Goal: Task Accomplishment & Management: Complete application form

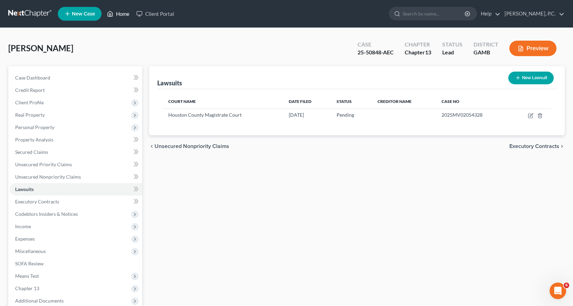
click at [127, 13] on link "Home" at bounding box center [118, 14] width 29 height 12
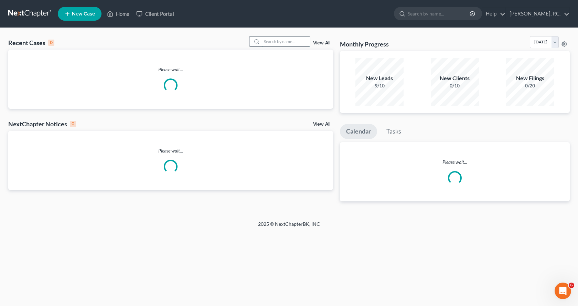
click at [285, 39] on input "search" at bounding box center [286, 41] width 48 height 10
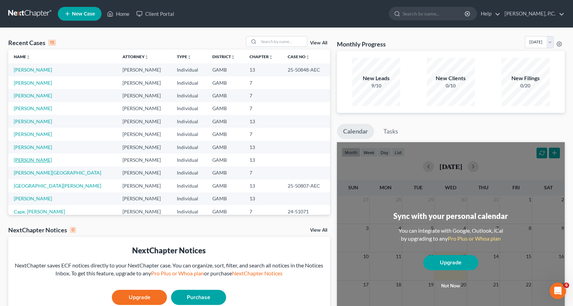
click at [44, 159] on link "[PERSON_NAME]" at bounding box center [33, 160] width 38 height 6
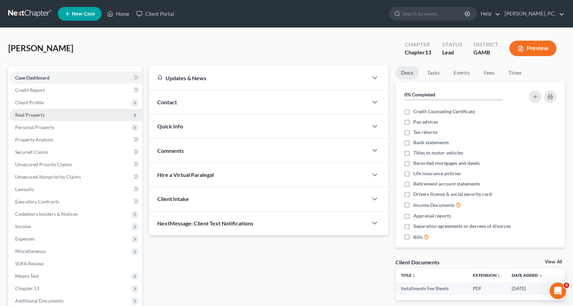
click at [34, 112] on span "Real Property" at bounding box center [30, 115] width 30 height 6
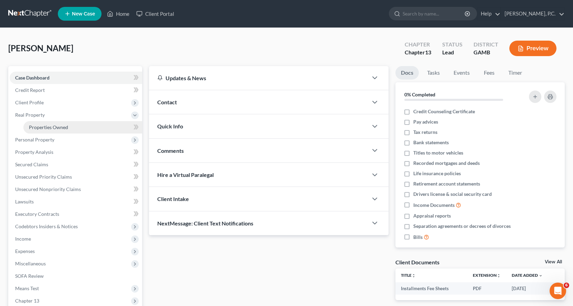
click at [57, 127] on span "Properties Owned" at bounding box center [48, 127] width 39 height 6
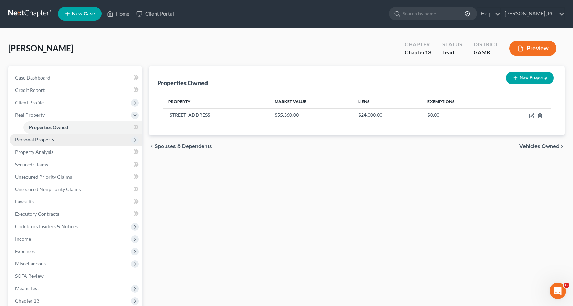
click at [41, 140] on span "Personal Property" at bounding box center [34, 140] width 39 height 6
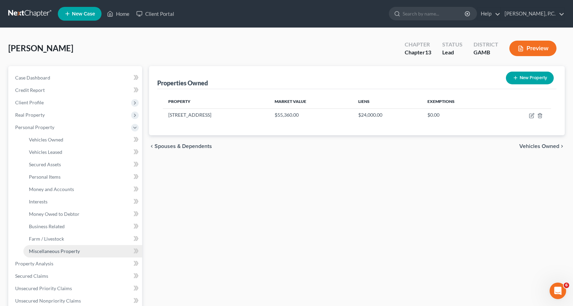
click at [57, 250] on span "Miscellaneous Property" at bounding box center [54, 251] width 51 height 6
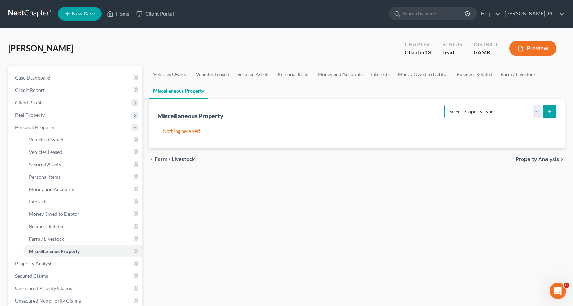
click at [535, 109] on select "Select Property Type Assigned for Creditor Benefit [DATE] Holding for Another N…" at bounding box center [492, 112] width 97 height 14
select select "transferred"
click at [444, 105] on select "Select Property Type Assigned for Creditor Benefit [DATE] Holding for Another N…" at bounding box center [492, 112] width 97 height 14
click at [549, 110] on icon "submit" at bounding box center [550, 112] width 6 height 6
select select "Ordinary ([DATE])"
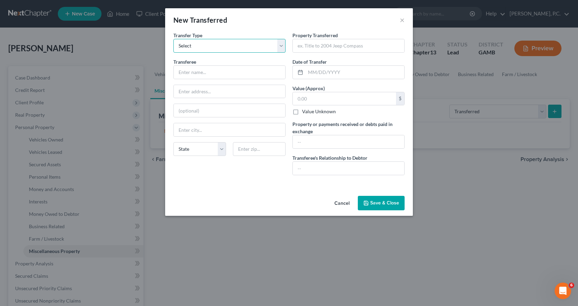
click at [281, 46] on select "Select Ordinary ([DATE]) [DATE]" at bounding box center [229, 46] width 112 height 14
click at [345, 202] on button "Cancel" at bounding box center [342, 203] width 26 height 14
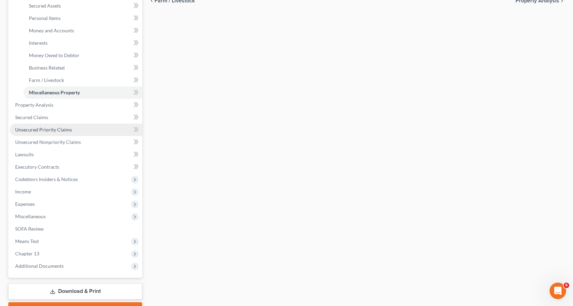
scroll to position [172, 0]
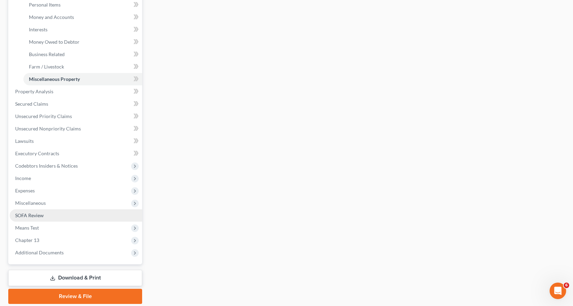
click at [31, 214] on span "SOFA Review" at bounding box center [29, 215] width 29 height 6
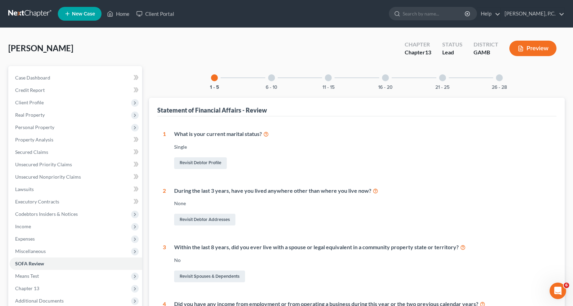
click at [274, 77] on div at bounding box center [271, 77] width 7 height 7
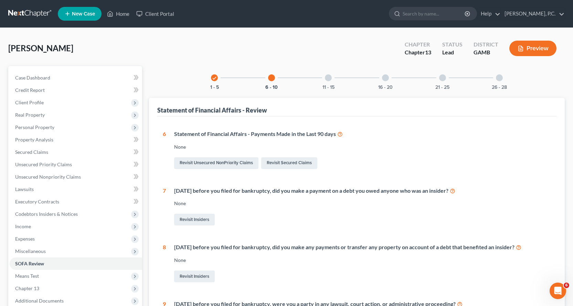
click at [329, 78] on div at bounding box center [328, 77] width 7 height 7
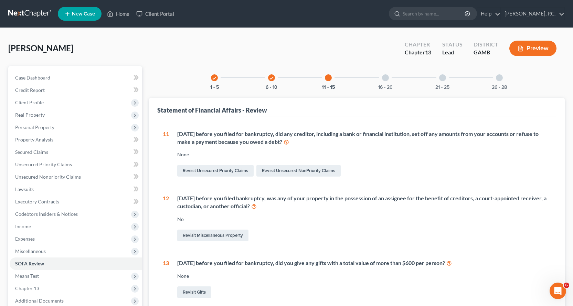
click at [386, 77] on div at bounding box center [385, 77] width 7 height 7
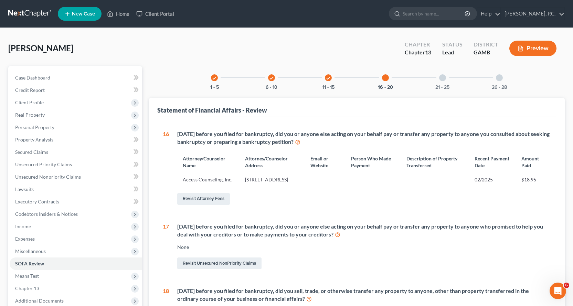
click at [440, 77] on div at bounding box center [442, 77] width 7 height 7
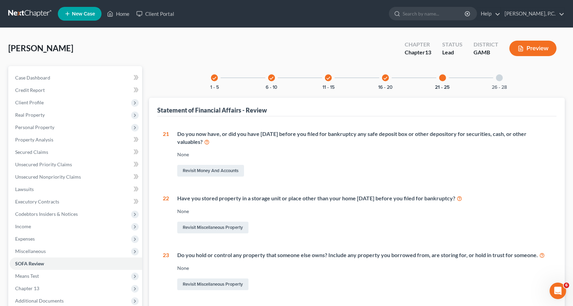
click at [500, 78] on div at bounding box center [499, 77] width 7 height 7
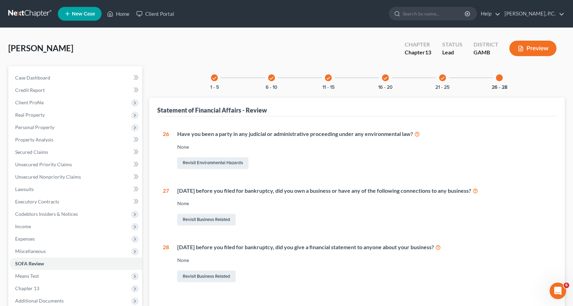
click at [272, 77] on icon "check" at bounding box center [271, 78] width 5 height 5
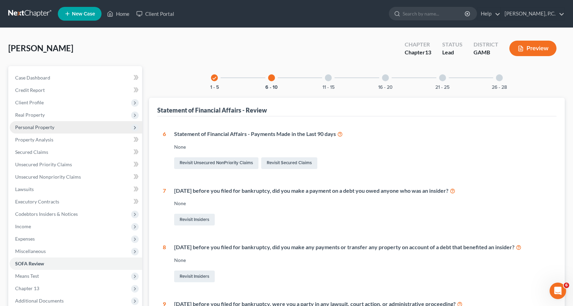
click at [40, 127] on span "Personal Property" at bounding box center [34, 127] width 39 height 6
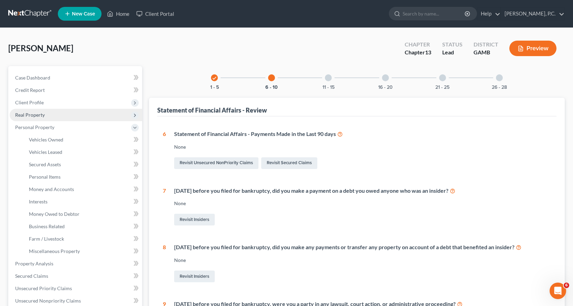
click at [32, 115] on span "Real Property" at bounding box center [30, 115] width 30 height 6
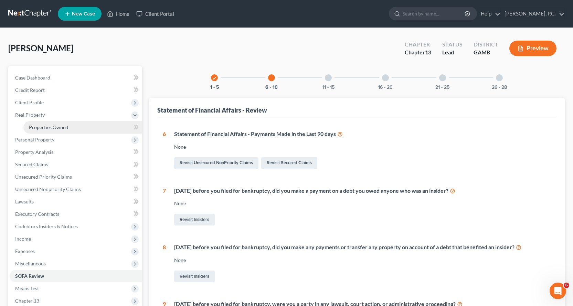
click at [56, 125] on span "Properties Owned" at bounding box center [48, 127] width 39 height 6
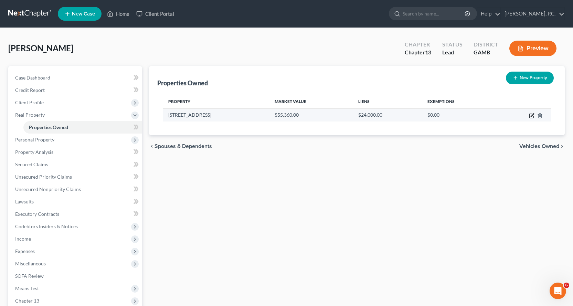
click at [531, 115] on icon "button" at bounding box center [532, 116] width 6 height 6
select select "10"
select select "3"
select select "0"
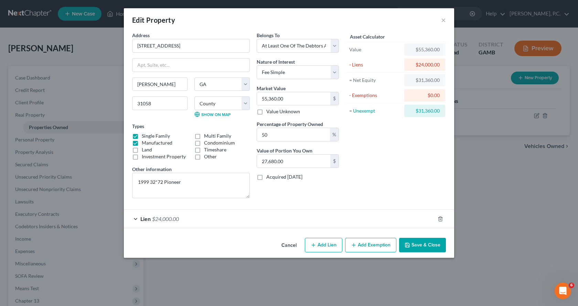
click at [424, 244] on button "Save & Close" at bounding box center [422, 245] width 47 height 14
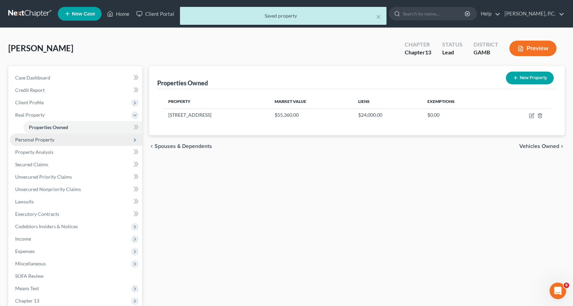
click at [36, 138] on span "Personal Property" at bounding box center [34, 140] width 39 height 6
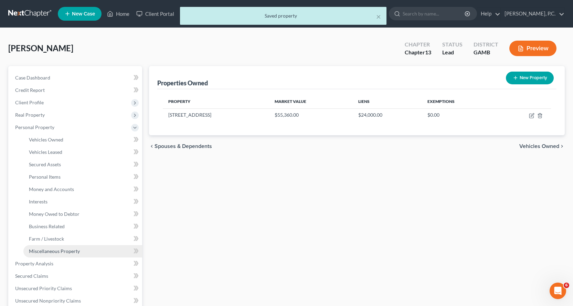
click at [59, 249] on span "Miscellaneous Property" at bounding box center [54, 251] width 51 height 6
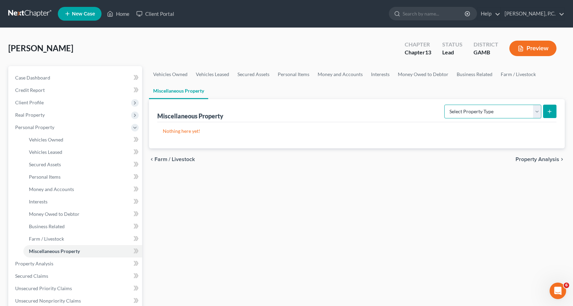
click at [536, 111] on select "Select Property Type Assigned for Creditor Benefit [DATE] Holding for Another N…" at bounding box center [492, 112] width 97 height 14
select select "transferred"
click at [444, 105] on select "Select Property Type Assigned for Creditor Benefit [DATE] Holding for Another N…" at bounding box center [492, 112] width 97 height 14
click at [550, 111] on line "submit" at bounding box center [549, 111] width 3 height 0
select select "Ordinary ([DATE])"
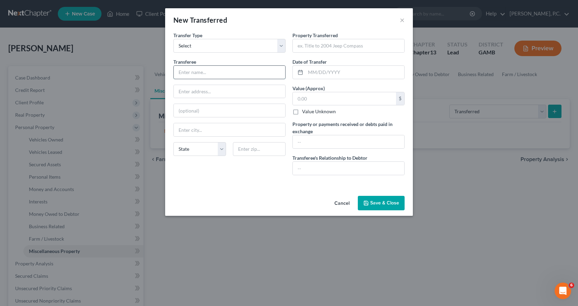
drag, startPoint x: 192, startPoint y: 72, endPoint x: 226, endPoint y: 77, distance: 35.2
click at [192, 71] on input "text" at bounding box center [229, 72] width 111 height 13
type input "[PERSON_NAME] [PERSON_NAME]"
type input "[STREET_ADDRESS]"
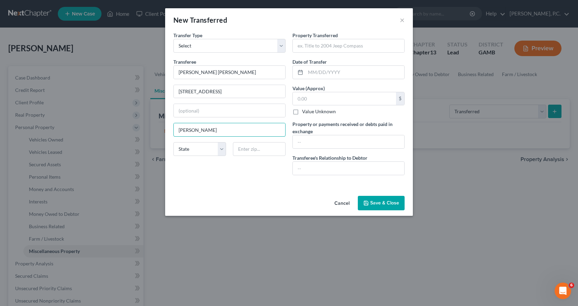
type input "[PERSON_NAME]"
select select "10"
type input "31058"
type input "1.11 acres of lan"
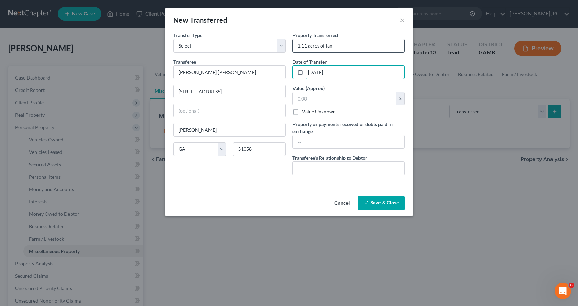
type input "[DATE]"
type input "0"
type input "8,200.00"
click at [355, 168] on input "text" at bounding box center [348, 168] width 111 height 13
type input "Son"
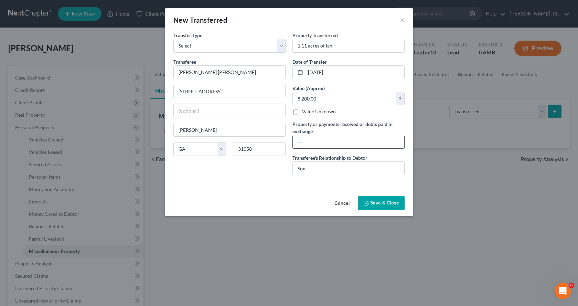
click at [325, 144] on input "text" at bounding box center [348, 141] width 111 height 13
type input "$0.00"
click at [385, 202] on button "Save & Close" at bounding box center [381, 203] width 47 height 14
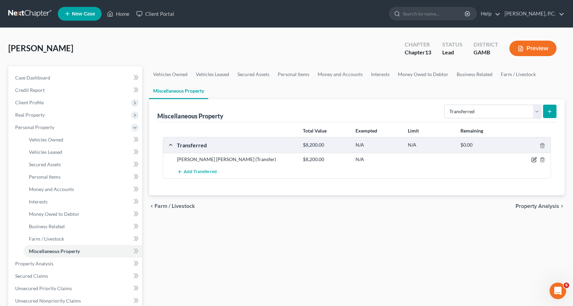
click at [534, 158] on icon "button" at bounding box center [534, 160] width 6 height 6
select select "Ordinary ([DATE])"
select select "10"
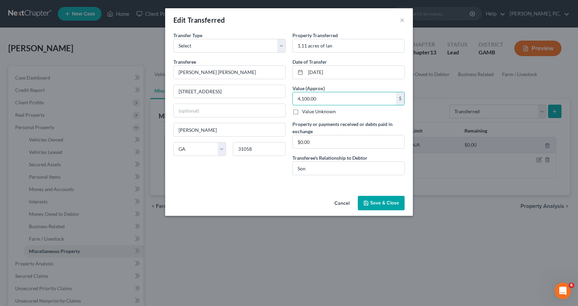
type input "4,100.00"
click at [393, 202] on button "Save & Close" at bounding box center [381, 203] width 47 height 14
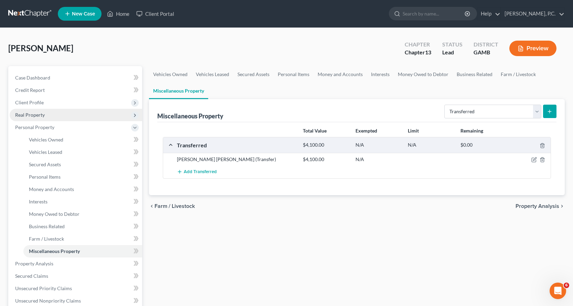
click at [35, 113] on span "Real Property" at bounding box center [30, 115] width 30 height 6
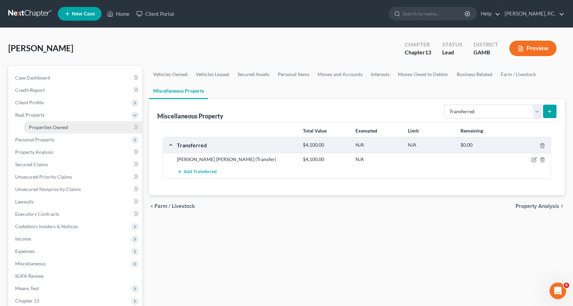
click at [52, 127] on span "Properties Owned" at bounding box center [48, 127] width 39 height 6
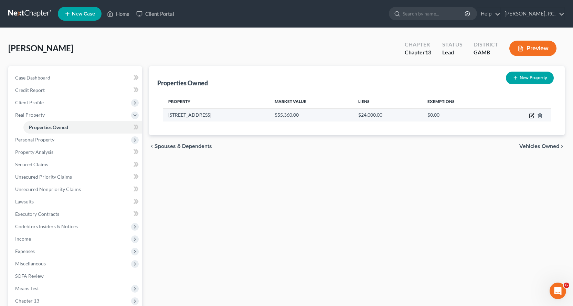
click at [532, 115] on icon "button" at bounding box center [532, 116] width 6 height 6
select select "10"
select select "132"
select select "3"
select select "0"
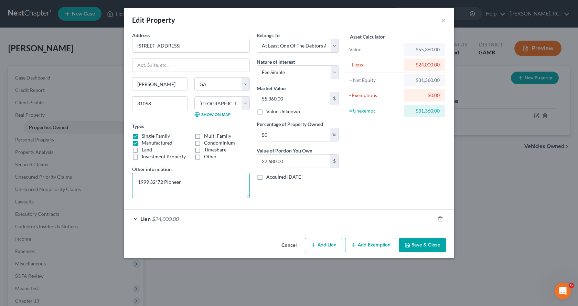
drag, startPoint x: 195, startPoint y: 182, endPoint x: 0, endPoint y: 192, distance: 195.0
click at [0, 191] on div "Edit Property × Address * [GEOGRAPHIC_DATA] [PERSON_NAME][GEOGRAPHIC_DATA] [US_…" at bounding box center [289, 153] width 578 height 306
click at [142, 142] on label "Manufactured" at bounding box center [157, 142] width 31 height 7
click at [145, 142] on input "Manufactured" at bounding box center [147, 141] width 4 height 4
checkbox input "false"
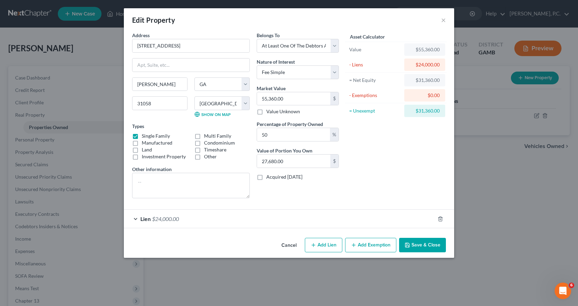
click at [204, 157] on label "Other" at bounding box center [210, 156] width 13 height 7
click at [207, 157] on input "Other" at bounding box center [209, 155] width 4 height 4
checkbox input "true"
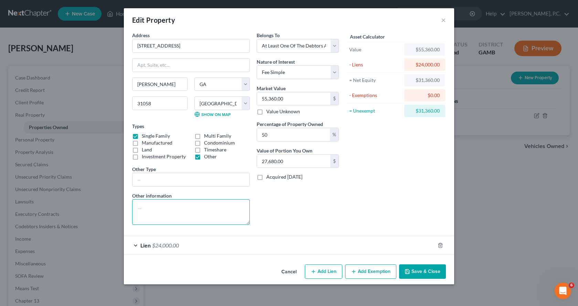
click at [154, 203] on textarea at bounding box center [191, 211] width 118 height 25
type textarea "3.70 acres - residence"
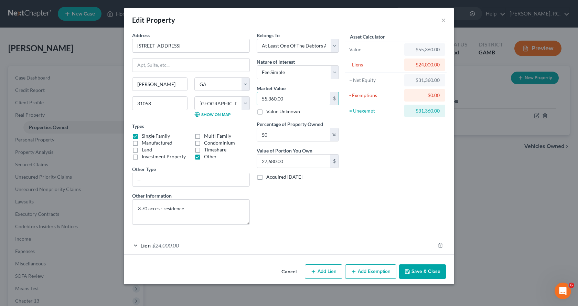
type input "2"
type input "1.00"
type input "24"
type input "12.00"
type input "245"
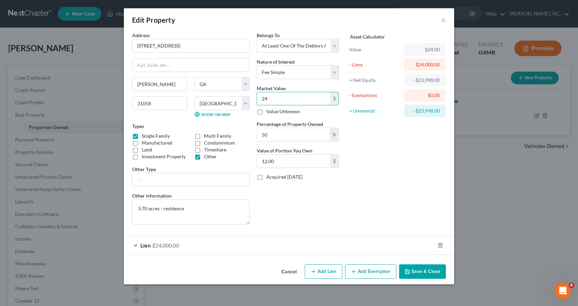
type input "122.50"
type input "2453"
type input "1,226.50"
type input "24530"
type input "12,265.00"
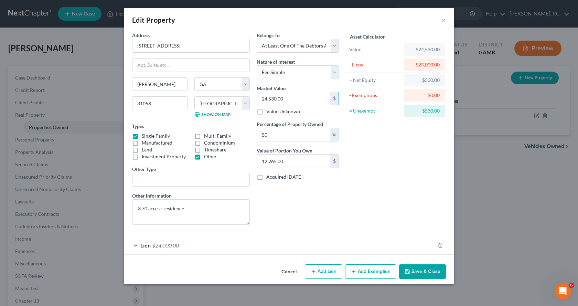
type input "24,530.00"
click at [137, 208] on textarea "3.70 acres - residence" at bounding box center [191, 211] width 118 height 25
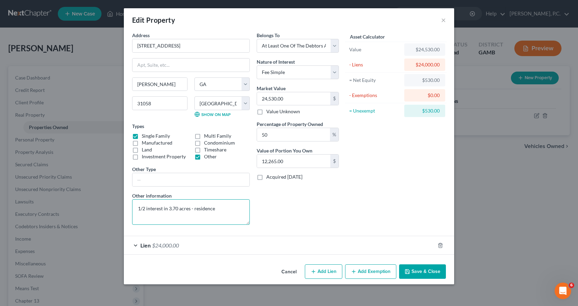
drag, startPoint x: 0, startPoint y: 219, endPoint x: 0, endPoint y: 230, distance: 11.0
click at [0, 230] on div "Edit Property × Address * [GEOGRAPHIC_DATA] [PERSON_NAME][GEOGRAPHIC_DATA] [US_…" at bounding box center [289, 153] width 578 height 306
type textarea "3.70 acres - residence"
click at [430, 273] on button "Save & Close" at bounding box center [422, 271] width 47 height 14
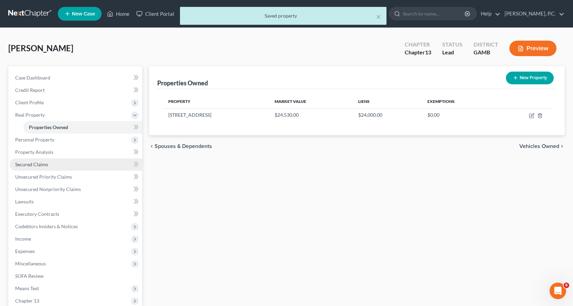
click at [43, 165] on span "Secured Claims" at bounding box center [31, 164] width 33 height 6
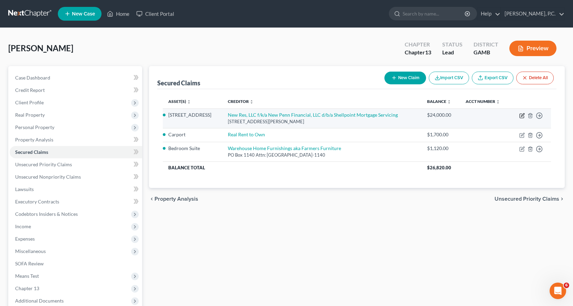
click at [523, 116] on icon "button" at bounding box center [522, 116] width 6 height 6
select select "42"
select select "6"
select select "2"
select select "3"
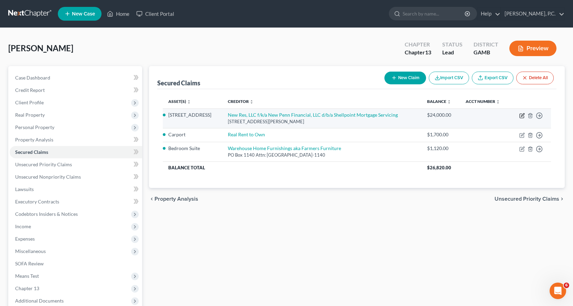
select select "0"
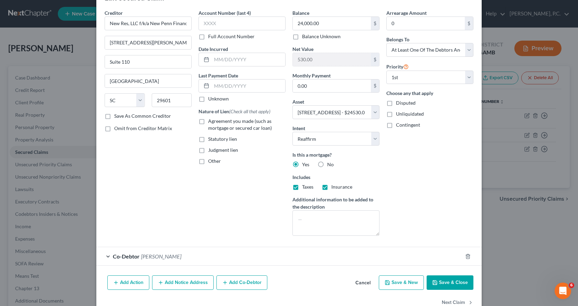
scroll to position [40, 0]
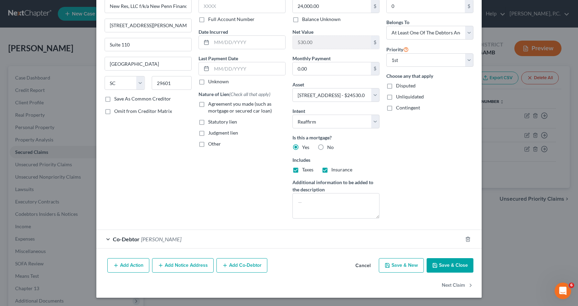
click at [159, 240] on span "[PERSON_NAME]" at bounding box center [161, 239] width 40 height 7
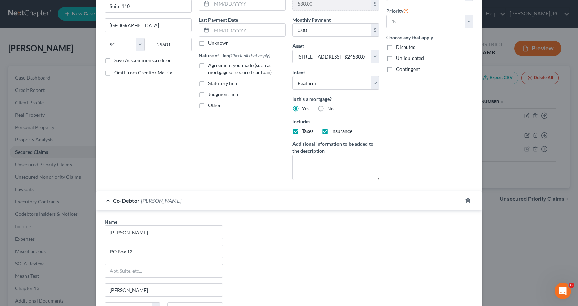
scroll to position [177, 0]
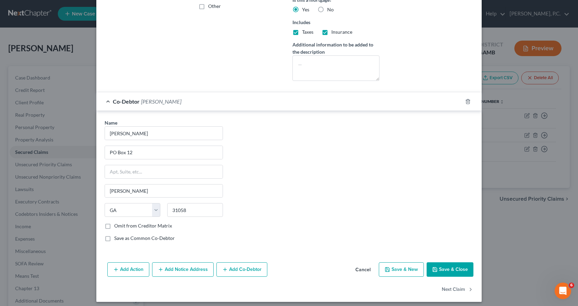
click at [452, 270] on button "Save & Close" at bounding box center [450, 269] width 47 height 14
select select
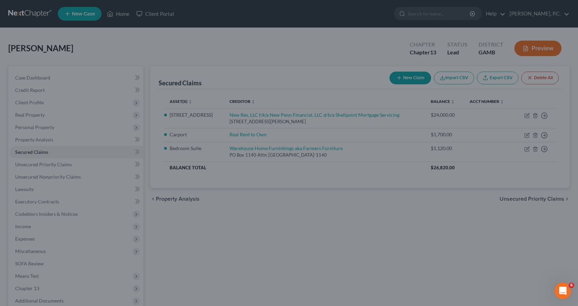
scroll to position [0, 0]
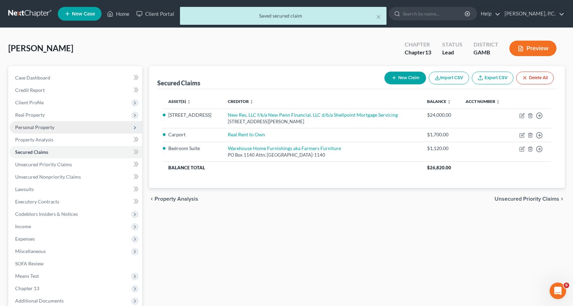
click at [44, 128] on span "Personal Property" at bounding box center [34, 127] width 39 height 6
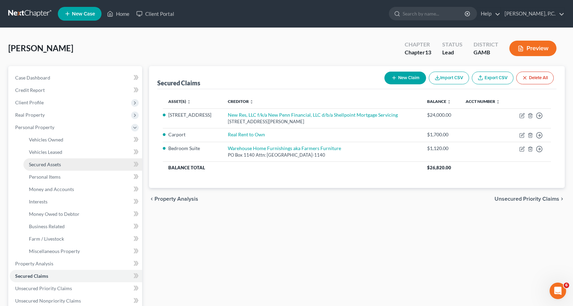
click at [56, 165] on span "Secured Assets" at bounding box center [45, 164] width 32 height 6
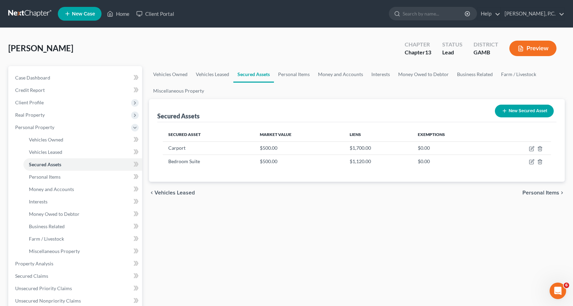
click at [520, 109] on button "New Secured Asset" at bounding box center [524, 111] width 59 height 13
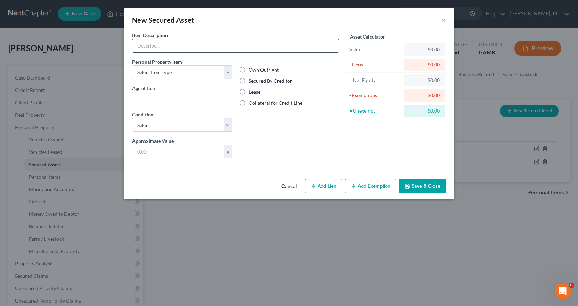
drag, startPoint x: 147, startPoint y: 43, endPoint x: 154, endPoint y: 43, distance: 6.5
click at [147, 43] on input "text" at bounding box center [235, 45] width 206 height 13
click at [138, 46] on input "1999 Pioneer D/W mobile home" at bounding box center [235, 45] width 206 height 13
type input "One-half interest in [DATE] Pioneer D/W mobile home"
click at [228, 71] on select "Select Item Type Clothing Collectibles Of Value Electronics Firearms Household …" at bounding box center [182, 72] width 100 height 14
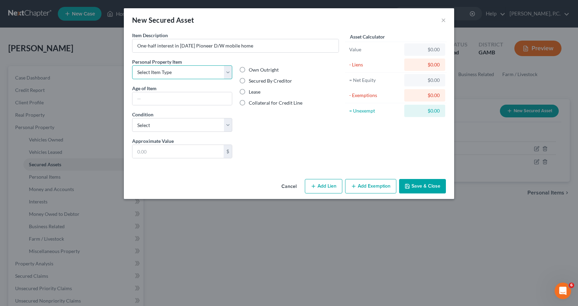
select select "other"
click at [132, 65] on select "Select Item Type Clothing Collectibles Of Value Electronics Firearms Household …" at bounding box center [182, 72] width 100 height 14
click at [249, 81] on label "Secured By Creditor" at bounding box center [270, 80] width 43 height 7
click at [252, 81] on input "Secured By Creditor" at bounding box center [254, 79] width 4 height 4
radio input "true"
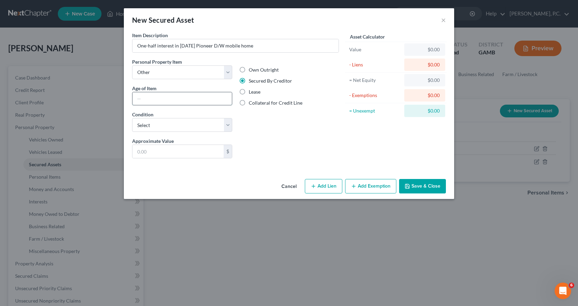
click at [192, 101] on input "text" at bounding box center [181, 98] width 99 height 13
type input "26 years"
click at [228, 124] on select "Select Excellent Very Good Good Fair Poor" at bounding box center [182, 125] width 100 height 14
select select "3"
click at [132, 118] on select "Select Excellent Very Good Good Fair Poor" at bounding box center [182, 125] width 100 height 14
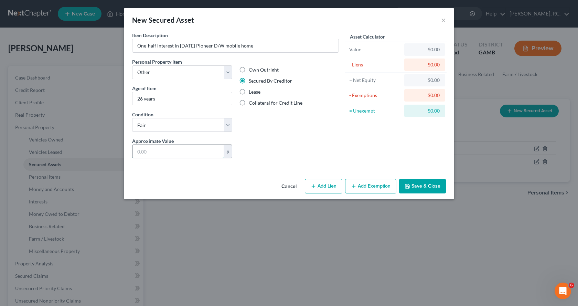
click at [178, 153] on input "text" at bounding box center [177, 151] width 91 height 13
type input "25,000.00"
click at [331, 188] on button "Add Lien" at bounding box center [324, 186] width 38 height 14
select select "0"
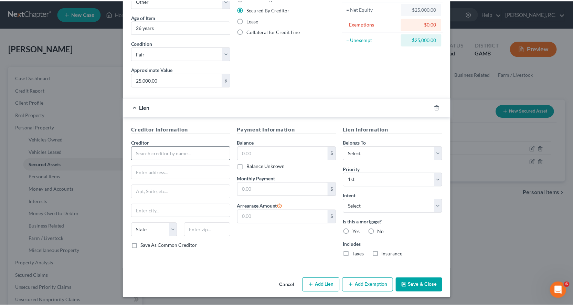
scroll to position [72, 0]
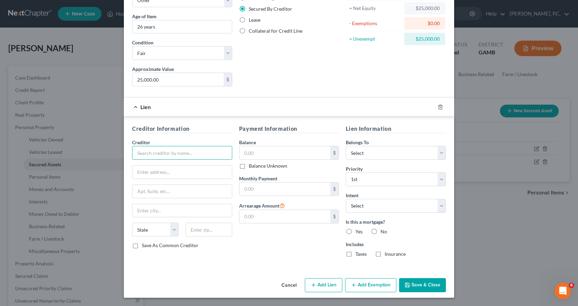
click at [147, 155] on input "text" at bounding box center [182, 153] width 100 height 14
click at [423, 284] on button "Save & Close" at bounding box center [422, 285] width 47 height 14
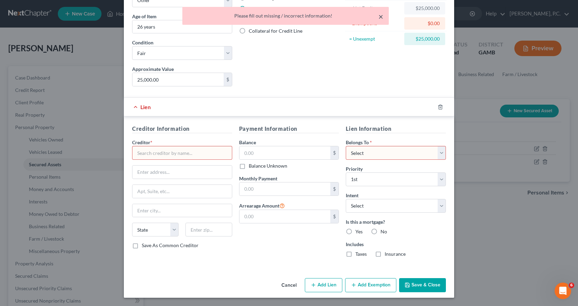
click at [382, 19] on button "×" at bounding box center [381, 16] width 5 height 8
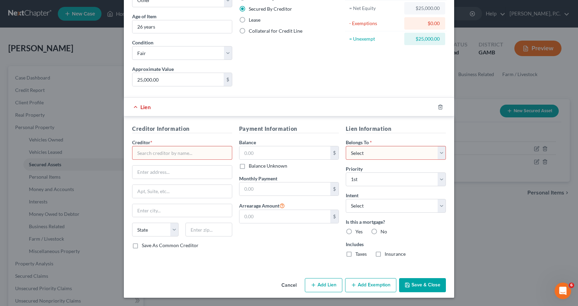
click at [289, 286] on button "Cancel" at bounding box center [289, 286] width 26 height 14
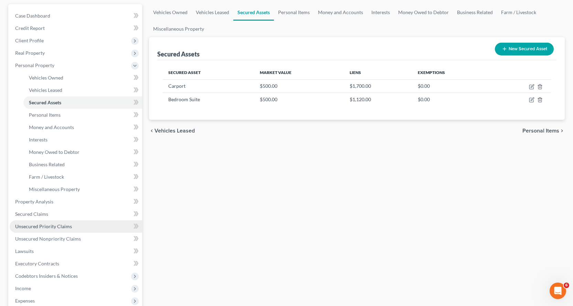
scroll to position [69, 0]
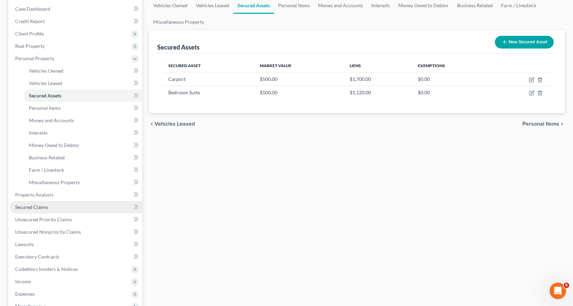
click at [35, 207] on span "Secured Claims" at bounding box center [31, 207] width 33 height 6
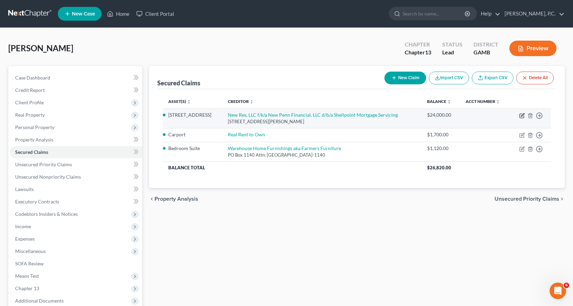
click at [522, 115] on icon "button" at bounding box center [522, 116] width 6 height 6
select select "42"
select select "6"
select select "2"
select select "3"
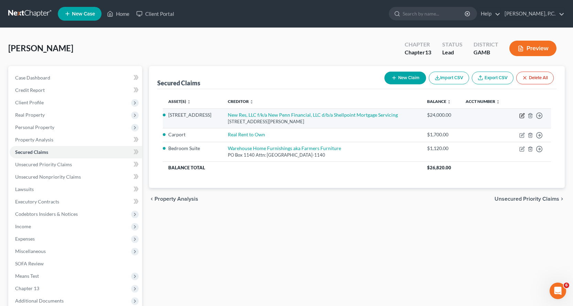
select select "0"
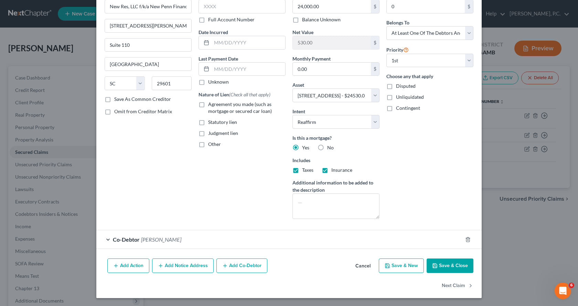
scroll to position [40, 0]
drag, startPoint x: 458, startPoint y: 266, endPoint x: 454, endPoint y: 265, distance: 4.0
click at [455, 265] on button "Save & Close" at bounding box center [450, 265] width 47 height 14
select select
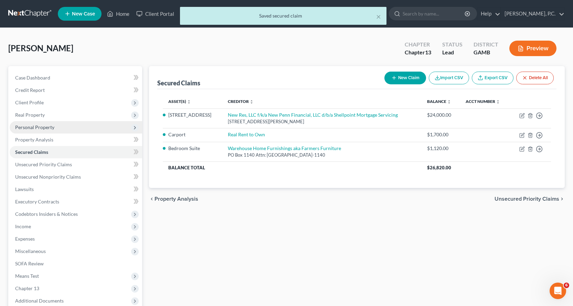
click at [43, 126] on span "Personal Property" at bounding box center [34, 127] width 39 height 6
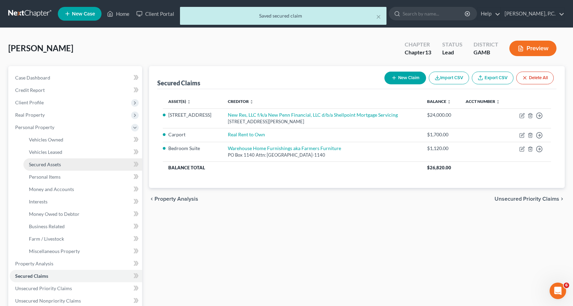
click at [54, 163] on span "Secured Assets" at bounding box center [45, 164] width 32 height 6
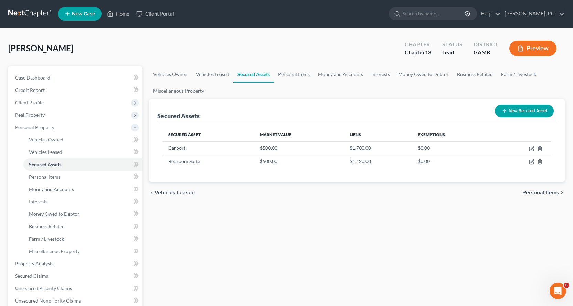
click at [528, 110] on button "New Secured Asset" at bounding box center [524, 111] width 59 height 13
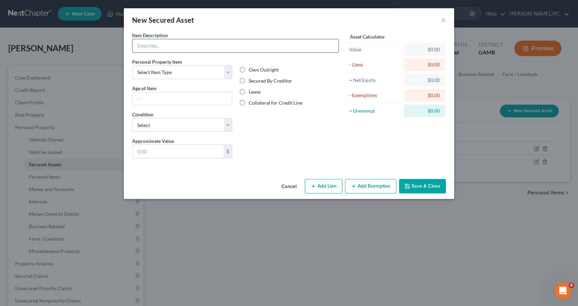
click at [156, 44] on input "text" at bounding box center [235, 45] width 206 height 13
type input "1999 Pioneer D/W mobile home"
click at [230, 77] on select "Select Item Type Clothing Collectibles Of Value Electronics Firearms Household …" at bounding box center [182, 72] width 100 height 14
select select "other"
click at [132, 65] on select "Select Item Type Clothing Collectibles Of Value Electronics Firearms Household …" at bounding box center [182, 72] width 100 height 14
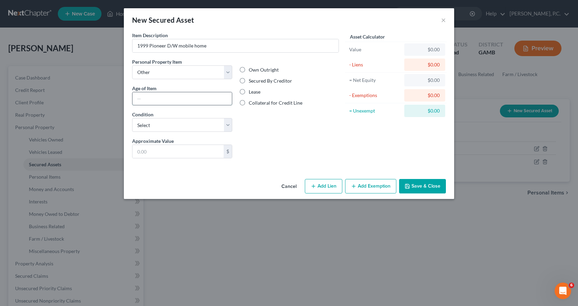
click at [163, 97] on input "text" at bounding box center [181, 98] width 99 height 13
type input "26 years"
click at [185, 125] on select "Select Excellent Very Good Good Fair Poor" at bounding box center [182, 125] width 100 height 14
select select "3"
click at [132, 118] on select "Select Excellent Very Good Good Fair Poor" at bounding box center [182, 125] width 100 height 14
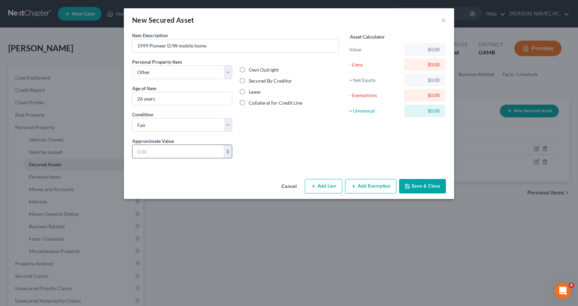
click at [151, 150] on input "text" at bounding box center [177, 151] width 91 height 13
type input "25,000.00"
click at [249, 80] on label "Secured By Creditor" at bounding box center [270, 80] width 43 height 7
click at [252, 80] on input "Secured By Creditor" at bounding box center [254, 79] width 4 height 4
radio input "true"
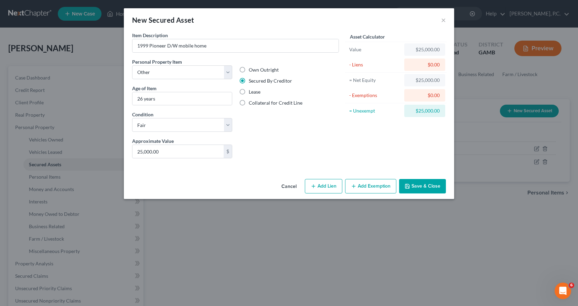
click at [322, 184] on button "Add Lien" at bounding box center [324, 186] width 38 height 14
select select "0"
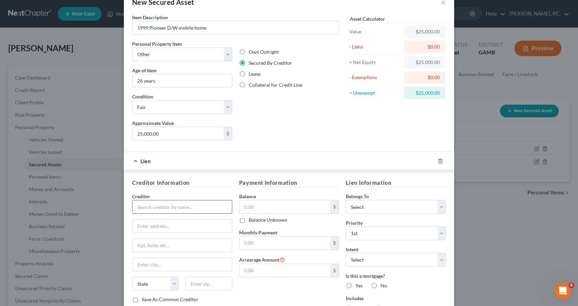
scroll to position [34, 0]
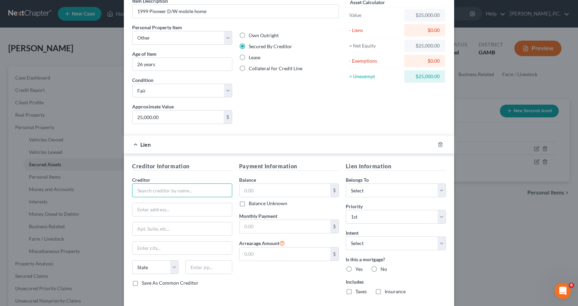
drag, startPoint x: 154, startPoint y: 190, endPoint x: 293, endPoint y: 161, distance: 141.9
click at [161, 187] on input "text" at bounding box center [182, 190] width 100 height 14
type input "New Rez LLC, dba Shellpoint Mtg Svc"
type input "[STREET_ADDRESS][PERSON_NAME]"
click at [178, 249] on input "text" at bounding box center [181, 248] width 99 height 13
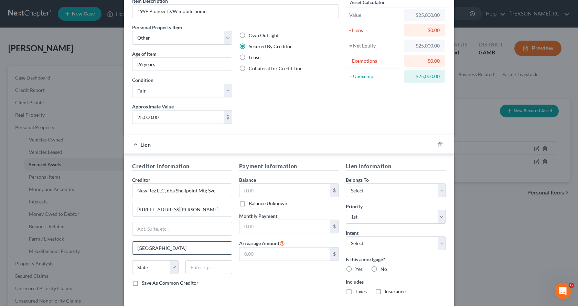
type input "[GEOGRAPHIC_DATA]"
select select "42"
type input "29601"
click at [281, 190] on input "text" at bounding box center [285, 190] width 91 height 13
type input "24,000.00"
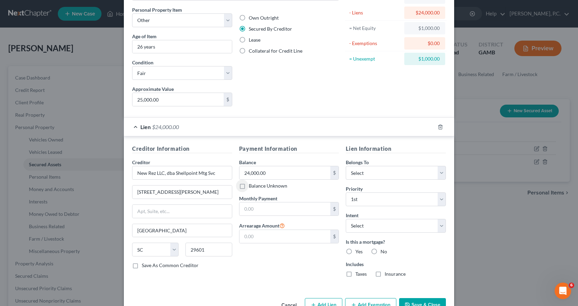
scroll to position [69, 0]
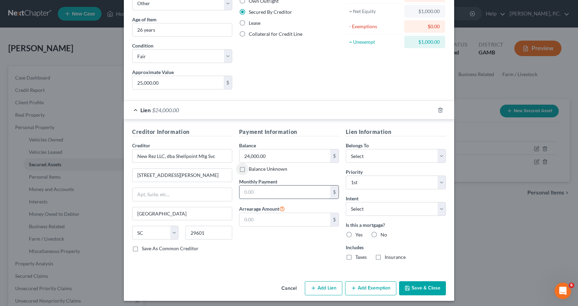
click at [266, 192] on input "text" at bounding box center [285, 191] width 91 height 13
type input "556.00"
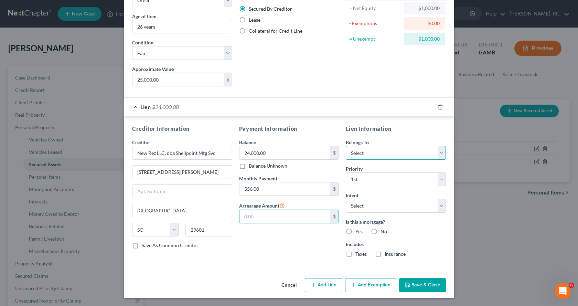
click at [439, 151] on select "Select Debtor 1 Only Debtor 2 Only Debtor 1 And Debtor 2 Only At Least One Of T…" at bounding box center [396, 153] width 100 height 14
select select "3"
click at [346, 146] on select "Select Debtor 1 Only Debtor 2 Only Debtor 1 And Debtor 2 Only At Least One Of T…" at bounding box center [396, 153] width 100 height 14
click at [422, 286] on button "Save & Close" at bounding box center [422, 285] width 47 height 14
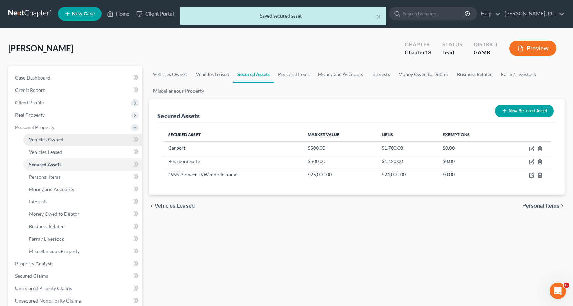
click at [61, 140] on span "Vehicles Owned" at bounding box center [46, 140] width 34 height 6
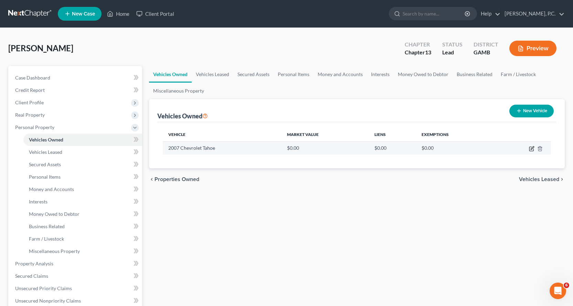
click at [531, 148] on icon "button" at bounding box center [532, 147] width 3 height 3
select select "0"
select select "19"
select select "2"
select select "0"
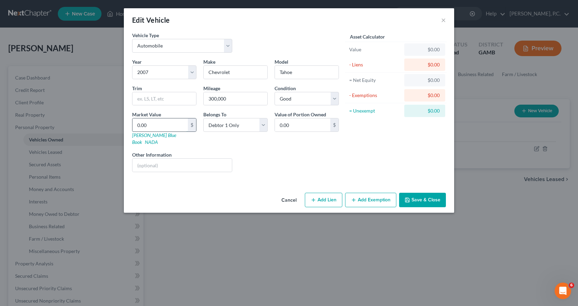
click at [163, 120] on input "0.00" at bounding box center [159, 124] width 55 height 13
type input "2"
type input "2.00"
type input "20"
type input "20.00"
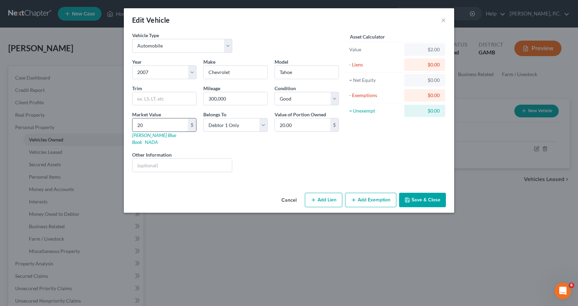
type input "200"
type input "200.00"
type input "2000"
type input "2,000.00"
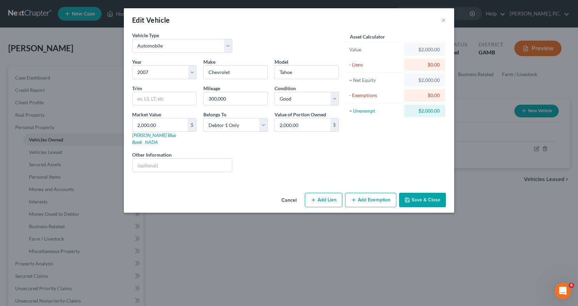
click at [371, 193] on button "Add Exemption" at bounding box center [370, 200] width 51 height 14
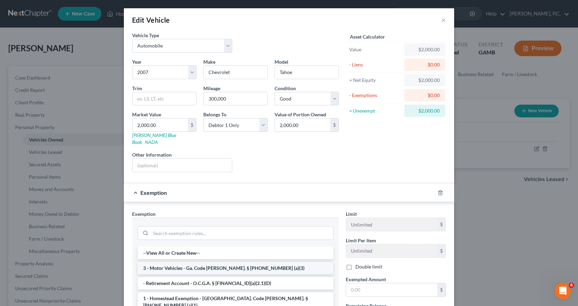
click at [199, 262] on li "3 - Motor Vehicles - Ga. Code [PERSON_NAME]. § [PHONE_NUMBER] (a)(3)" at bounding box center [236, 268] width 196 height 12
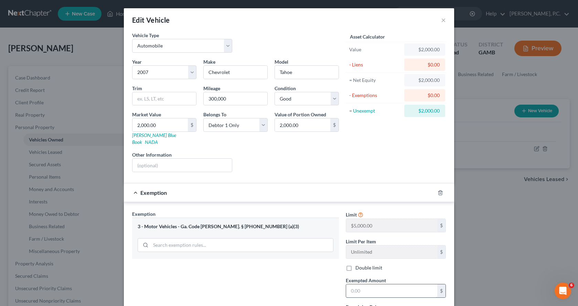
click at [375, 288] on input "text" at bounding box center [391, 290] width 91 height 13
type input "2,000.00"
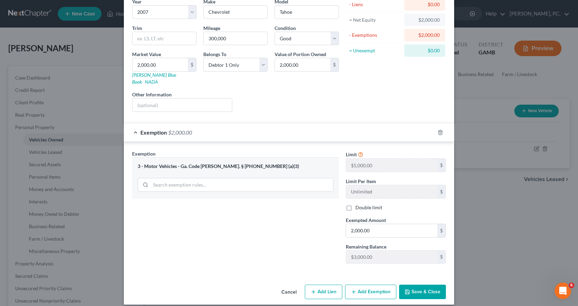
click at [428, 287] on button "Save & Close" at bounding box center [422, 292] width 47 height 14
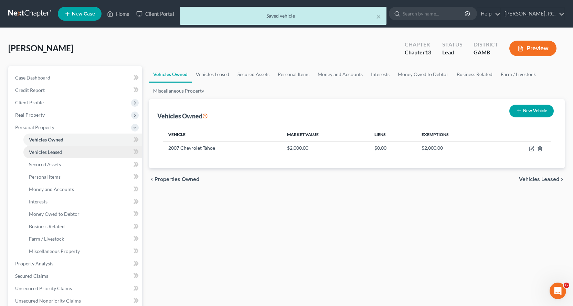
click at [53, 151] on span "Vehicles Leased" at bounding box center [45, 152] width 33 height 6
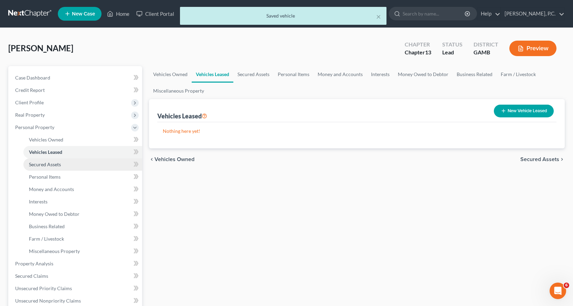
click at [50, 166] on span "Secured Assets" at bounding box center [45, 164] width 32 height 6
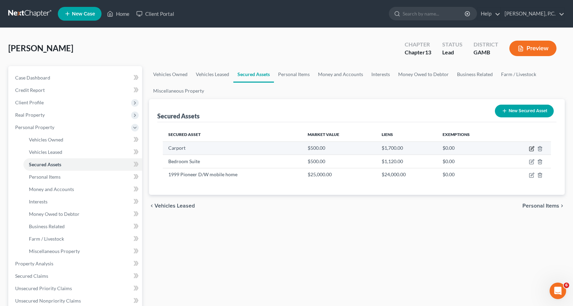
click at [531, 148] on icon "button" at bounding box center [532, 147] width 3 height 3
select select "other"
select select "2"
select select "0"
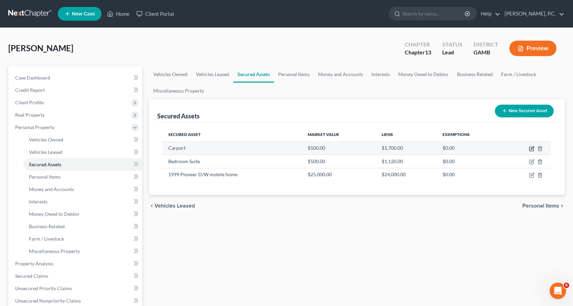
select select "2"
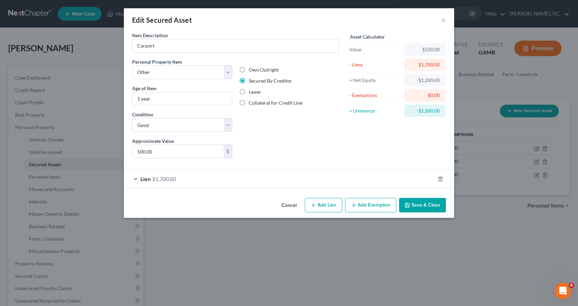
click at [137, 179] on div "Lien $1,700.00" at bounding box center [279, 179] width 311 height 18
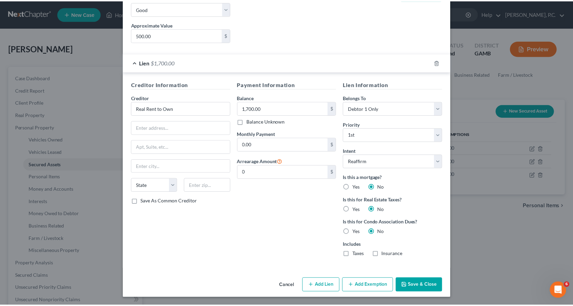
scroll to position [117, 0]
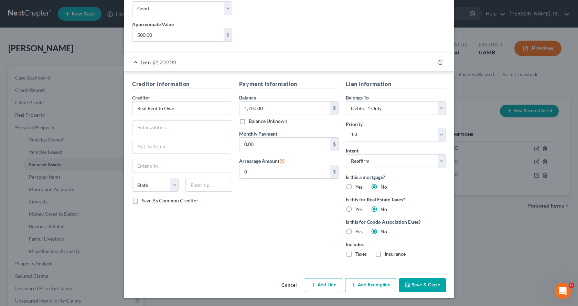
click at [416, 287] on button "Save & Close" at bounding box center [422, 285] width 47 height 14
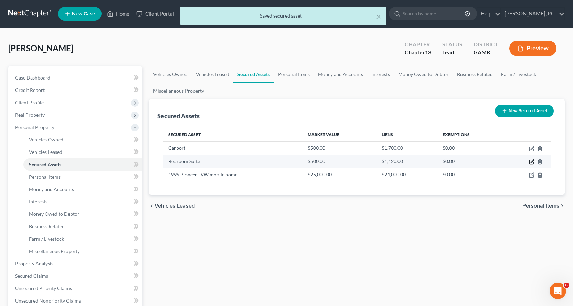
click at [532, 162] on icon "button" at bounding box center [532, 162] width 6 height 6
select select "household_goods"
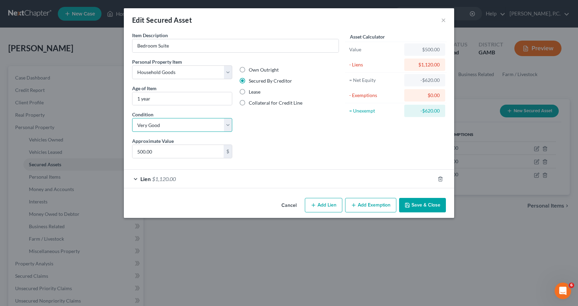
click at [228, 124] on select "Select Excellent Very Good Good Fair Poor" at bounding box center [182, 125] width 100 height 14
select select "2"
click at [132, 118] on select "Select Excellent Very Good Good Fair Poor" at bounding box center [182, 125] width 100 height 14
click at [416, 204] on button "Save & Close" at bounding box center [422, 205] width 47 height 14
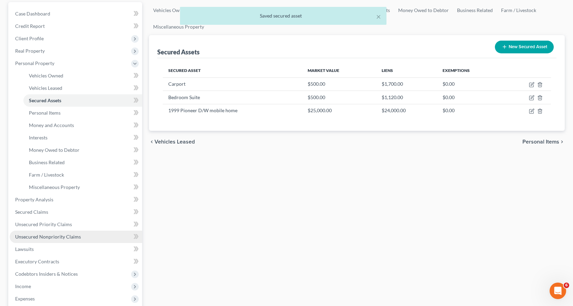
scroll to position [69, 0]
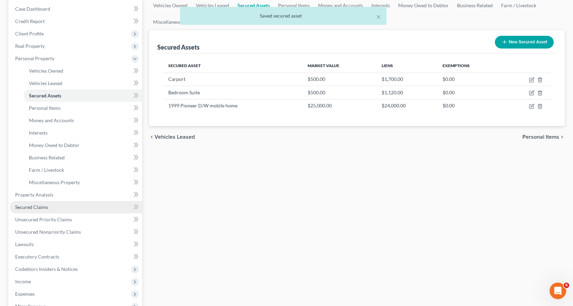
click at [40, 206] on span "Secured Claims" at bounding box center [31, 207] width 33 height 6
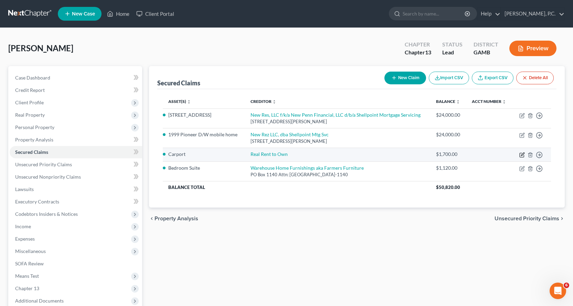
click at [521, 154] on icon "button" at bounding box center [522, 155] width 6 height 6
select select "2"
select select "0"
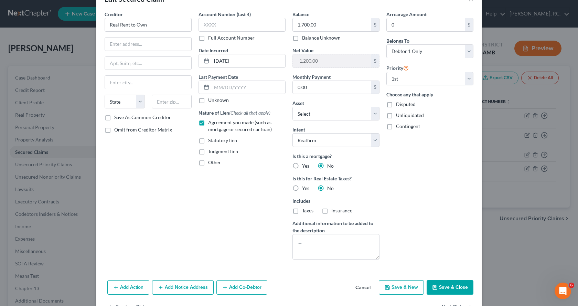
scroll to position [43, 0]
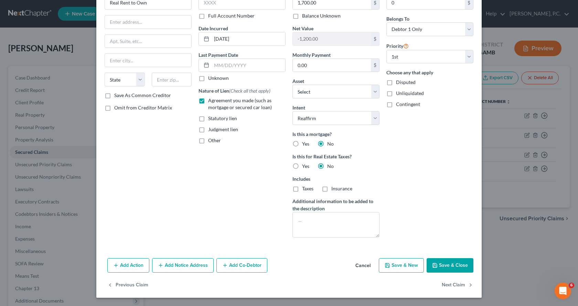
click at [457, 267] on button "Save & Close" at bounding box center [450, 265] width 47 height 14
select select "2"
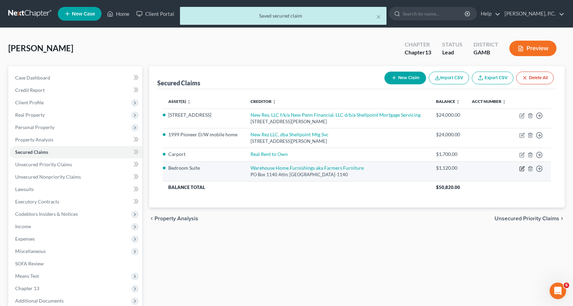
click at [522, 168] on icon "button" at bounding box center [522, 169] width 6 height 6
select select "10"
select select "5"
select select "2"
select select "0"
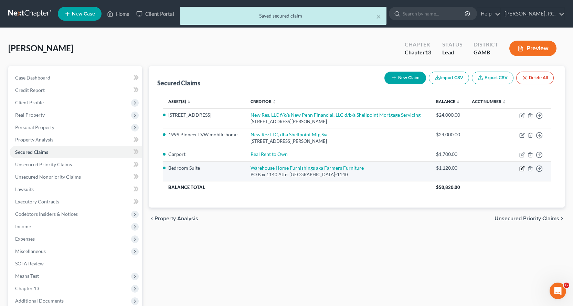
select select "0"
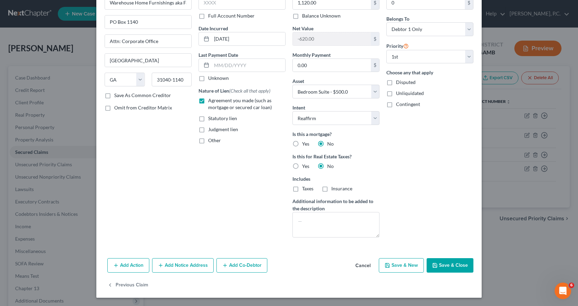
click at [454, 265] on button "Save & Close" at bounding box center [450, 265] width 47 height 14
select select
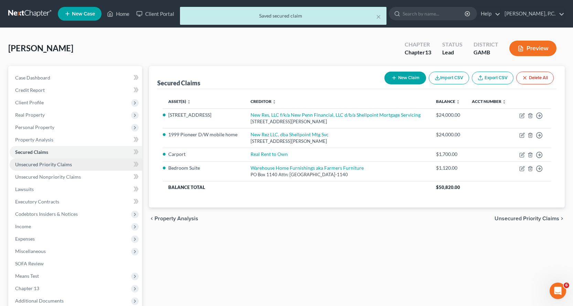
click at [59, 165] on span "Unsecured Priority Claims" at bounding box center [43, 164] width 57 height 6
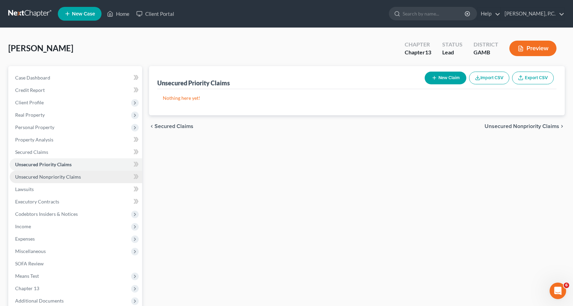
click at [64, 175] on span "Unsecured Nonpriority Claims" at bounding box center [48, 177] width 66 height 6
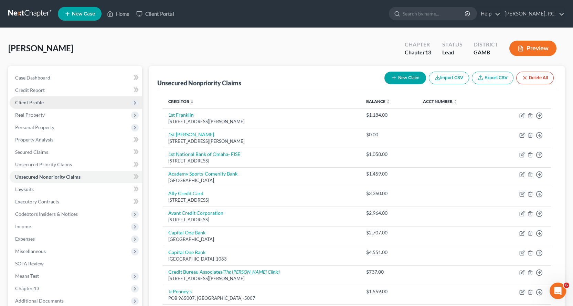
click at [36, 102] on span "Client Profile" at bounding box center [29, 102] width 29 height 6
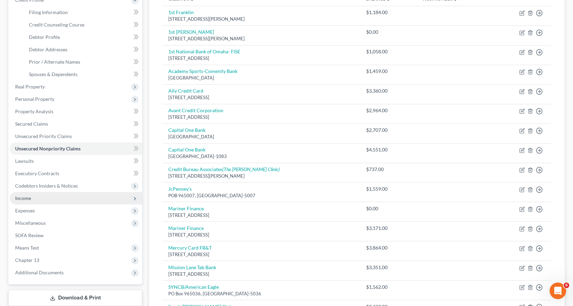
scroll to position [103, 0]
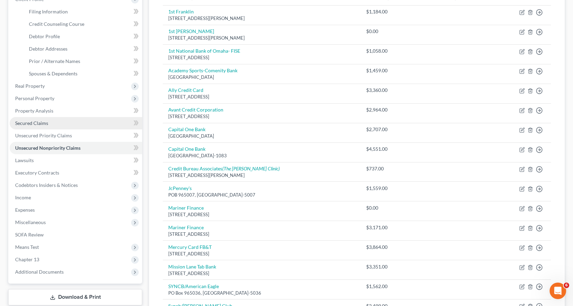
click at [35, 122] on span "Secured Claims" at bounding box center [31, 123] width 33 height 6
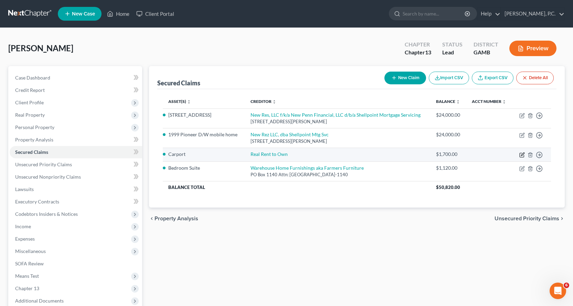
click at [524, 153] on icon "button" at bounding box center [522, 155] width 6 height 6
select select "2"
select select "0"
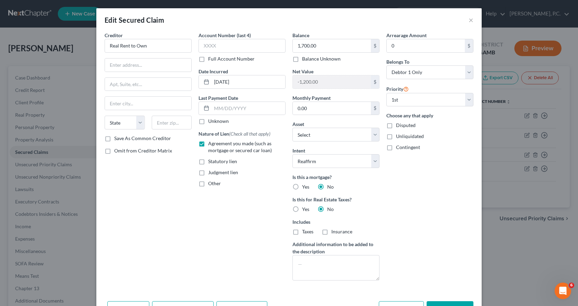
scroll to position [43, 0]
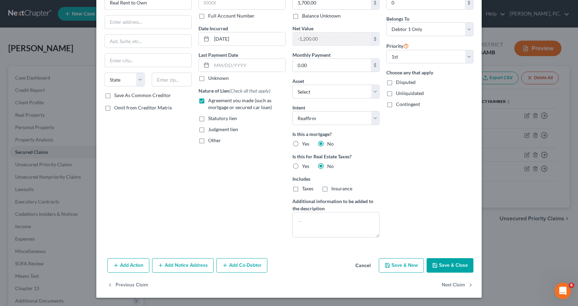
click at [461, 264] on button "Save & Close" at bounding box center [450, 265] width 47 height 14
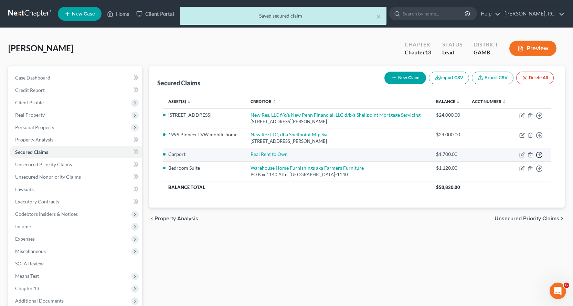
click at [539, 119] on icon "button" at bounding box center [539, 115] width 7 height 7
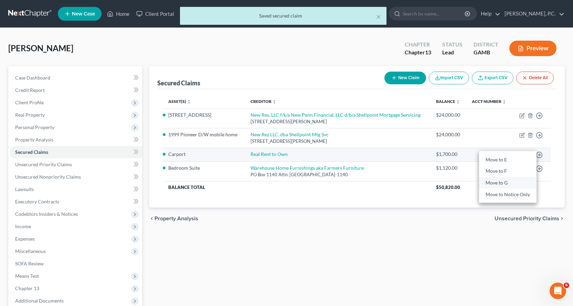
click at [498, 182] on link "Move to G" at bounding box center [507, 183] width 57 height 12
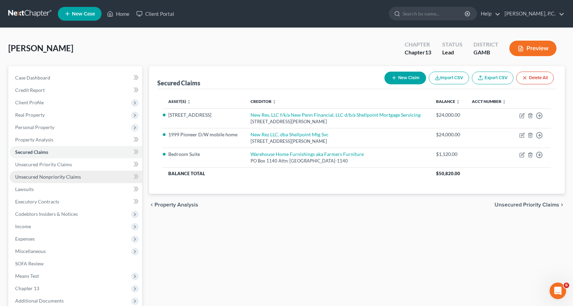
click at [46, 176] on span "Unsecured Nonpriority Claims" at bounding box center [48, 177] width 66 height 6
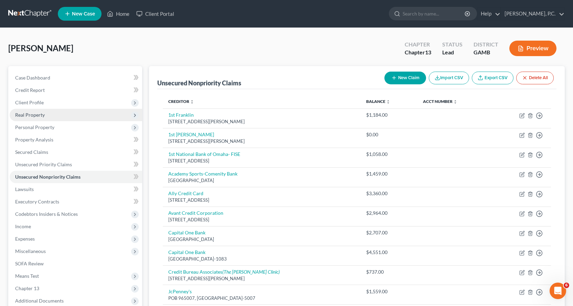
click at [33, 114] on span "Real Property" at bounding box center [30, 115] width 30 height 6
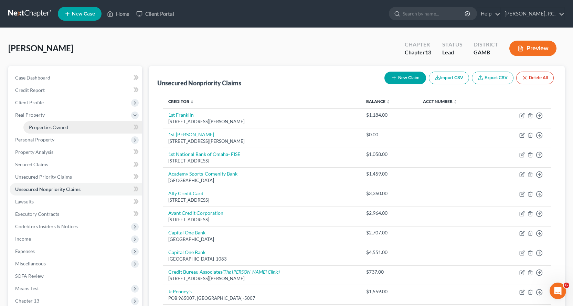
click at [51, 127] on span "Properties Owned" at bounding box center [48, 127] width 39 height 6
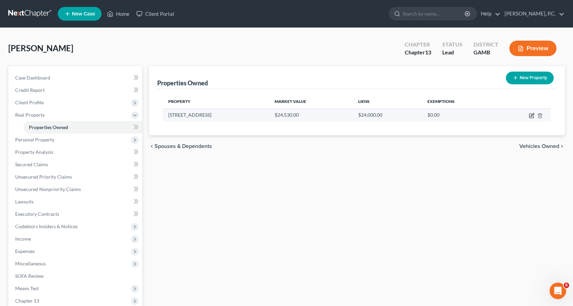
click at [532, 116] on icon "button" at bounding box center [532, 114] width 3 height 3
select select "10"
select select "132"
select select "3"
select select "0"
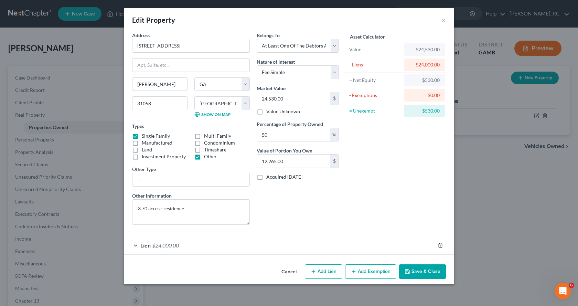
click at [441, 246] on line "button" at bounding box center [441, 245] width 0 height 1
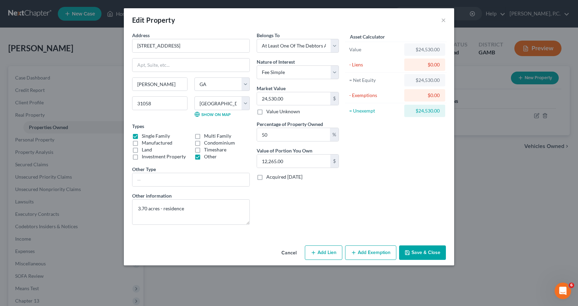
click at [420, 252] on button "Save & Close" at bounding box center [422, 252] width 47 height 14
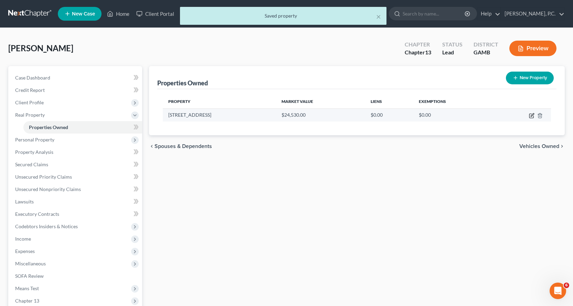
click at [532, 116] on icon "button" at bounding box center [532, 114] width 3 height 3
select select "10"
select select "132"
select select "3"
select select "0"
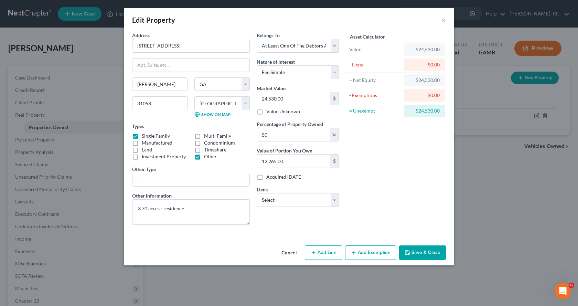
click at [371, 254] on button "Add Exemption" at bounding box center [370, 252] width 51 height 14
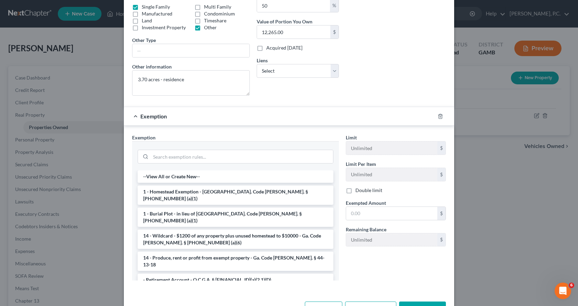
scroll to position [138, 0]
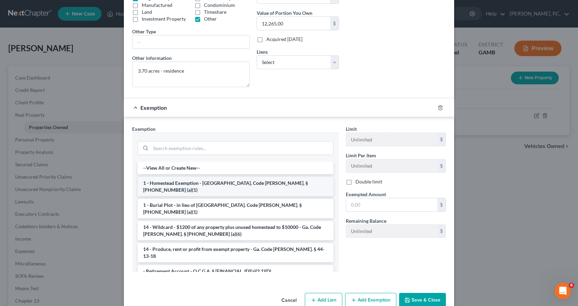
click at [177, 182] on li "1 - Homestead Exemption - [GEOGRAPHIC_DATA]. Code [PERSON_NAME]. § [PHONE_NUMBE…" at bounding box center [236, 186] width 196 height 19
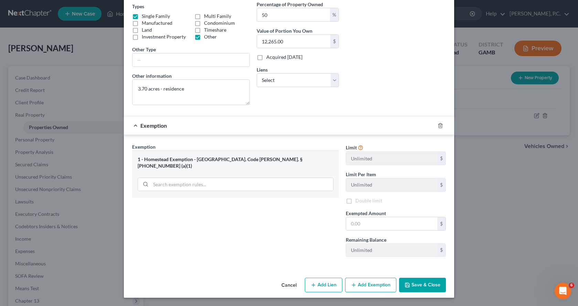
scroll to position [120, 0]
drag, startPoint x: 364, startPoint y: 227, endPoint x: 380, endPoint y: 220, distance: 16.9
click at [364, 227] on input "text" at bounding box center [391, 223] width 91 height 13
type input "24,530.00"
click at [427, 285] on button "Save & Close" at bounding box center [422, 285] width 47 height 14
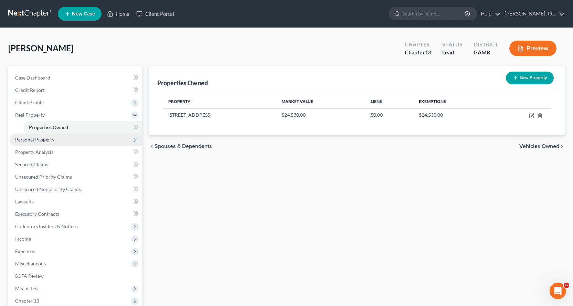
click at [39, 137] on span "Personal Property" at bounding box center [34, 140] width 39 height 6
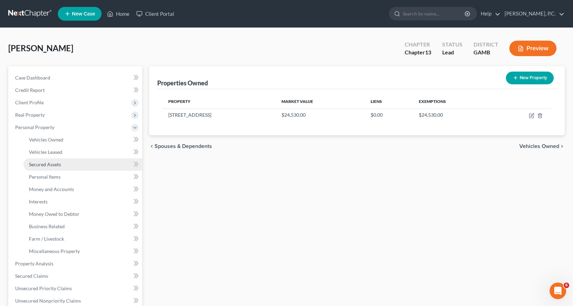
click at [46, 164] on span "Secured Assets" at bounding box center [45, 164] width 32 height 6
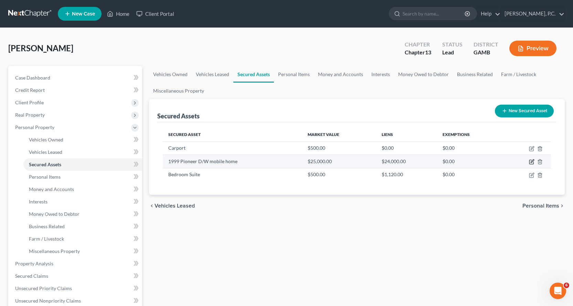
click at [532, 162] on icon "button" at bounding box center [532, 161] width 3 height 3
select select "other"
select select "3"
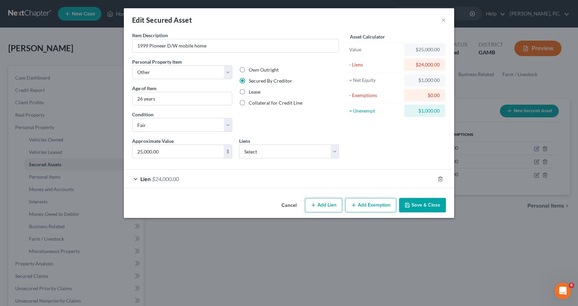
drag, startPoint x: 370, startPoint y: 207, endPoint x: 347, endPoint y: 241, distance: 41.2
click at [343, 255] on div "Edit Secured Asset × Item Description * 1999 Pioneer D/W mobile home Personal P…" at bounding box center [289, 153] width 578 height 306
click at [367, 204] on button "Add Exemption" at bounding box center [370, 205] width 51 height 14
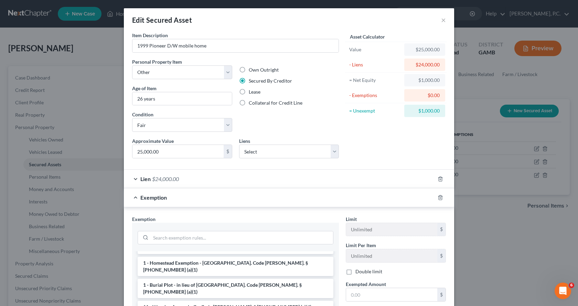
scroll to position [34, 0]
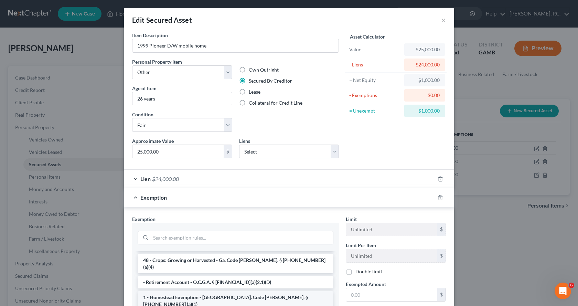
click at [175, 291] on li "1 - Homestead Exemption - [GEOGRAPHIC_DATA]. Code [PERSON_NAME]. § [PHONE_NUMBE…" at bounding box center [236, 300] width 196 height 19
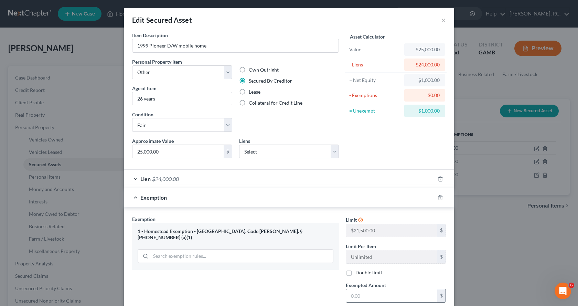
click at [378, 293] on input "text" at bounding box center [391, 295] width 91 height 13
type input "1,000.00"
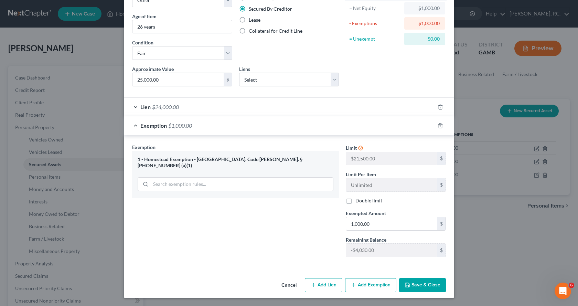
click at [414, 283] on button "Save & Close" at bounding box center [422, 285] width 47 height 14
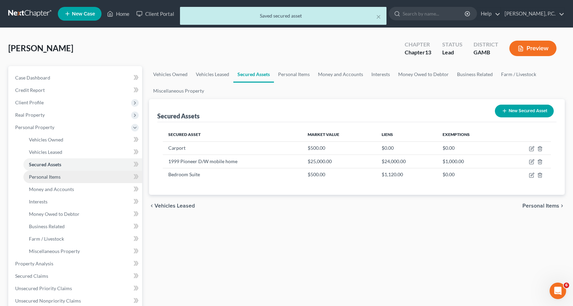
click at [54, 176] on span "Personal Items" at bounding box center [45, 177] width 32 height 6
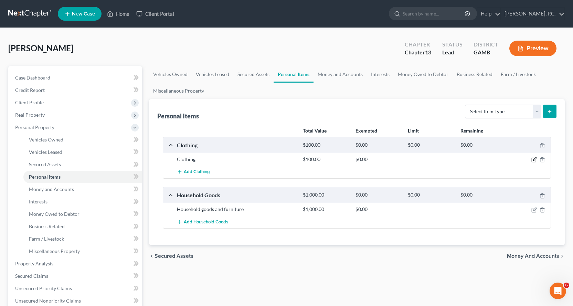
click at [536, 161] on icon "button" at bounding box center [534, 160] width 4 height 4
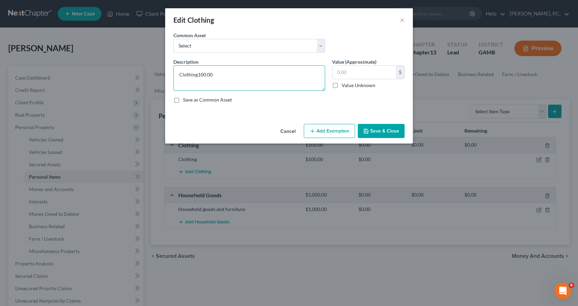
type textarea "Clothing"
click at [369, 72] on input "text" at bounding box center [364, 72] width 64 height 13
type input "200.00"
click at [328, 134] on button "Add Exemption" at bounding box center [329, 131] width 51 height 14
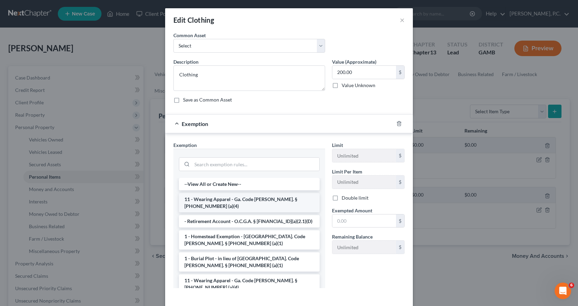
click at [235, 196] on li "11 - Wearing Apparel - Ga. Code [PERSON_NAME]. § [PHONE_NUMBER] (a)(4)" at bounding box center [249, 202] width 141 height 19
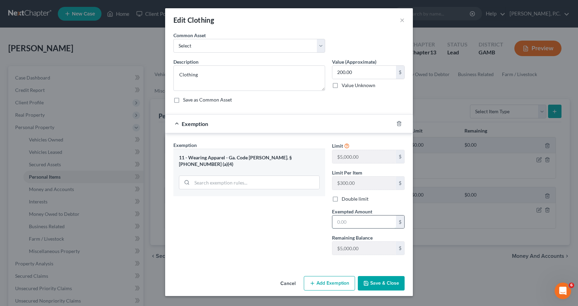
click at [365, 219] on input "text" at bounding box center [364, 221] width 64 height 13
type input "200.00"
click at [383, 289] on button "Save & Close" at bounding box center [381, 283] width 47 height 14
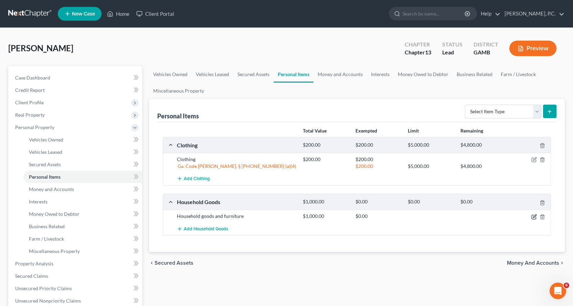
click at [534, 216] on icon "button" at bounding box center [534, 215] width 3 height 3
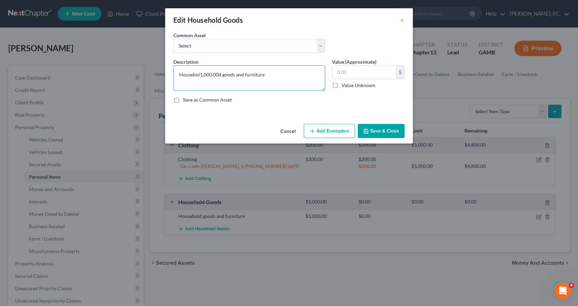
type textarea "Household goods and furniture"
drag, startPoint x: 354, startPoint y: 71, endPoint x: 357, endPoint y: 73, distance: 3.9
click at [355, 71] on input "text" at bounding box center [364, 72] width 64 height 13
type input "2,000.00"
click at [340, 129] on button "Add Exemption" at bounding box center [329, 131] width 51 height 14
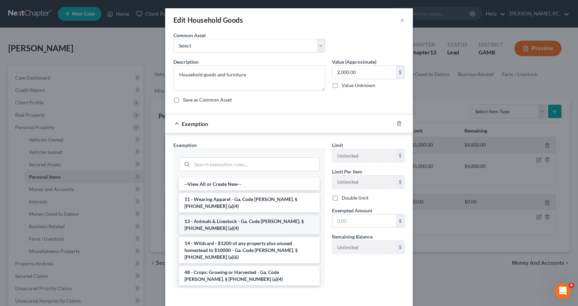
scroll to position [34, 0]
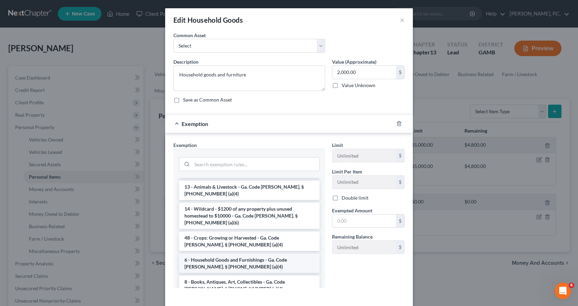
click at [234, 254] on li "6 - Household Goods and Furnishings - Ga. Code [PERSON_NAME]. § [PHONE_NUMBER] …" at bounding box center [249, 263] width 141 height 19
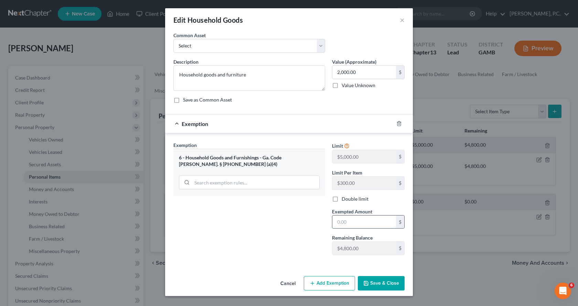
click at [365, 224] on input "text" at bounding box center [364, 221] width 64 height 13
type input "2,000.00"
click at [378, 288] on button "Save & Close" at bounding box center [381, 283] width 47 height 14
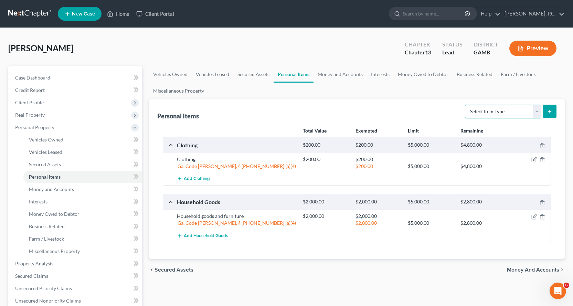
click at [540, 111] on select "Select Item Type Clothing Collectibles Of Value Electronics Firearms Household …" at bounding box center [503, 112] width 76 height 14
select select "electronics"
click at [466, 105] on select "Select Item Type Clothing Collectibles Of Value Electronics Firearms Household …" at bounding box center [503, 112] width 76 height 14
click at [549, 111] on icon "submit" at bounding box center [550, 112] width 6 height 6
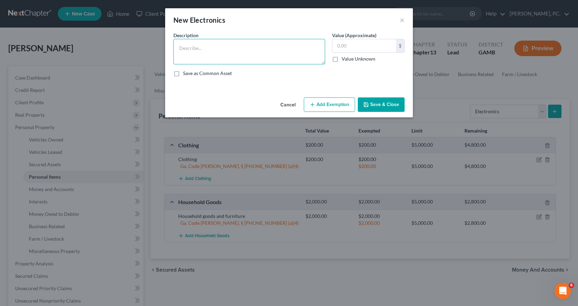
click at [254, 51] on textarea at bounding box center [249, 51] width 152 height 25
type textarea "Electronics, devices"
type input "300.00"
click at [340, 104] on button "Add Exemption" at bounding box center [329, 104] width 51 height 14
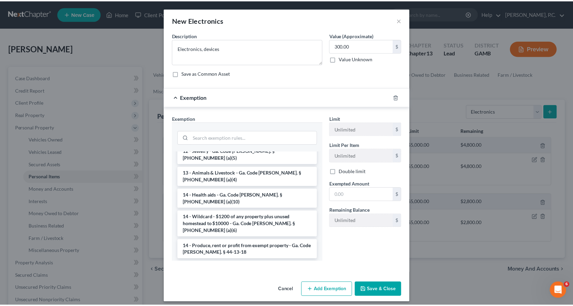
scroll to position [103, 0]
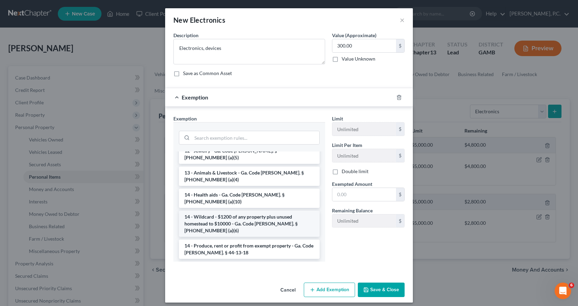
click at [235, 211] on li "14 - Wildcard - $1200 of any property plus unused homestead to $10000 - Ga. Cod…" at bounding box center [249, 224] width 141 height 26
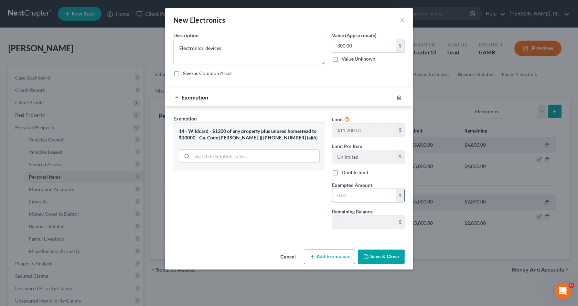
click at [374, 192] on input "text" at bounding box center [364, 195] width 64 height 13
type input "300.00"
click at [393, 258] on button "Save & Close" at bounding box center [381, 256] width 47 height 14
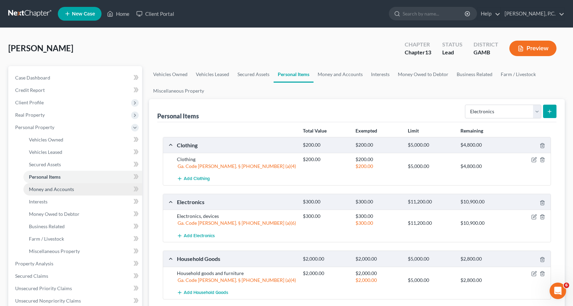
click at [56, 188] on span "Money and Accounts" at bounding box center [51, 189] width 45 height 6
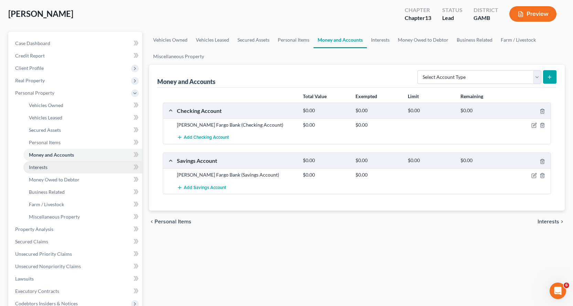
click at [33, 167] on span "Interests" at bounding box center [38, 167] width 19 height 6
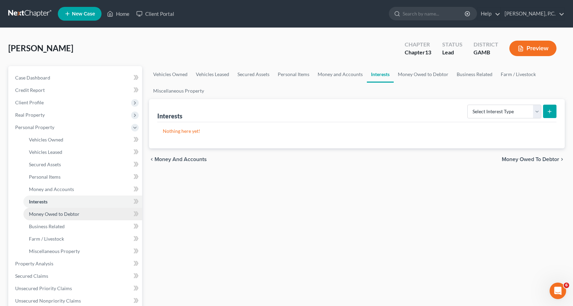
click at [70, 212] on span "Money Owed to Debtor" at bounding box center [54, 214] width 51 height 6
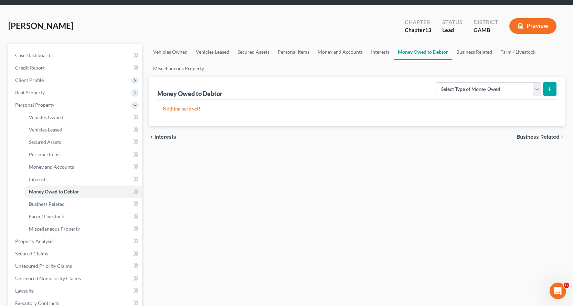
scroll to position [34, 0]
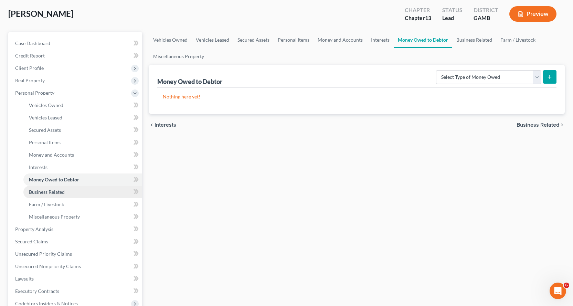
click at [54, 192] on span "Business Related" at bounding box center [47, 192] width 36 height 6
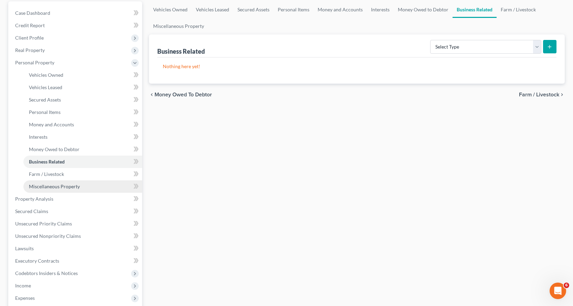
scroll to position [69, 0]
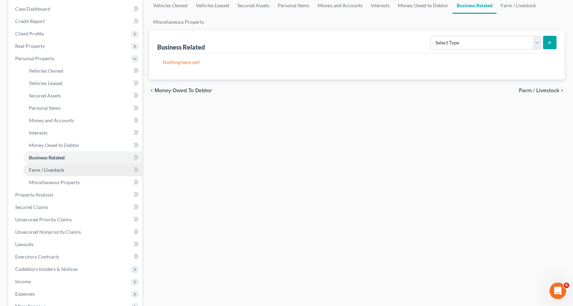
click at [45, 171] on span "Farm / Livestock" at bounding box center [46, 170] width 35 height 6
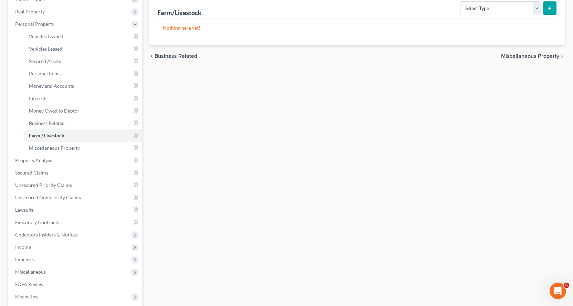
scroll to position [138, 0]
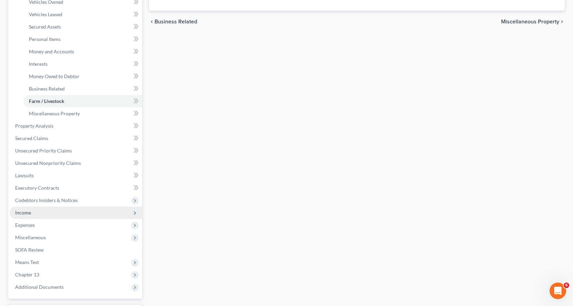
click at [27, 214] on span "Income" at bounding box center [23, 213] width 16 height 6
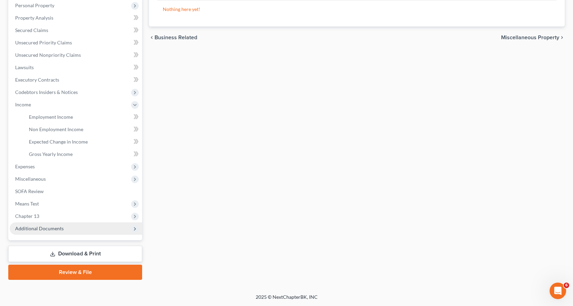
scroll to position [122, 0]
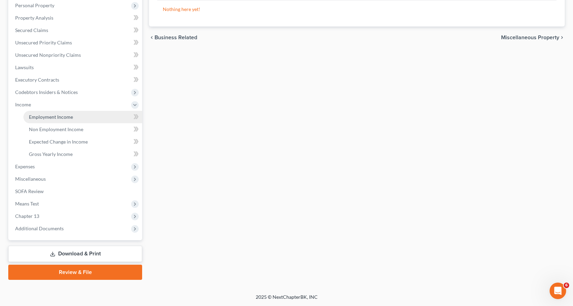
click at [53, 119] on span "Employment Income" at bounding box center [51, 117] width 44 height 6
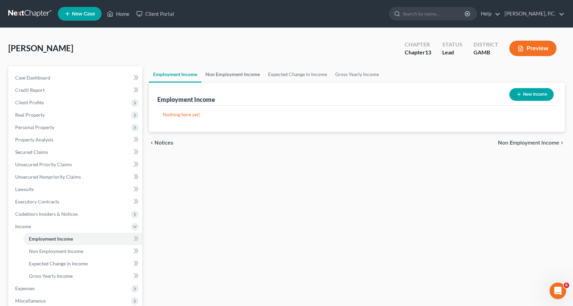
click at [250, 74] on link "Non Employment Income" at bounding box center [232, 74] width 63 height 17
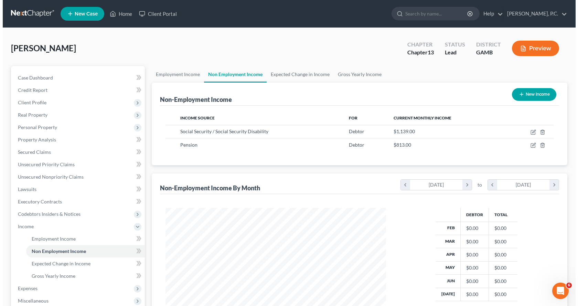
scroll to position [124, 234]
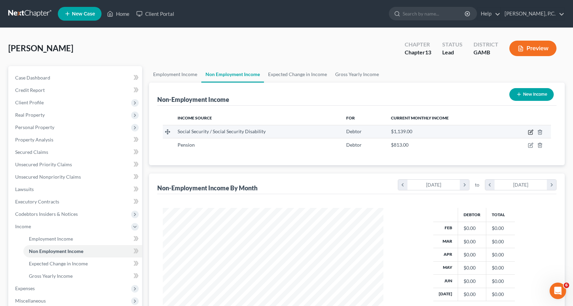
click at [532, 132] on icon "button" at bounding box center [531, 131] width 3 height 3
select select "4"
select select "0"
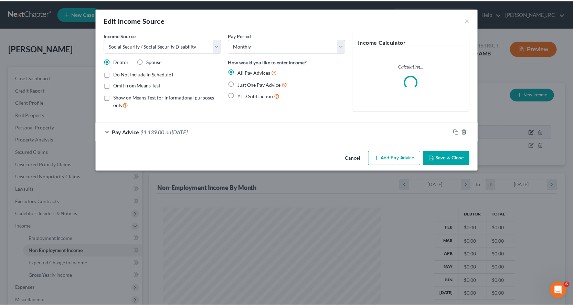
scroll to position [124, 237]
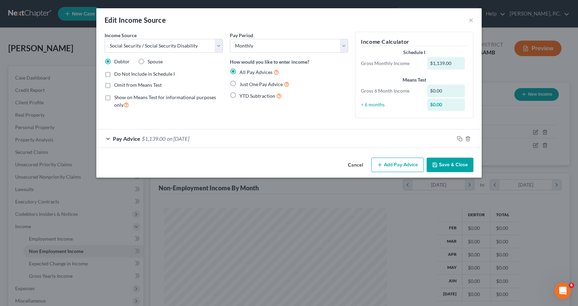
click at [110, 137] on div "Pay Advice $1,139.00 on [DATE]" at bounding box center [275, 138] width 358 height 18
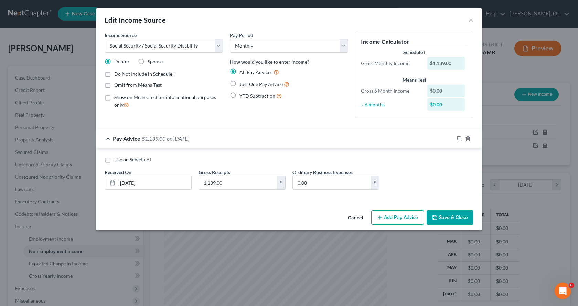
click at [443, 217] on button "Save & Close" at bounding box center [450, 217] width 47 height 14
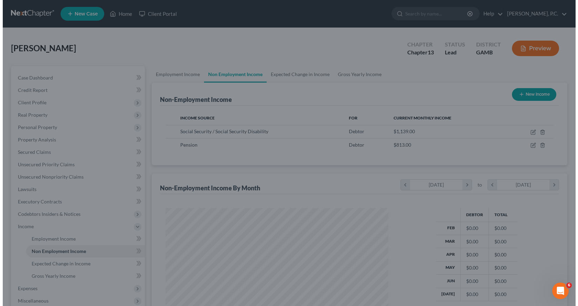
scroll to position [344005, 343894]
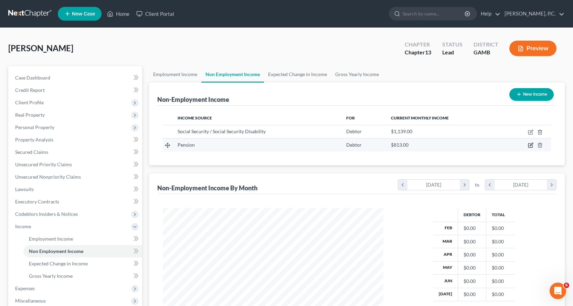
click at [530, 146] on icon "button" at bounding box center [531, 144] width 3 height 3
select select "2"
select select "0"
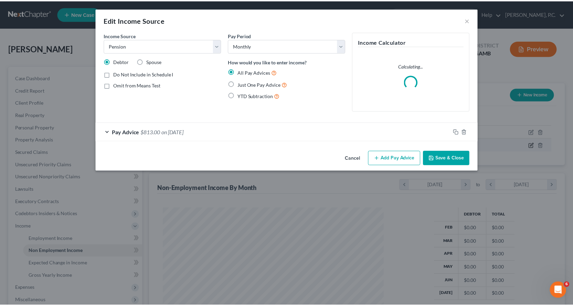
scroll to position [124, 237]
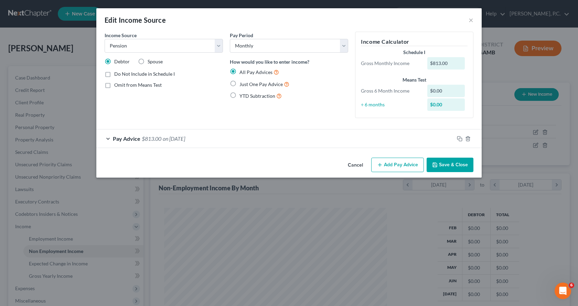
click at [450, 165] on button "Save & Close" at bounding box center [450, 165] width 47 height 14
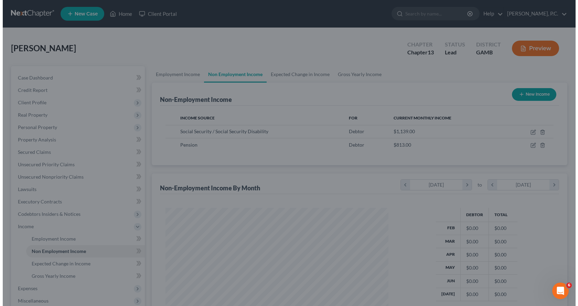
scroll to position [344005, 343894]
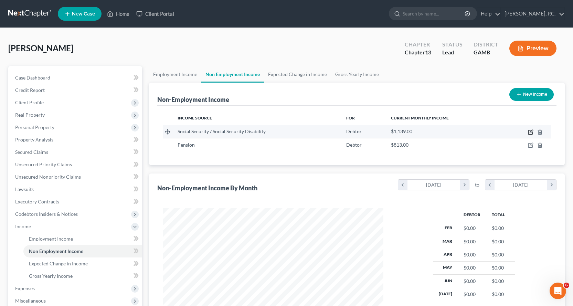
click at [532, 132] on icon "button" at bounding box center [531, 131] width 3 height 3
select select "4"
select select "0"
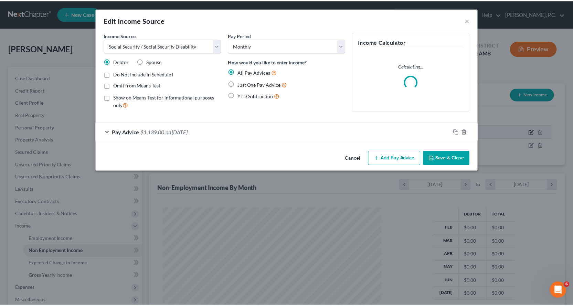
scroll to position [124, 237]
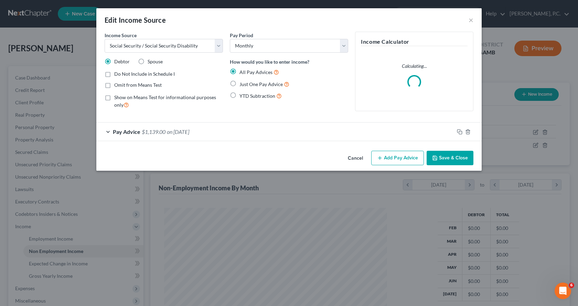
click at [107, 131] on div "Pay Advice $1,139.00 on [DATE]" at bounding box center [275, 132] width 358 height 18
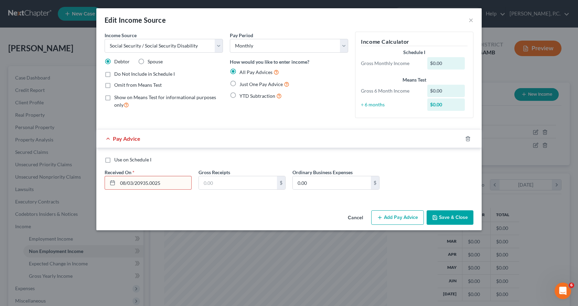
type input "08/03/20935.0025"
click at [240, 84] on label "Just One Pay Advice" at bounding box center [265, 84] width 50 height 8
click at [242, 84] on input "Just One Pay Advice" at bounding box center [244, 82] width 4 height 4
radio input "true"
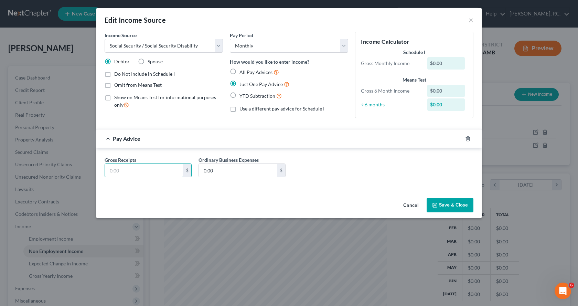
drag, startPoint x: 157, startPoint y: 170, endPoint x: 64, endPoint y: 170, distance: 93.6
click at [65, 170] on div "Edit Income Source × Income Source * Select Unemployment Disability (from emplo…" at bounding box center [289, 153] width 578 height 306
type input "935.00"
click at [114, 84] on label "Omit from Means Test" at bounding box center [137, 85] width 47 height 7
click at [117, 84] on input "Omit from Means Test" at bounding box center [119, 84] width 4 height 4
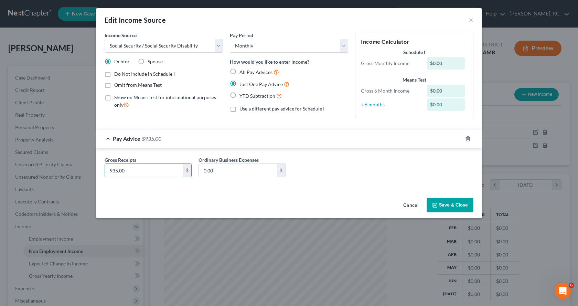
checkbox input "true"
click at [449, 205] on button "Save & Close" at bounding box center [450, 205] width 47 height 14
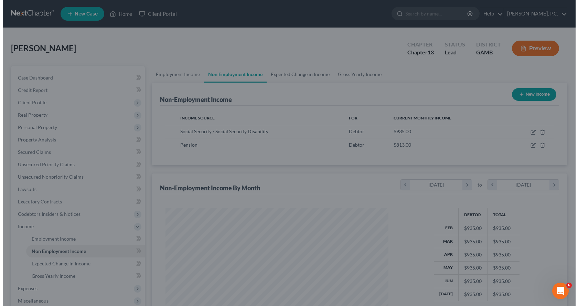
scroll to position [344005, 343894]
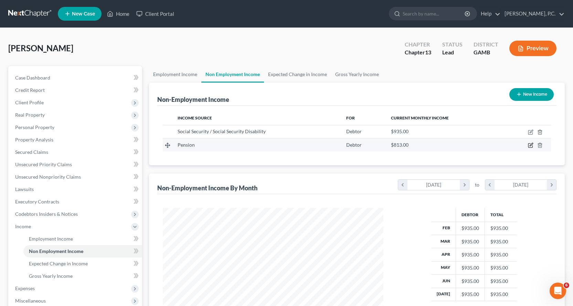
click at [531, 145] on icon "button" at bounding box center [531, 144] width 3 height 3
select select "2"
select select "0"
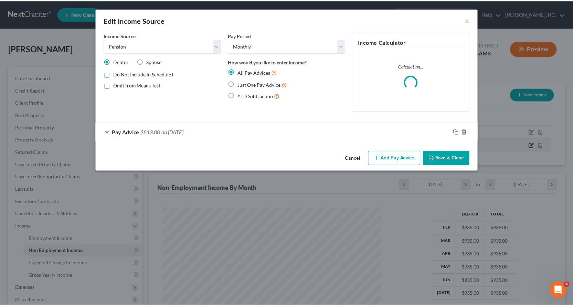
scroll to position [124, 237]
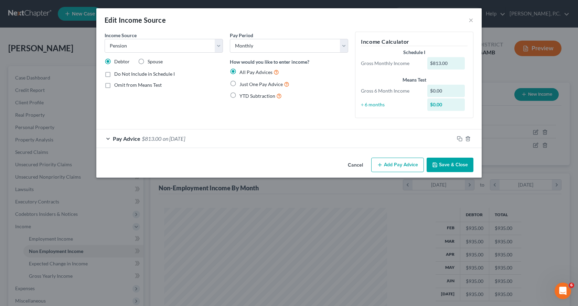
click at [455, 166] on button "Save & Close" at bounding box center [450, 165] width 47 height 14
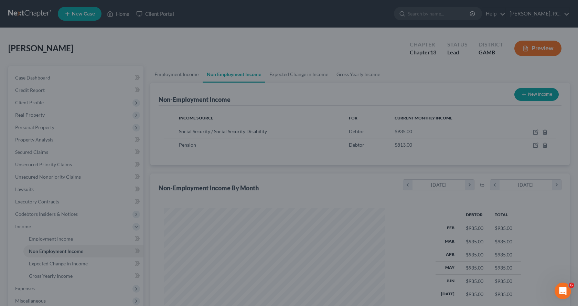
scroll to position [344005, 343894]
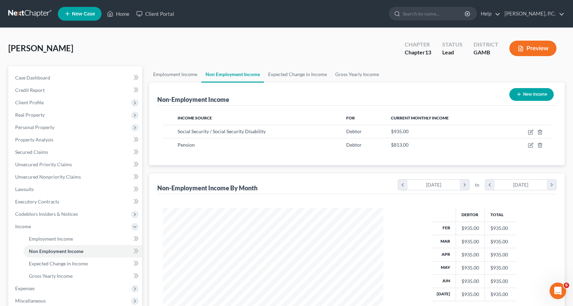
click at [534, 95] on button "New Income" at bounding box center [531, 94] width 44 height 13
select select "0"
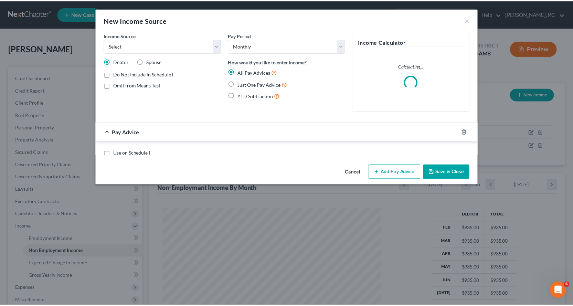
scroll to position [124, 237]
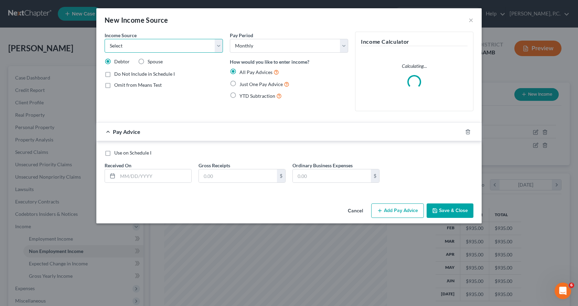
click at [218, 46] on select "Select Unemployment Disability (from employer) Pension Retirement Social Securi…" at bounding box center [164, 46] width 118 height 14
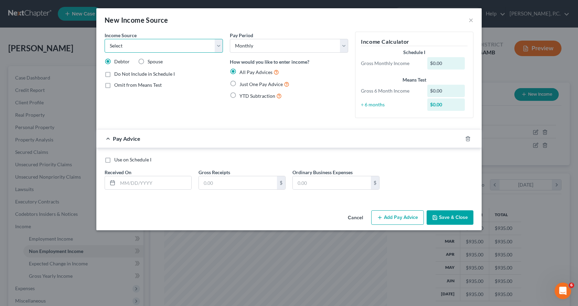
select select "8"
click at [105, 39] on select "Select Unemployment Disability (from employer) Pension Retirement Social Securi…" at bounding box center [164, 46] width 118 height 14
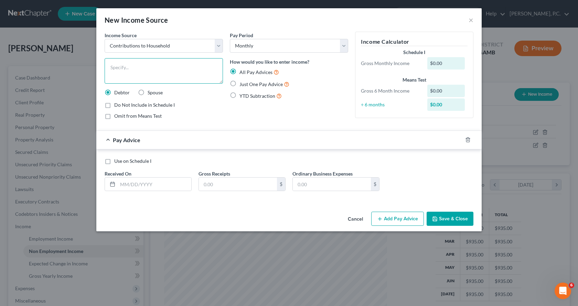
drag, startPoint x: 149, startPoint y: 64, endPoint x: 184, endPoint y: 56, distance: 35.9
click at [149, 64] on textarea at bounding box center [164, 70] width 118 height 25
type textarea "[PERSON_NAME] - Social Security (lives in household)"
click at [240, 83] on label "Just One Pay Advice" at bounding box center [265, 84] width 50 height 8
click at [242, 83] on input "Just One Pay Advice" at bounding box center [244, 82] width 4 height 4
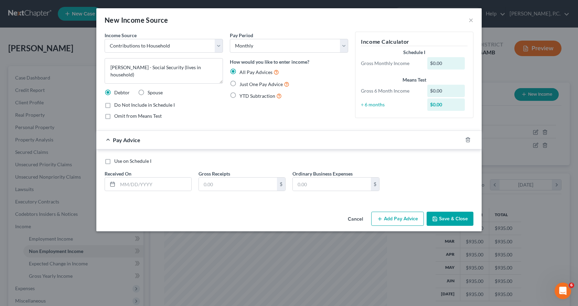
radio input "true"
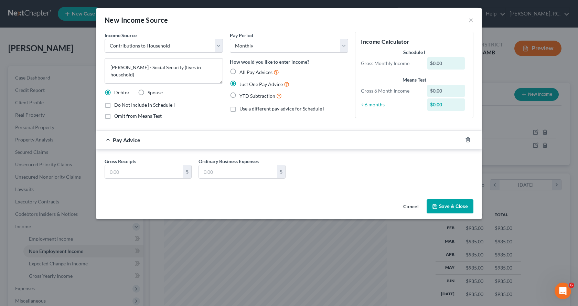
click at [114, 105] on label "Do Not Include in Schedule I" at bounding box center [144, 105] width 61 height 7
click at [117, 105] on input "Do Not Include in Schedule I" at bounding box center [119, 104] width 4 height 4
checkbox input "true"
click at [132, 169] on input "text" at bounding box center [144, 171] width 78 height 13
type input "1,900.00"
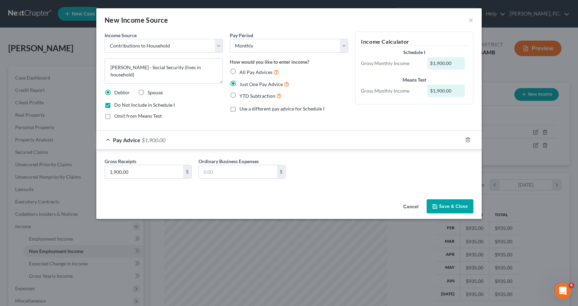
click at [449, 206] on button "Save & Close" at bounding box center [450, 206] width 47 height 14
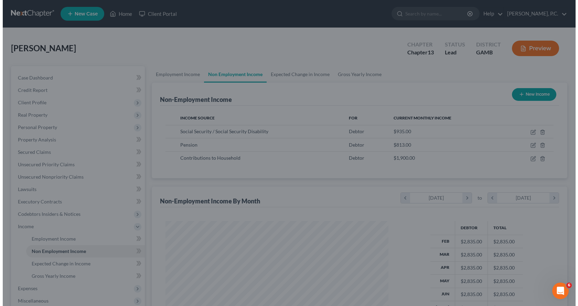
scroll to position [344005, 343894]
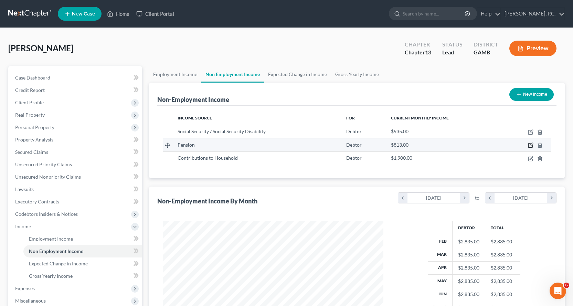
click at [530, 145] on icon "button" at bounding box center [531, 144] width 3 height 3
select select "2"
select select "0"
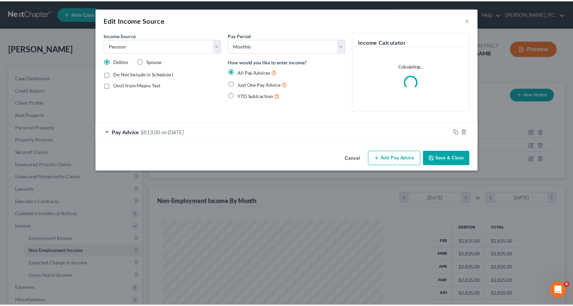
scroll to position [124, 237]
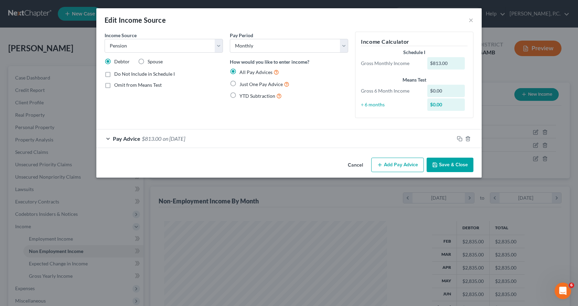
click at [240, 83] on label "Just One Pay Advice" at bounding box center [265, 84] width 50 height 8
click at [242, 83] on input "Just One Pay Advice" at bounding box center [244, 82] width 4 height 4
radio input "true"
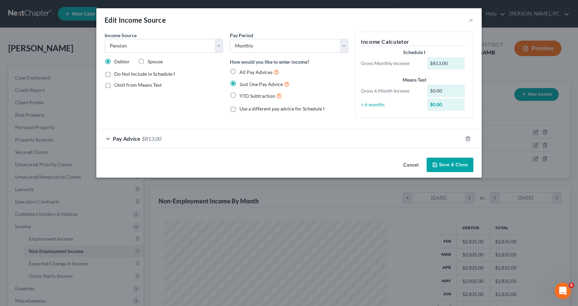
click at [453, 162] on button "Save & Close" at bounding box center [450, 165] width 47 height 14
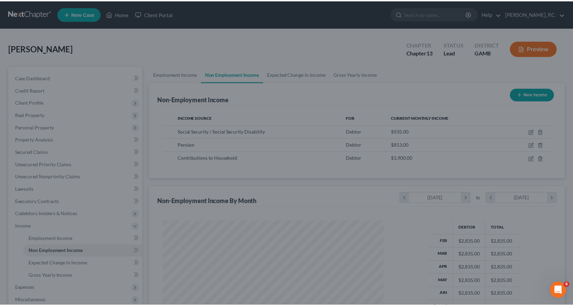
scroll to position [344005, 343894]
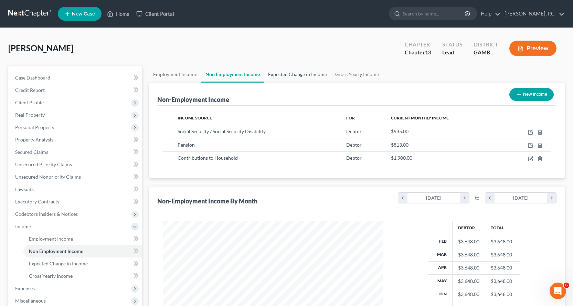
click at [306, 72] on link "Expected Change in Income" at bounding box center [297, 74] width 67 height 17
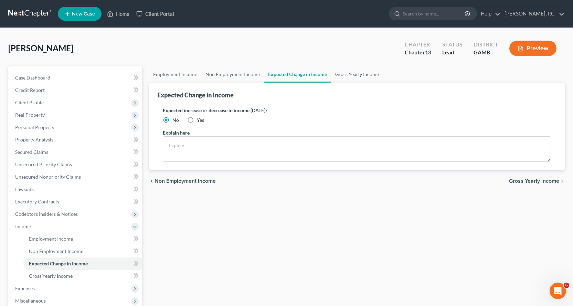
click at [354, 75] on link "Gross Yearly Income" at bounding box center [357, 74] width 52 height 17
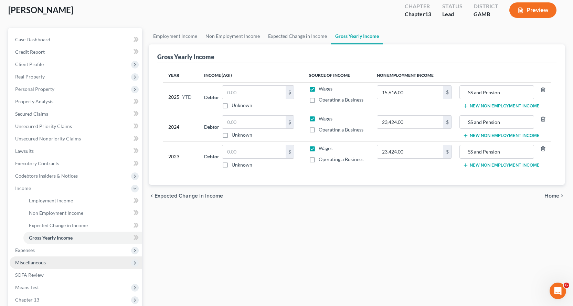
scroll to position [103, 0]
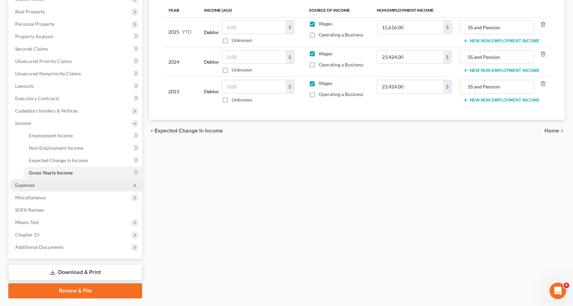
click at [25, 185] on span "Expenses" at bounding box center [25, 185] width 20 height 6
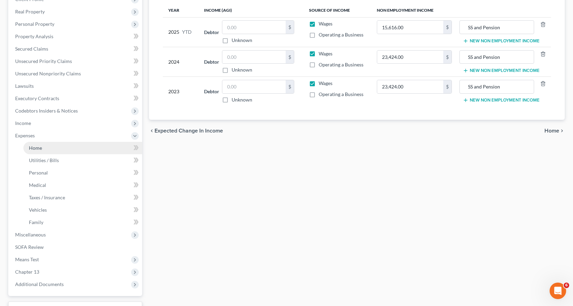
click at [33, 148] on span "Home" at bounding box center [35, 148] width 13 height 6
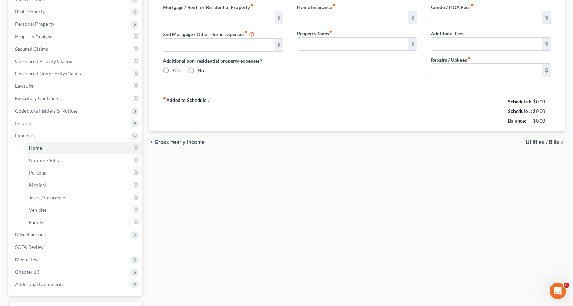
type input "0.00"
radio input "true"
type input "0.00"
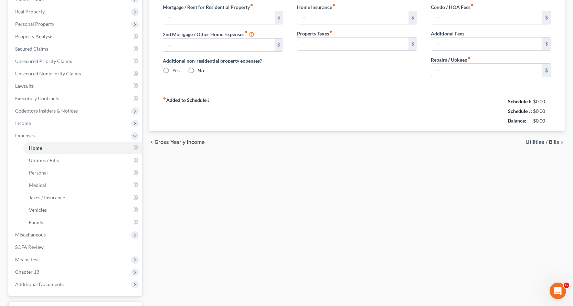
type input "0.00"
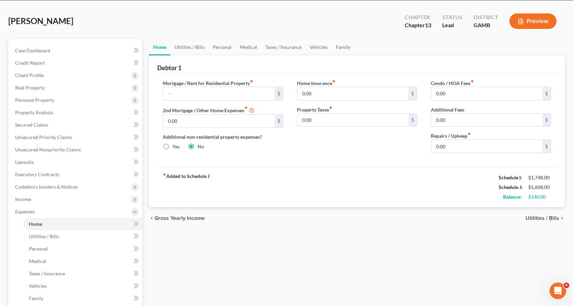
scroll to position [69, 0]
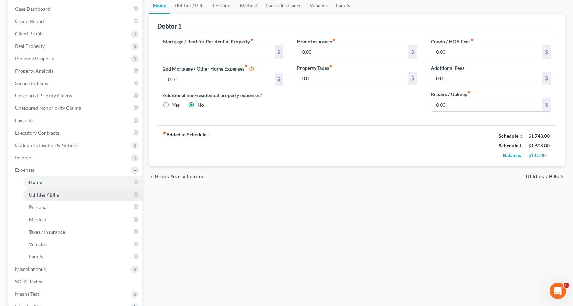
click at [30, 193] on span "Utilities / Bills" at bounding box center [44, 195] width 30 height 6
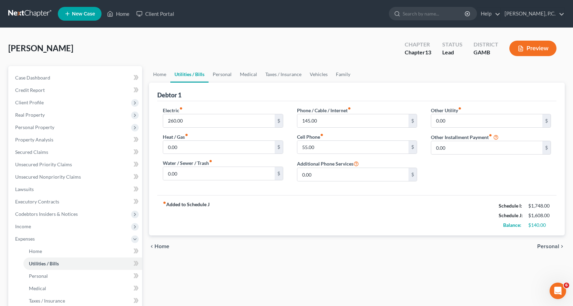
scroll to position [34, 0]
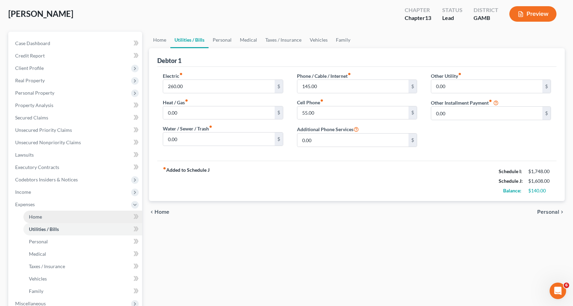
click at [31, 216] on span "Home" at bounding box center [35, 217] width 13 height 6
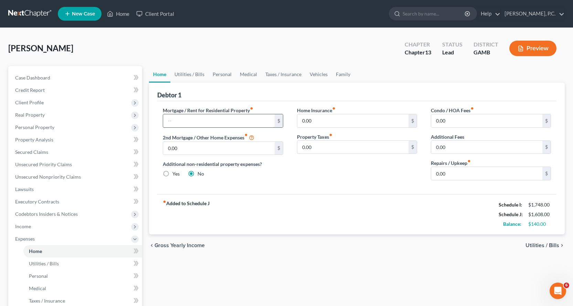
click at [192, 115] on input "text" at bounding box center [218, 120] width 111 height 13
type input "556.00"
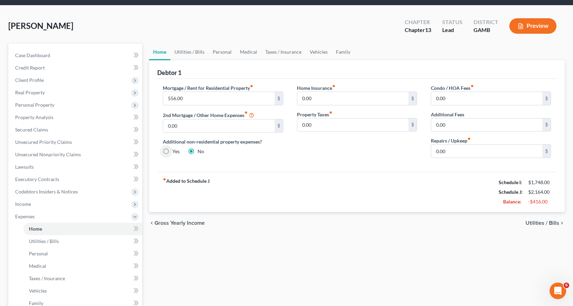
scroll to position [34, 0]
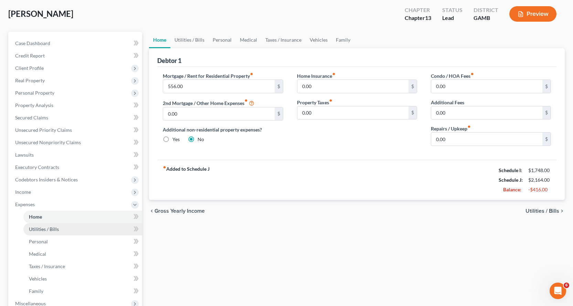
click at [51, 226] on span "Utilities / Bills" at bounding box center [44, 229] width 30 height 6
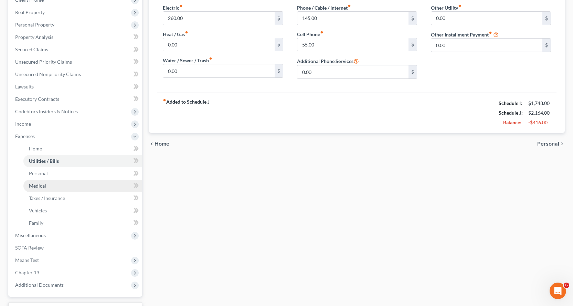
scroll to position [103, 0]
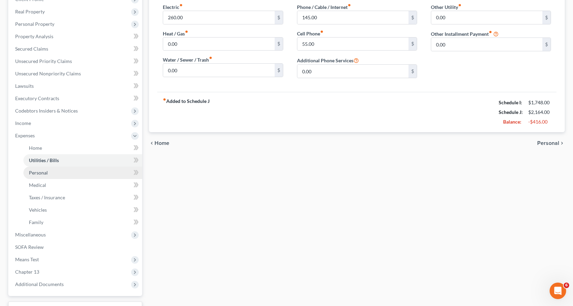
click at [38, 172] on span "Personal" at bounding box center [38, 173] width 19 height 6
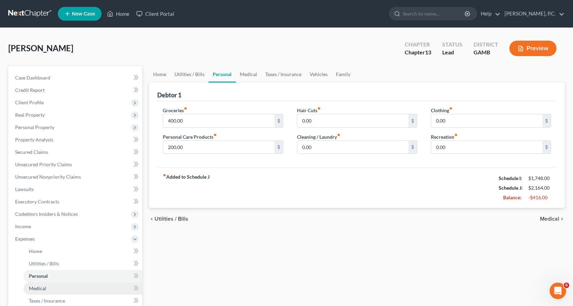
click at [38, 288] on span "Medical" at bounding box center [37, 288] width 17 height 6
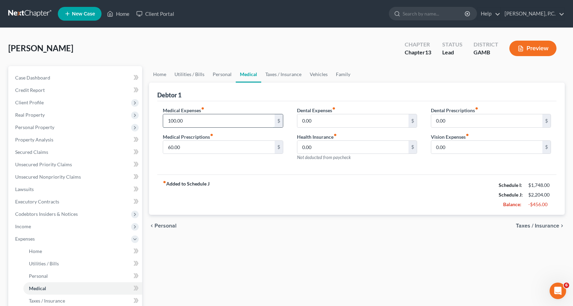
type input "100.00"
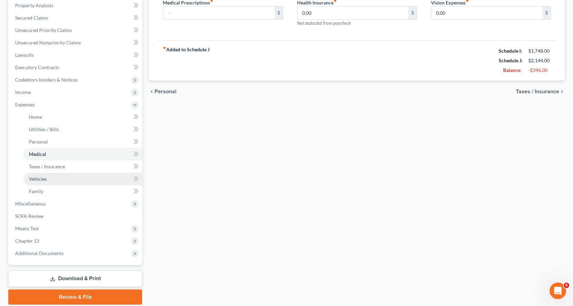
scroll to position [138, 0]
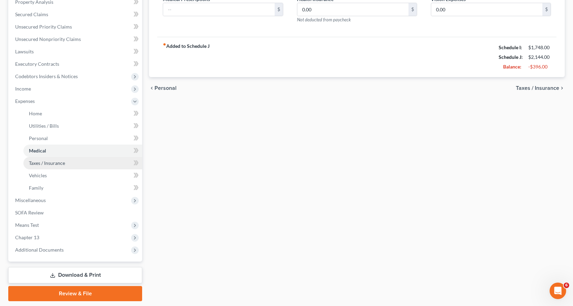
click at [46, 162] on span "Taxes / Insurance" at bounding box center [47, 163] width 36 height 6
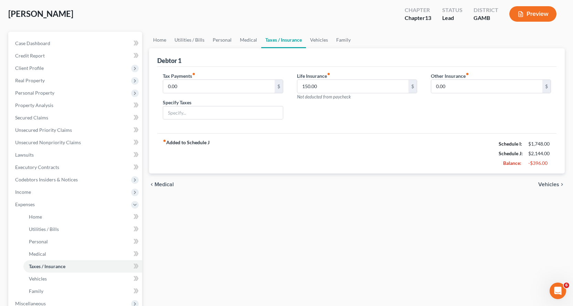
scroll to position [138, 0]
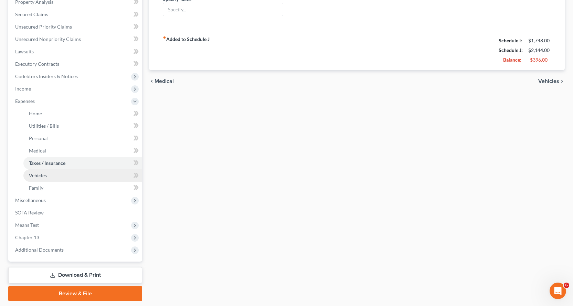
click at [40, 175] on span "Vehicles" at bounding box center [38, 175] width 18 height 6
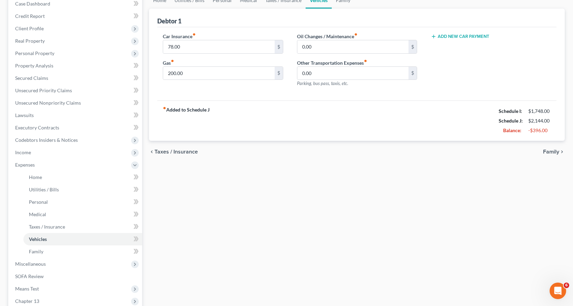
scroll to position [138, 0]
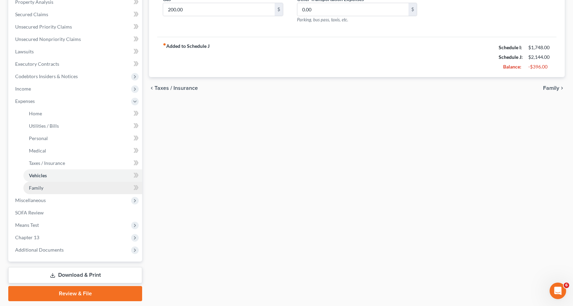
click at [39, 187] on span "Family" at bounding box center [36, 188] width 14 height 6
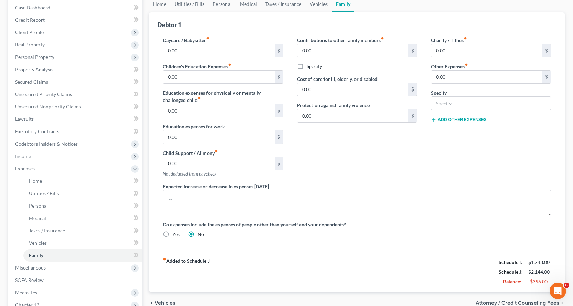
scroll to position [159, 0]
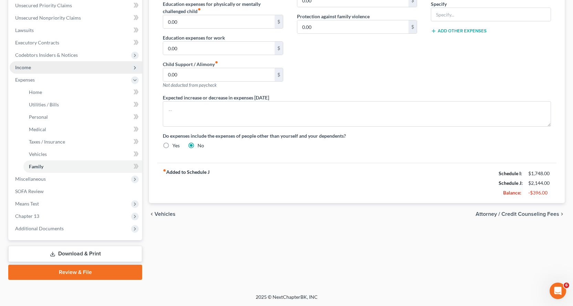
click at [22, 66] on span "Income" at bounding box center [23, 67] width 16 height 6
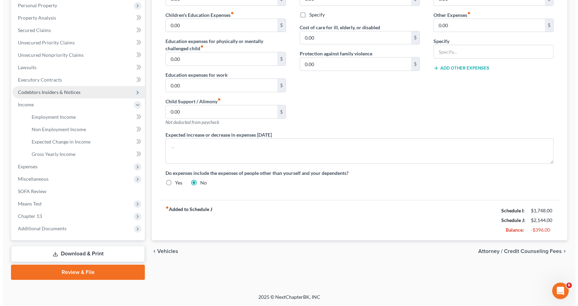
scroll to position [122, 0]
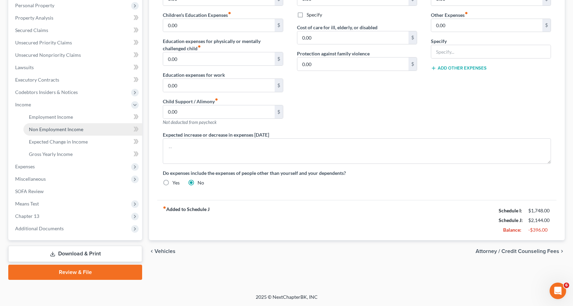
click at [49, 127] on span "Non Employment Income" at bounding box center [56, 129] width 54 height 6
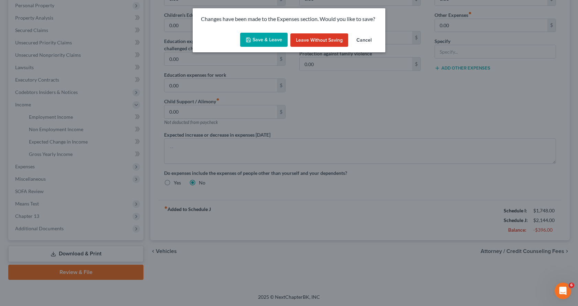
click at [264, 38] on button "Save & Leave" at bounding box center [263, 40] width 47 height 14
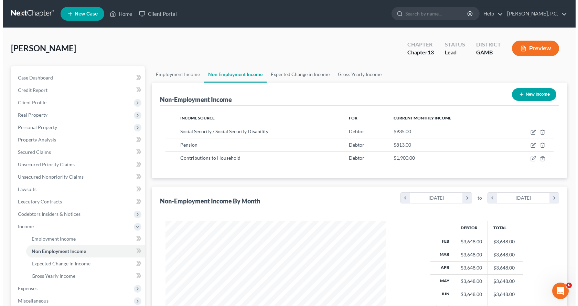
scroll to position [124, 234]
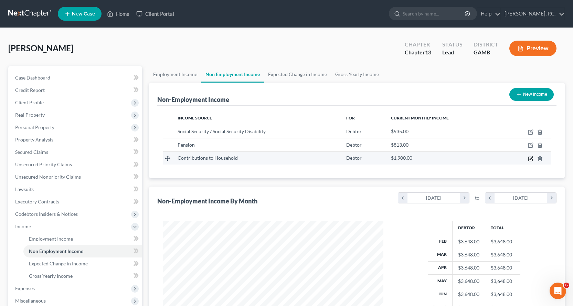
click at [531, 159] on icon "button" at bounding box center [531, 157] width 3 height 3
select select "8"
select select "0"
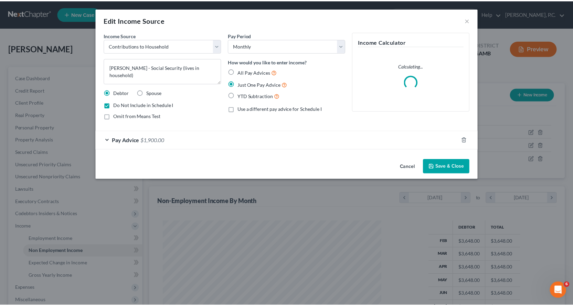
scroll to position [124, 237]
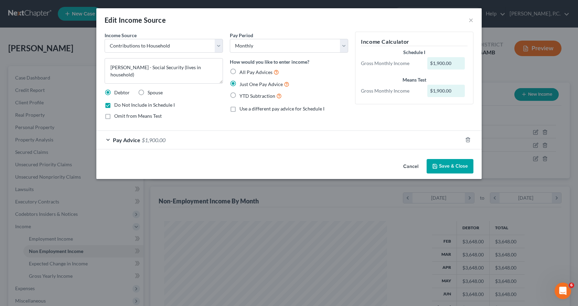
click at [114, 105] on label "Do Not Include in Schedule I" at bounding box center [144, 105] width 61 height 7
click at [117, 105] on input "Do Not Include in Schedule I" at bounding box center [119, 104] width 4 height 4
checkbox input "false"
click at [114, 117] on label "Omit from Means Test" at bounding box center [137, 116] width 47 height 7
click at [117, 117] on input "Omit from Means Test" at bounding box center [119, 115] width 4 height 4
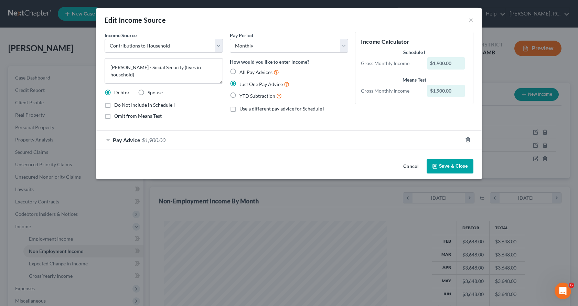
checkbox input "true"
click at [454, 167] on button "Save & Close" at bounding box center [450, 166] width 47 height 14
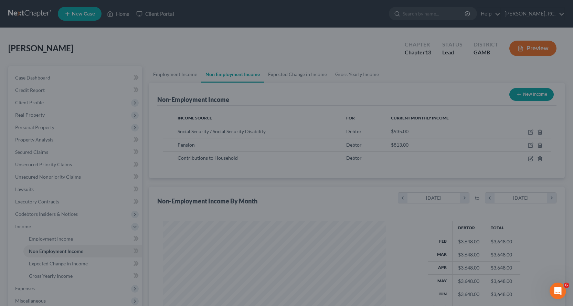
scroll to position [344005, 343894]
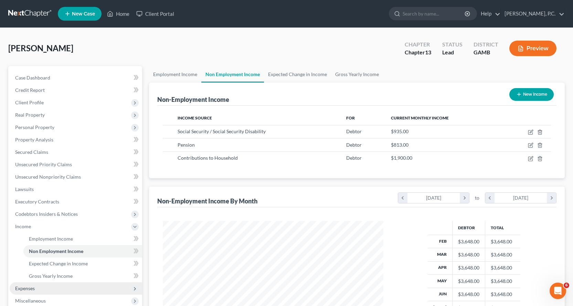
click at [27, 288] on span "Expenses" at bounding box center [25, 288] width 20 height 6
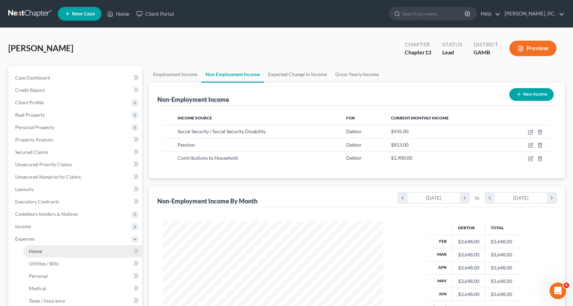
click at [34, 250] on span "Home" at bounding box center [35, 251] width 13 height 6
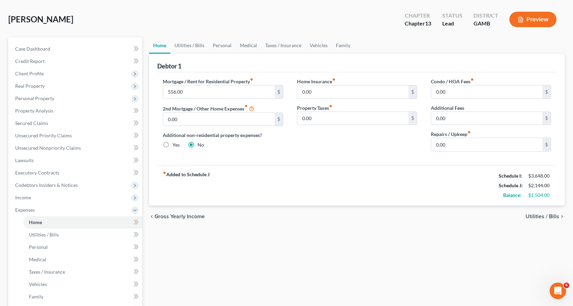
scroll to position [103, 0]
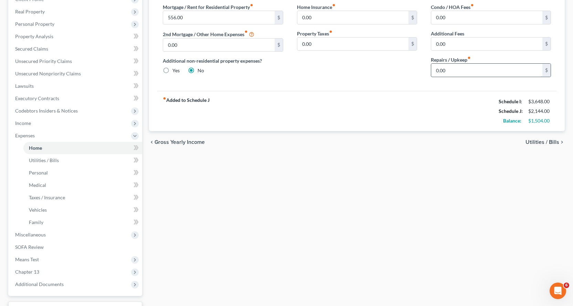
click at [472, 64] on input "0.00" at bounding box center [486, 70] width 111 height 13
type input "100.00"
click at [40, 160] on span "Utilities / Bills" at bounding box center [44, 160] width 30 height 6
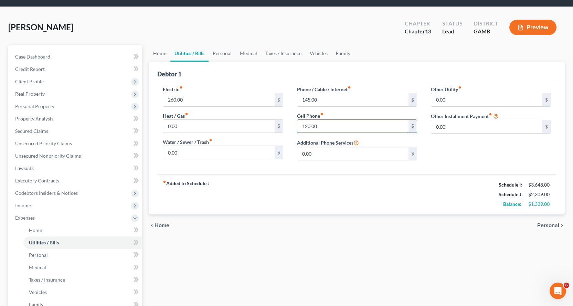
scroll to position [69, 0]
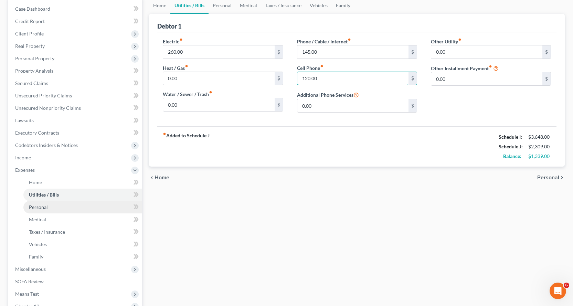
type input "120.00"
click at [32, 207] on span "Personal" at bounding box center [38, 207] width 19 height 6
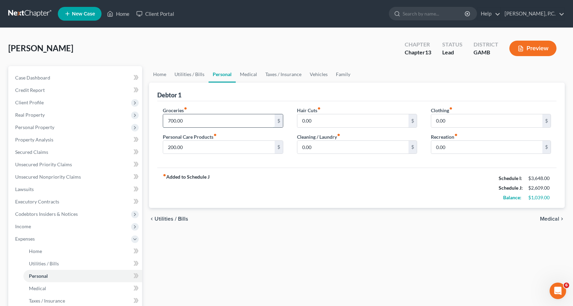
type input "700.00"
type input "80.00"
type input "50.00"
type input "150.00"
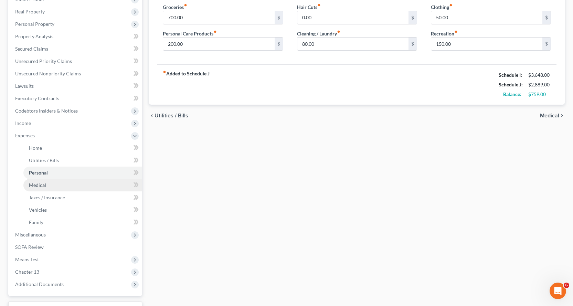
click at [38, 184] on span "Medical" at bounding box center [37, 185] width 17 height 6
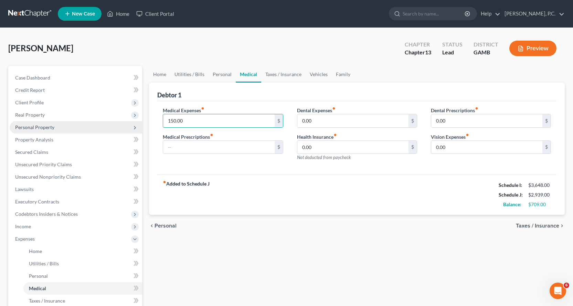
type input "150.00"
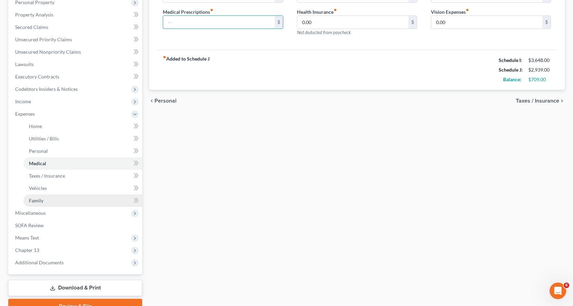
scroll to position [138, 0]
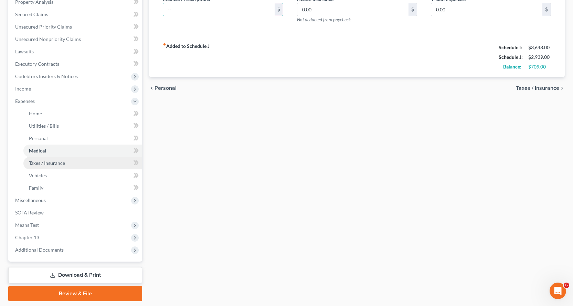
click at [48, 162] on span "Taxes / Insurance" at bounding box center [47, 163] width 36 height 6
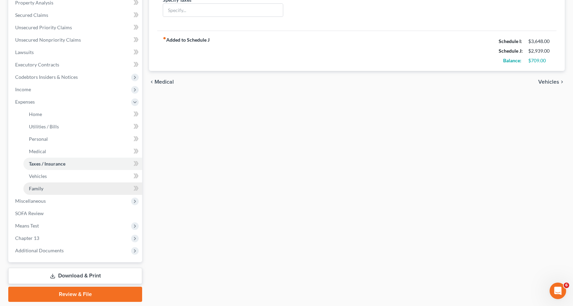
scroll to position [138, 0]
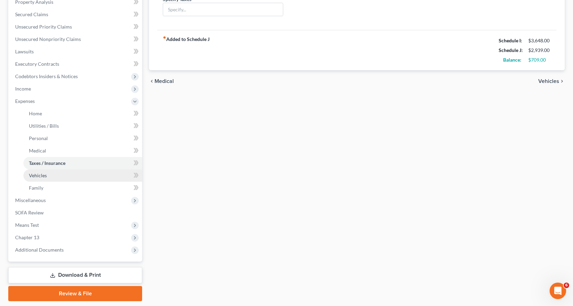
click at [38, 175] on span "Vehicles" at bounding box center [38, 175] width 18 height 6
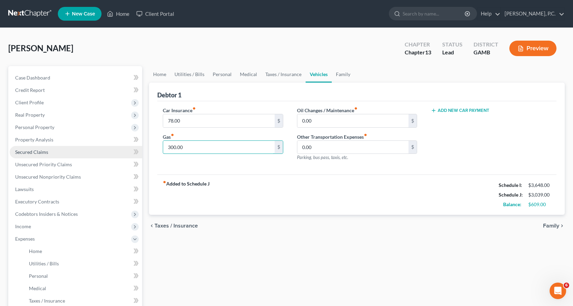
type input "300.00"
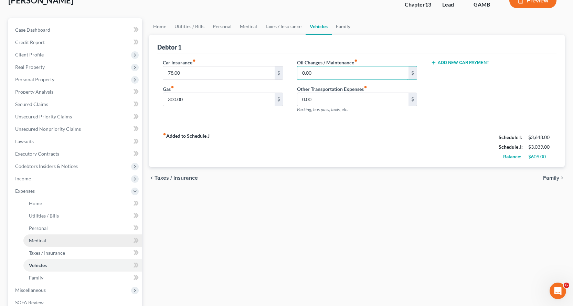
scroll to position [138, 0]
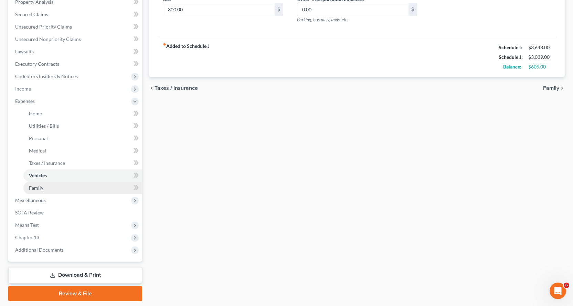
click at [34, 190] on span "Family" at bounding box center [36, 188] width 14 height 6
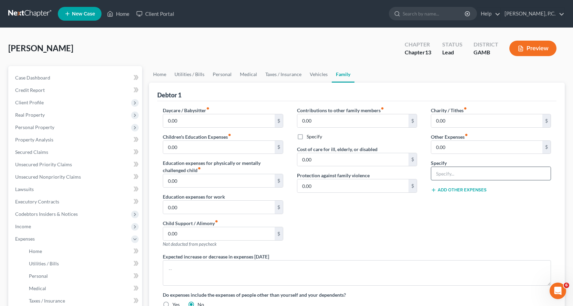
click at [461, 173] on input "text" at bounding box center [490, 173] width 119 height 13
click at [461, 148] on input "0.00" at bounding box center [486, 147] width 111 height 13
type input "100.00"
type input "Car port"
click at [32, 201] on span "Executory Contracts" at bounding box center [37, 202] width 44 height 6
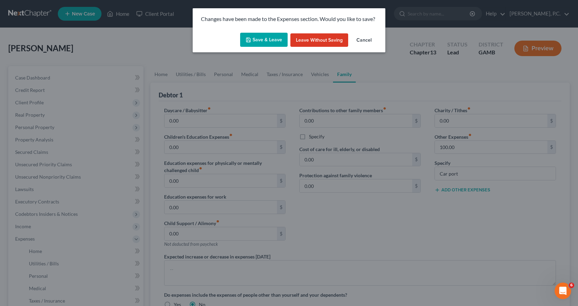
click at [271, 41] on button "Save & Leave" at bounding box center [263, 40] width 47 height 14
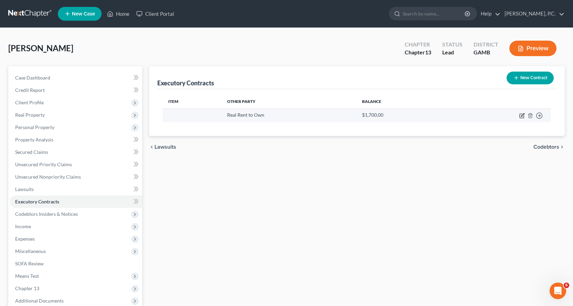
click at [521, 116] on icon "button" at bounding box center [522, 114] width 3 height 3
select select "0"
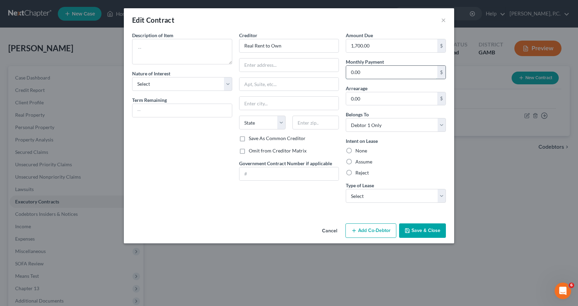
click at [374, 74] on input "0.00" at bounding box center [391, 72] width 91 height 13
type input "100.00"
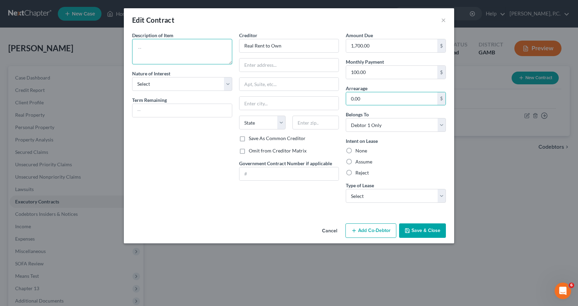
click at [189, 52] on textarea at bounding box center [182, 51] width 100 height 25
type textarea "Car shed"
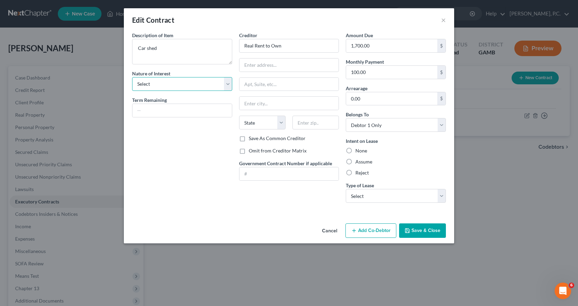
click at [225, 86] on select "Select Purchaser Agent Lessor Lessee" at bounding box center [182, 84] width 100 height 14
select select "3"
click at [132, 77] on select "Select Purchaser Agent Lessor Lessee" at bounding box center [182, 84] width 100 height 14
click at [355, 160] on label "Assume" at bounding box center [363, 161] width 17 height 7
click at [358, 160] on input "Assume" at bounding box center [360, 160] width 4 height 4
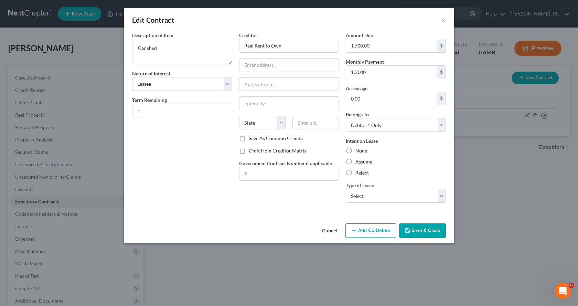
radio input "true"
click at [442, 197] on select "Select Real Estate Car Other" at bounding box center [396, 196] width 100 height 14
select select "2"
click at [346, 189] on select "Select Real Estate Car Other" at bounding box center [396, 196] width 100 height 14
click at [417, 231] on button "Save & Close" at bounding box center [422, 230] width 47 height 14
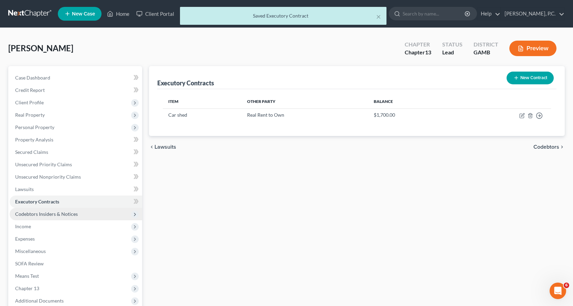
click at [49, 214] on span "Codebtors Insiders & Notices" at bounding box center [46, 214] width 63 height 6
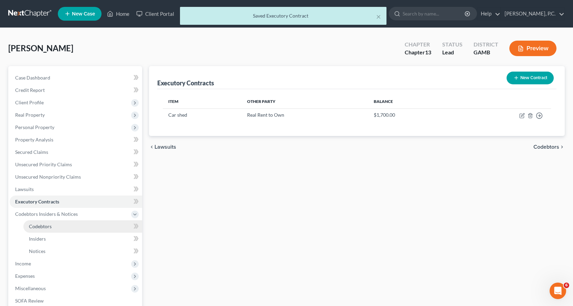
click at [43, 226] on span "Codebtors" at bounding box center [40, 226] width 23 height 6
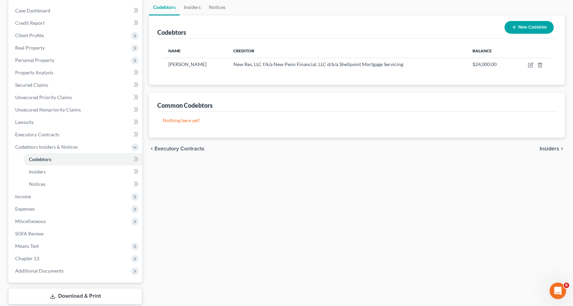
scroll to position [109, 0]
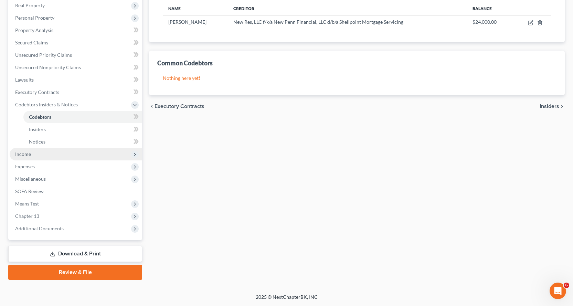
click at [19, 153] on span "Income" at bounding box center [23, 154] width 16 height 6
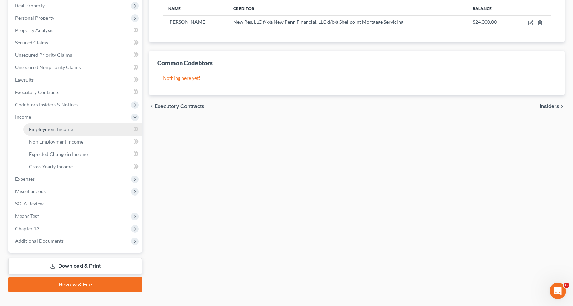
click at [41, 129] on span "Employment Income" at bounding box center [51, 129] width 44 height 6
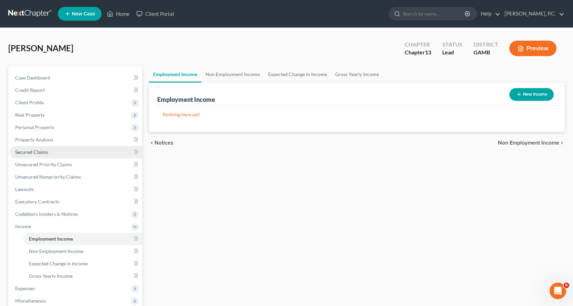
click at [33, 153] on span "Secured Claims" at bounding box center [31, 152] width 33 height 6
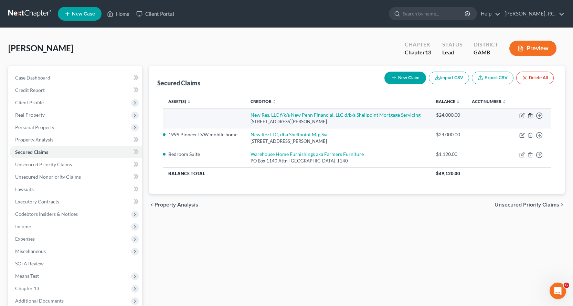
click at [530, 116] on line "button" at bounding box center [530, 115] width 0 height 1
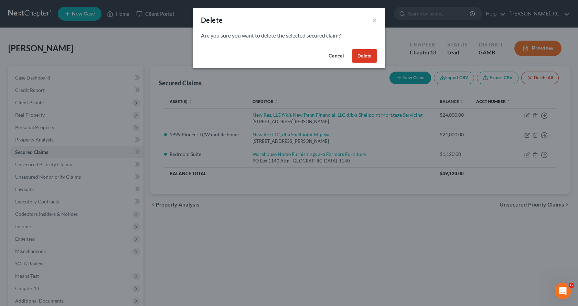
click at [360, 53] on button "Delete" at bounding box center [364, 56] width 25 height 14
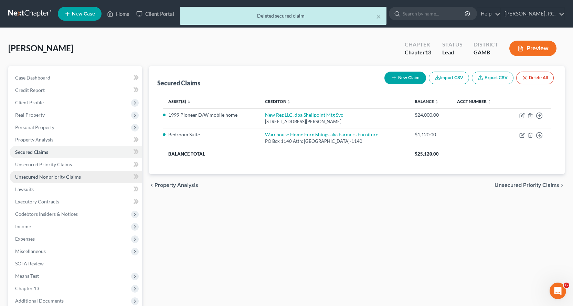
click at [41, 177] on span "Unsecured Nonpriority Claims" at bounding box center [48, 177] width 66 height 6
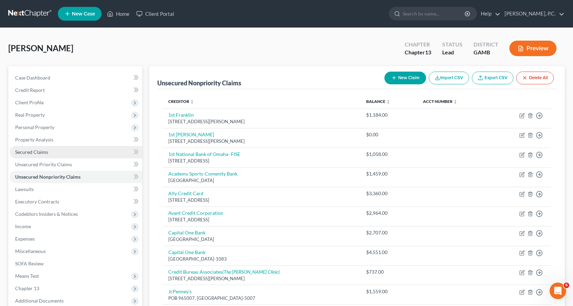
click at [41, 150] on span "Secured Claims" at bounding box center [31, 152] width 33 height 6
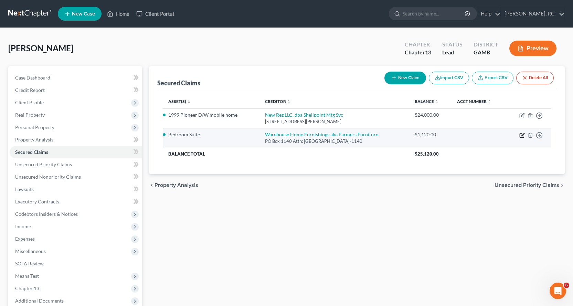
click at [523, 135] on icon "button" at bounding box center [522, 135] width 6 height 6
select select "10"
select select "6"
select select "2"
select select "0"
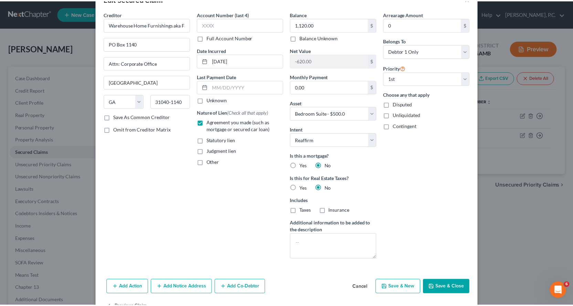
scroll to position [43, 0]
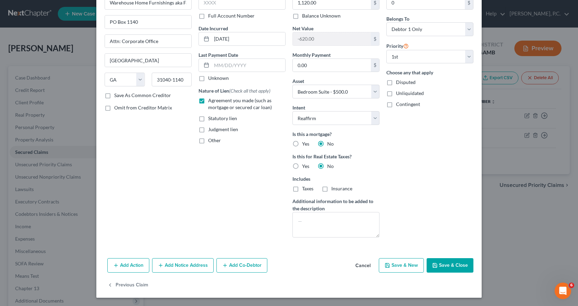
click at [439, 265] on button "Save & Close" at bounding box center [450, 265] width 47 height 14
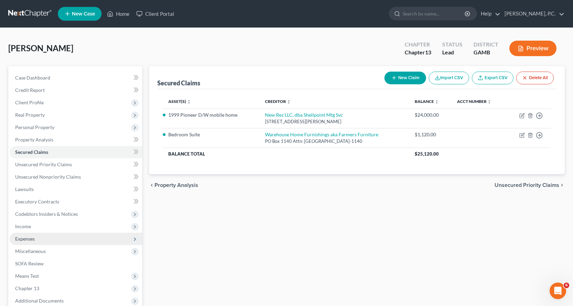
click at [26, 238] on span "Expenses" at bounding box center [25, 239] width 20 height 6
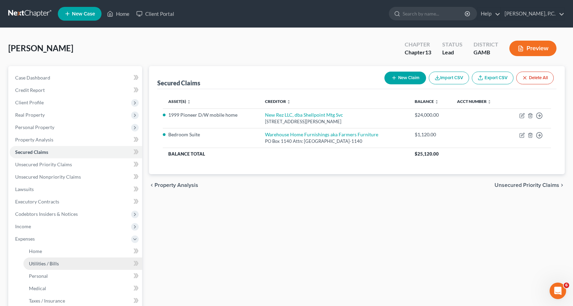
click at [37, 264] on span "Utilities / Bills" at bounding box center [44, 264] width 30 height 6
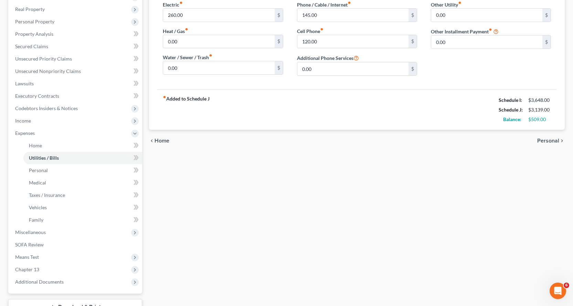
scroll to position [103, 0]
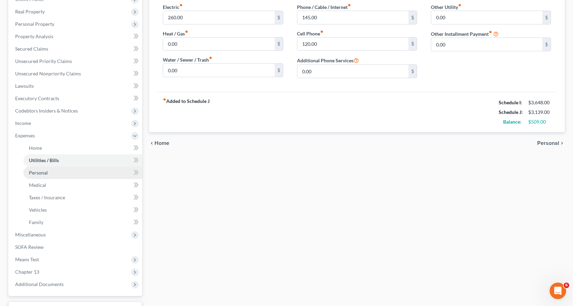
click at [30, 171] on span "Personal" at bounding box center [38, 173] width 19 height 6
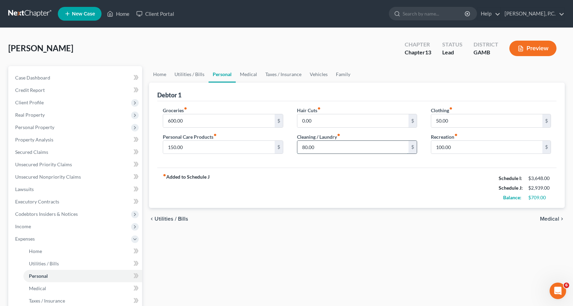
click at [332, 150] on input "80.00" at bounding box center [352, 147] width 111 height 13
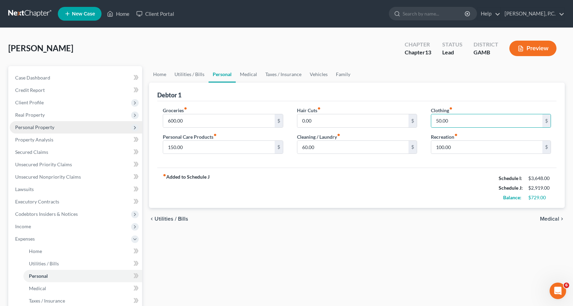
click at [33, 126] on span "Personal Property" at bounding box center [34, 127] width 39 height 6
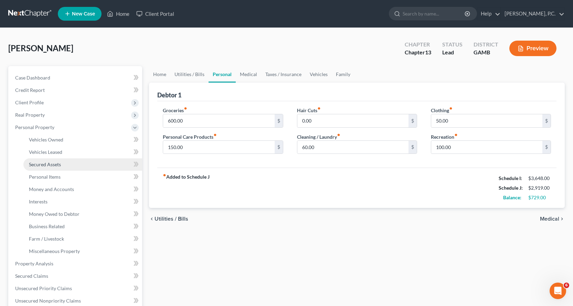
click at [51, 164] on span "Secured Assets" at bounding box center [45, 164] width 32 height 6
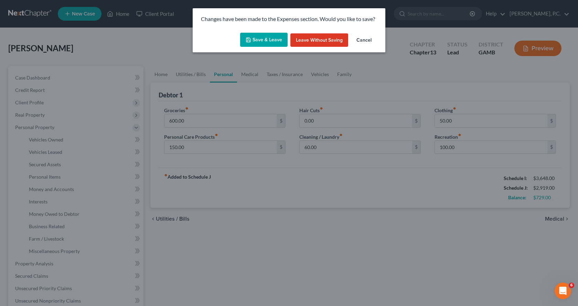
drag, startPoint x: 262, startPoint y: 38, endPoint x: 256, endPoint y: 91, distance: 53.4
click at [263, 39] on button "Save & Leave" at bounding box center [263, 40] width 47 height 14
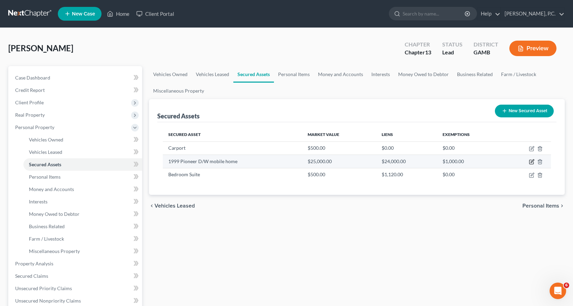
click at [532, 162] on icon "button" at bounding box center [532, 161] width 3 height 3
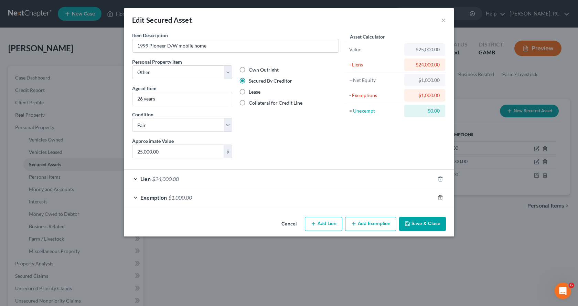
click at [440, 198] on line "button" at bounding box center [440, 197] width 0 height 1
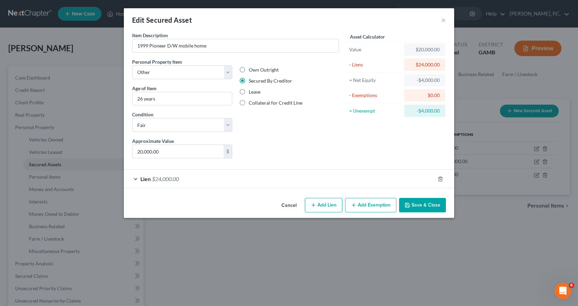
click at [419, 206] on button "Save & Close" at bounding box center [422, 205] width 47 height 14
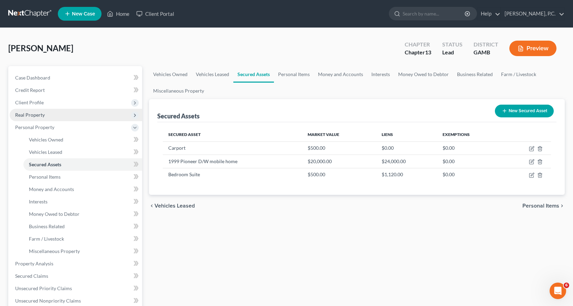
click at [34, 113] on span "Real Property" at bounding box center [30, 115] width 30 height 6
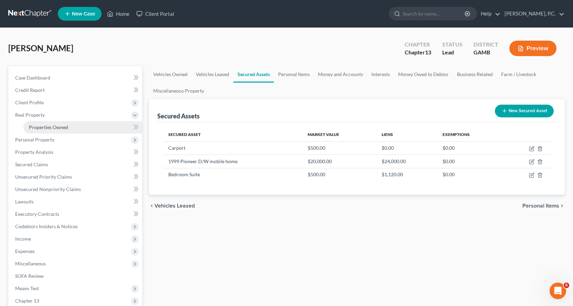
click at [63, 126] on span "Properties Owned" at bounding box center [48, 127] width 39 height 6
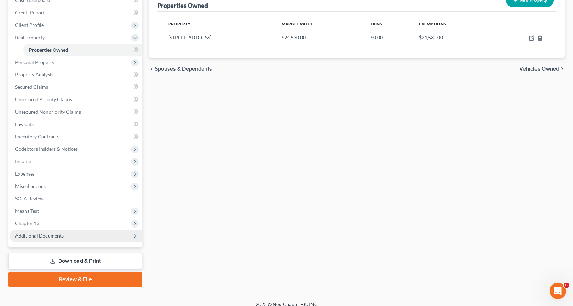
scroll to position [85, 0]
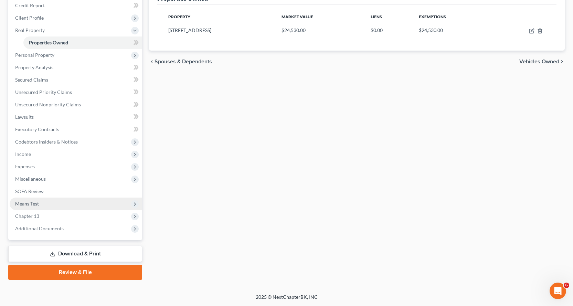
click at [32, 203] on span "Means Test" at bounding box center [27, 204] width 24 height 6
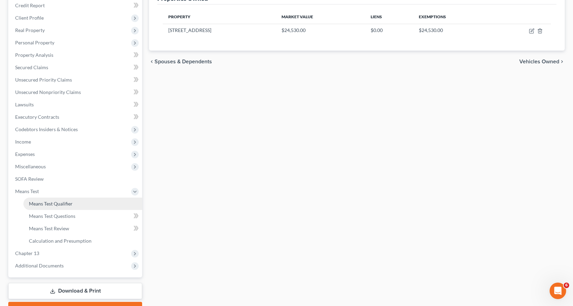
click at [58, 203] on span "Means Test Qualifier" at bounding box center [51, 204] width 44 height 6
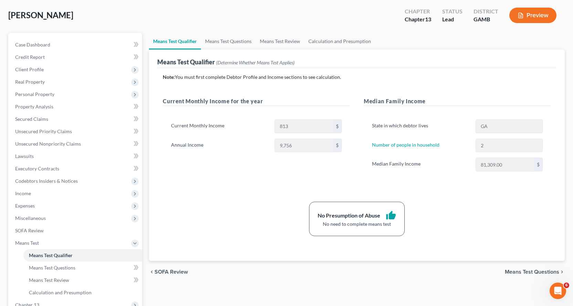
scroll to position [34, 0]
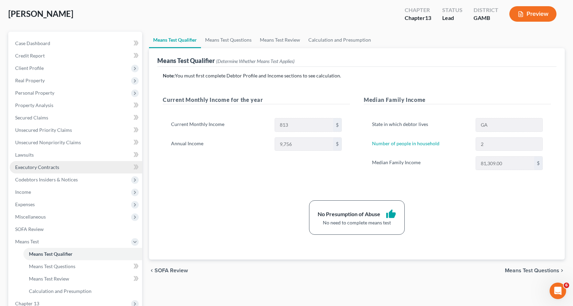
click at [39, 167] on span "Executory Contracts" at bounding box center [37, 167] width 44 height 6
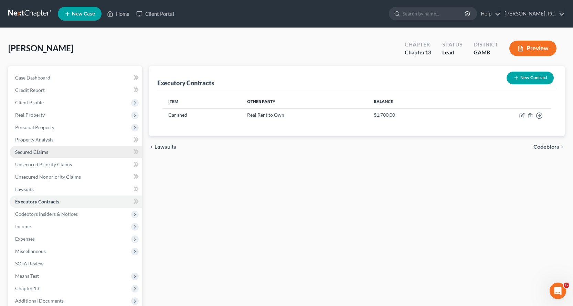
click at [39, 150] on span "Secured Claims" at bounding box center [31, 152] width 33 height 6
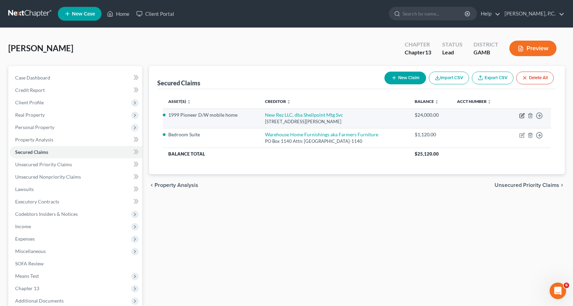
click at [523, 116] on icon "button" at bounding box center [522, 114] width 3 height 3
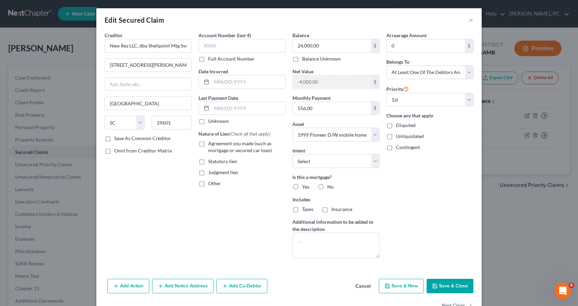
click at [171, 286] on button "Add Notice Address" at bounding box center [183, 286] width 62 height 14
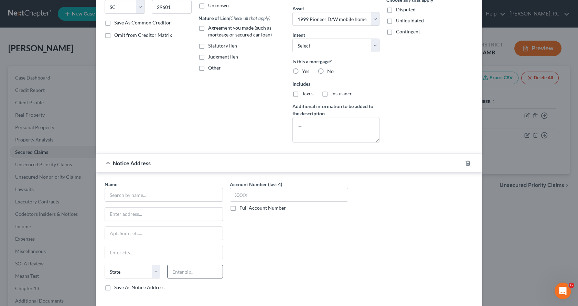
scroll to position [138, 0]
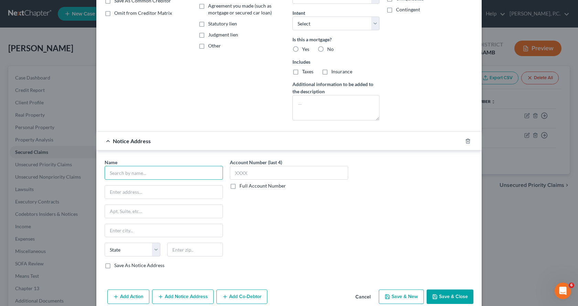
click at [125, 172] on input "text" at bounding box center [164, 173] width 118 height 14
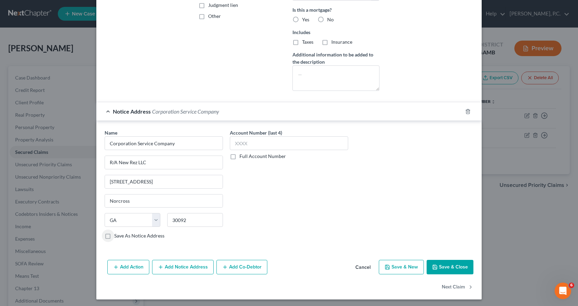
scroll to position [169, 0]
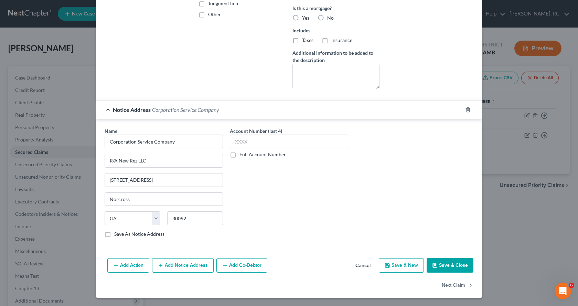
click at [451, 263] on button "Save & Close" at bounding box center [450, 265] width 47 height 14
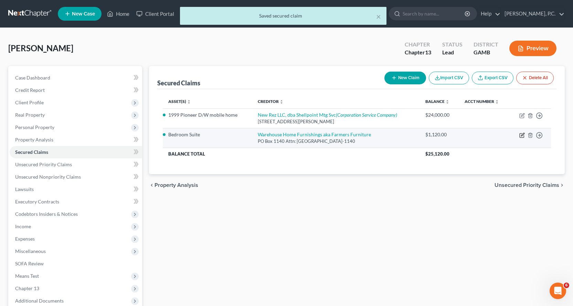
click at [523, 135] on icon "button" at bounding box center [522, 134] width 3 height 3
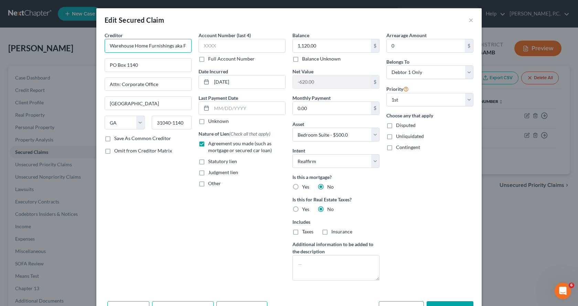
click at [172, 46] on input "Warehouse Home Furnishings aka Farmers Furniture" at bounding box center [148, 46] width 87 height 14
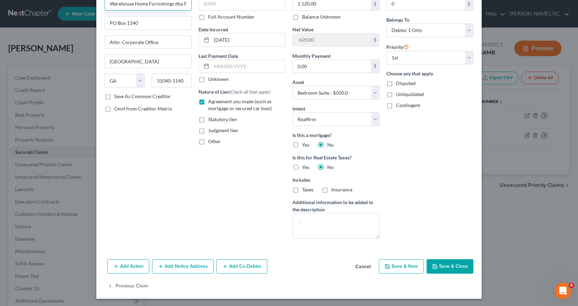
scroll to position [43, 0]
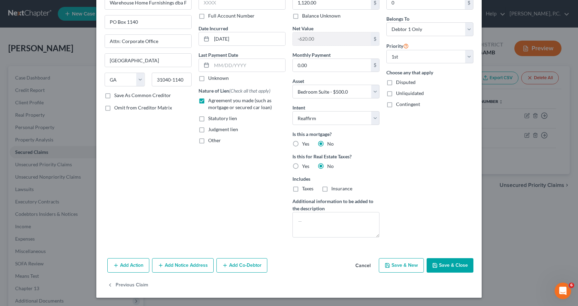
click at [175, 266] on button "Add Notice Address" at bounding box center [183, 265] width 62 height 14
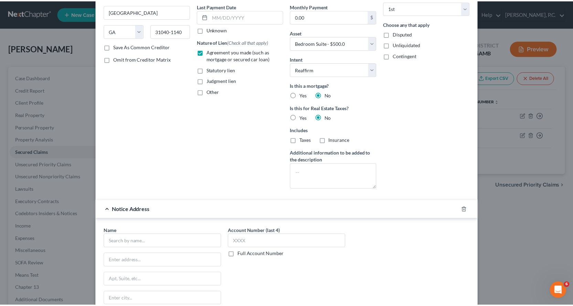
scroll to position [181, 0]
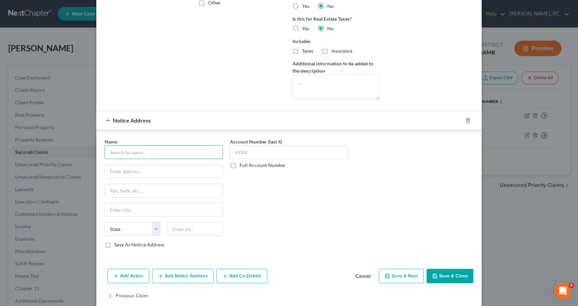
click at [127, 155] on input "text" at bounding box center [164, 152] width 118 height 14
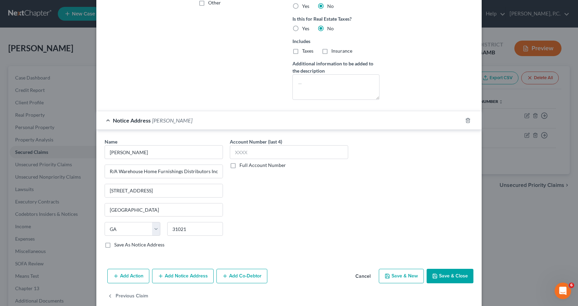
click at [448, 276] on button "Save & Close" at bounding box center [450, 276] width 47 height 14
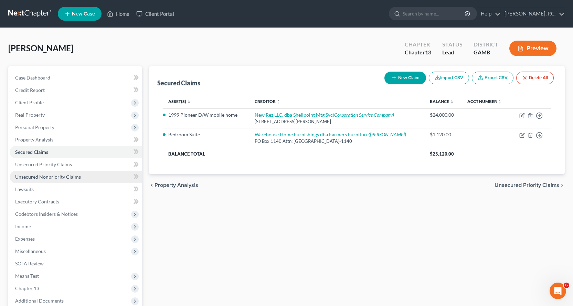
drag, startPoint x: 34, startPoint y: 102, endPoint x: 118, endPoint y: 177, distance: 112.9
click at [34, 102] on span "Client Profile" at bounding box center [29, 102] width 29 height 6
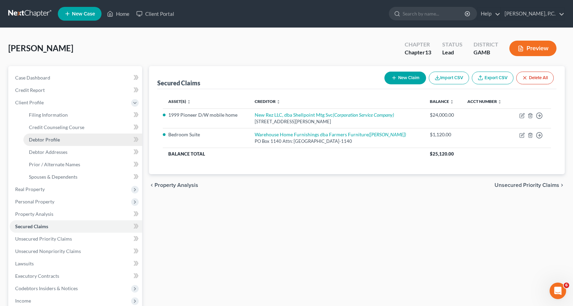
click at [50, 138] on span "Debtor Profile" at bounding box center [44, 140] width 31 height 6
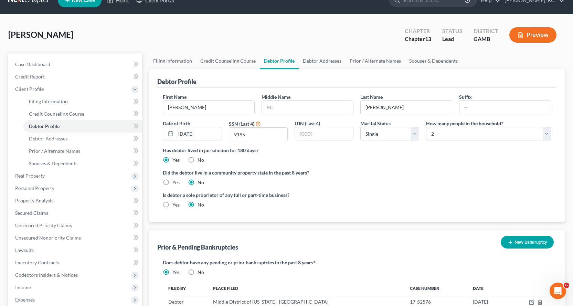
scroll to position [9, 0]
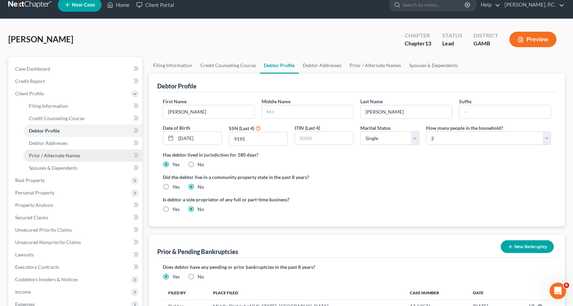
click at [64, 155] on span "Prior / Alternate Names" at bounding box center [54, 155] width 51 height 6
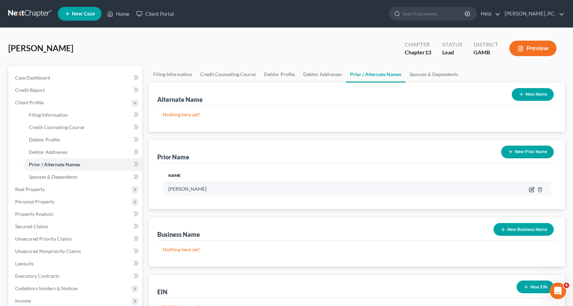
click at [531, 189] on icon "button" at bounding box center [532, 190] width 6 height 6
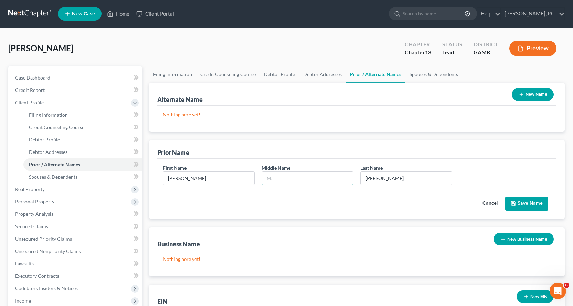
click at [268, 179] on input "text" at bounding box center [307, 178] width 91 height 13
click at [531, 200] on button "Save Name" at bounding box center [526, 203] width 43 height 14
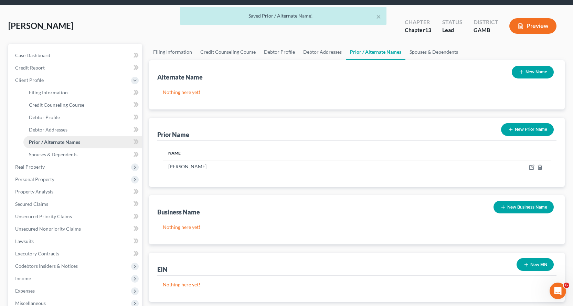
scroll to position [34, 0]
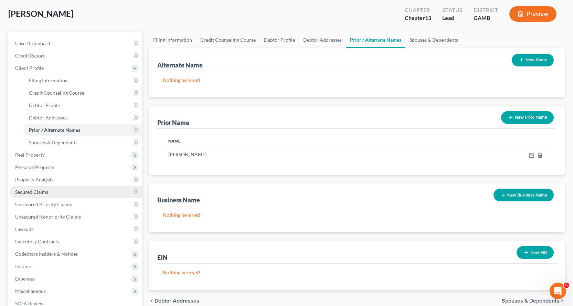
click at [38, 191] on span "Secured Claims" at bounding box center [31, 192] width 33 height 6
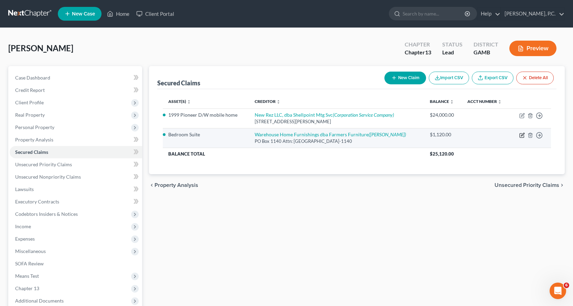
click at [521, 134] on icon "button" at bounding box center [522, 135] width 6 height 6
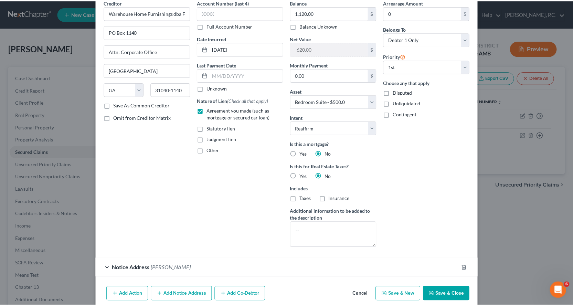
scroll to position [62, 0]
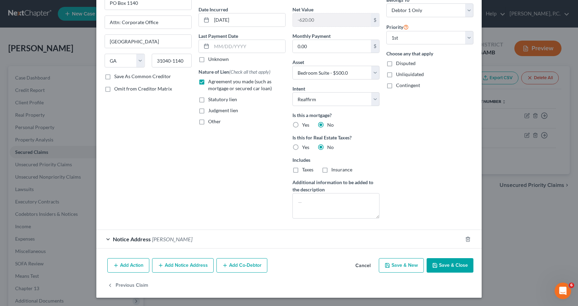
click at [454, 267] on button "Save & Close" at bounding box center [450, 265] width 47 height 14
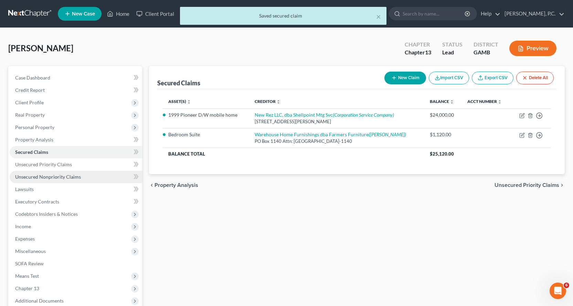
click at [36, 176] on span "Unsecured Nonpriority Claims" at bounding box center [48, 177] width 66 height 6
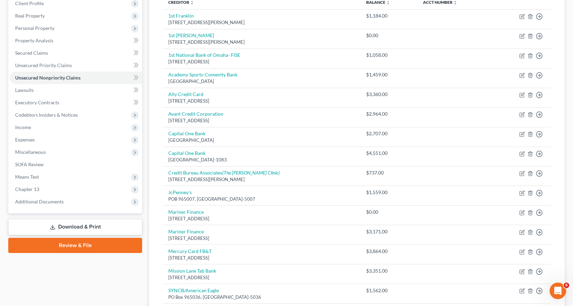
scroll to position [103, 0]
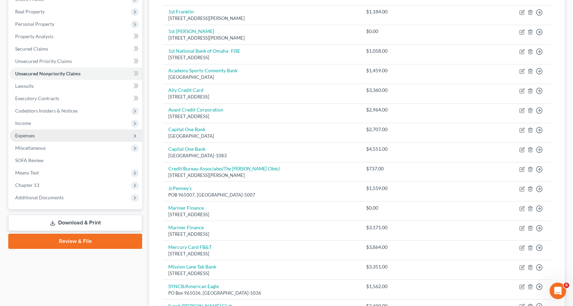
click at [27, 134] on span "Expenses" at bounding box center [25, 135] width 20 height 6
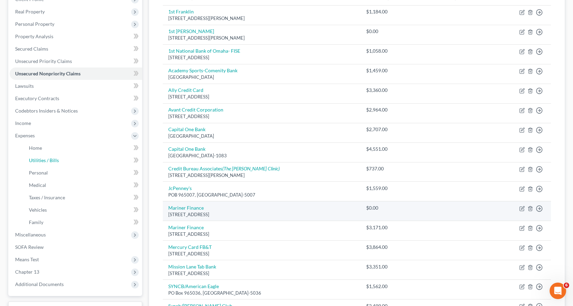
drag, startPoint x: 37, startPoint y: 160, endPoint x: 416, endPoint y: 220, distance: 383.5
click at [37, 160] on span "Utilities / Bills" at bounding box center [44, 160] width 30 height 6
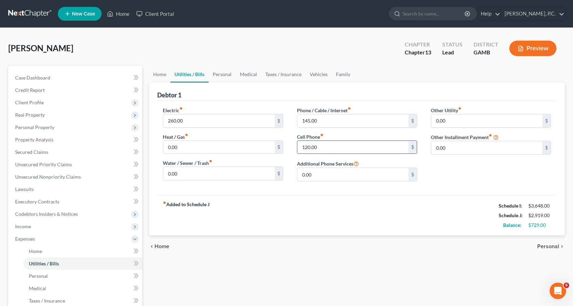
click at [334, 148] on input "120.00" at bounding box center [352, 147] width 111 height 13
click at [424, 277] on div "Home Utilities / Bills Personal Medical Taxes / Insurance Vehicles Family Debto…" at bounding box center [357, 252] width 423 height 373
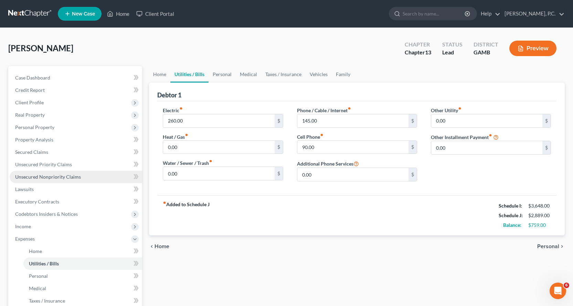
click at [32, 177] on span "Unsecured Nonpriority Claims" at bounding box center [48, 177] width 66 height 6
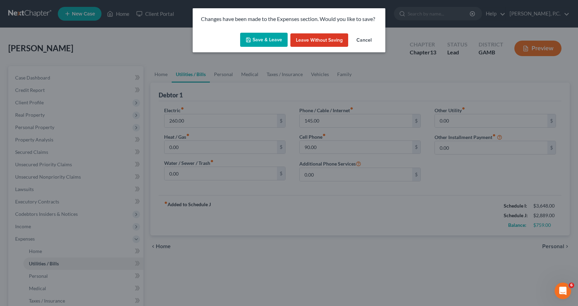
click at [266, 39] on button "Save & Leave" at bounding box center [263, 40] width 47 height 14
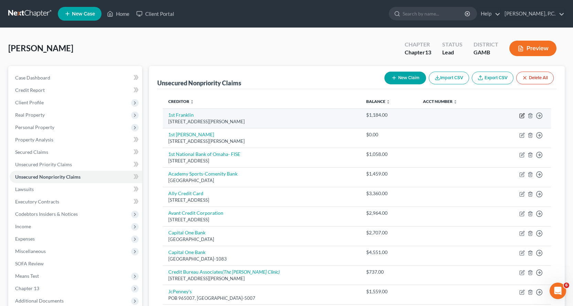
click at [522, 116] on icon "button" at bounding box center [522, 116] width 6 height 6
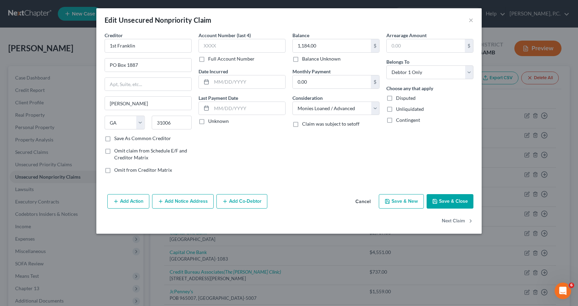
click at [175, 200] on button "Add Notice Address" at bounding box center [183, 201] width 62 height 14
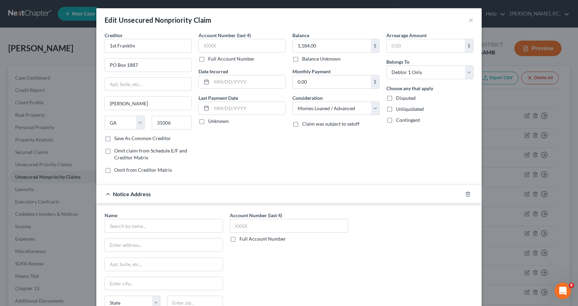
click at [101, 227] on div "Name * State [US_STATE] AK AR AZ CA CO CT DE DC [GEOGRAPHIC_DATA] [GEOGRAPHIC_D…" at bounding box center [163, 270] width 125 height 116
click at [109, 227] on input "text" at bounding box center [164, 226] width 118 height 14
drag, startPoint x: 161, startPoint y: 265, endPoint x: 233, endPoint y: 259, distance: 72.5
click at [161, 265] on input "text" at bounding box center [164, 264] width 118 height 13
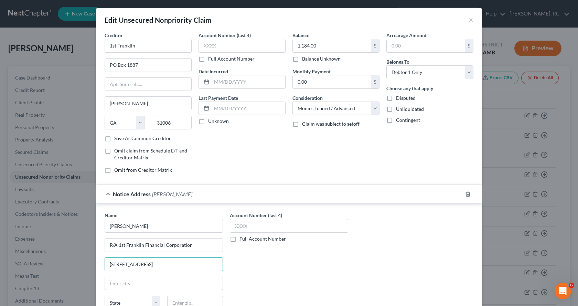
drag, startPoint x: 138, startPoint y: 283, endPoint x: 327, endPoint y: 266, distance: 189.7
click at [138, 283] on input "text" at bounding box center [164, 283] width 118 height 13
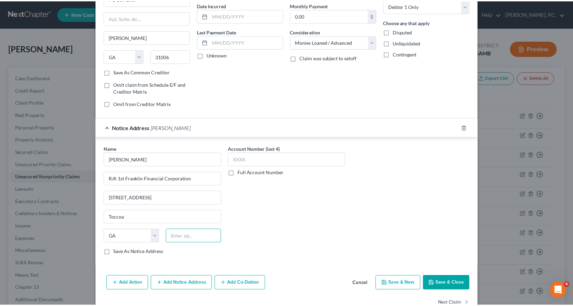
scroll to position [72, 0]
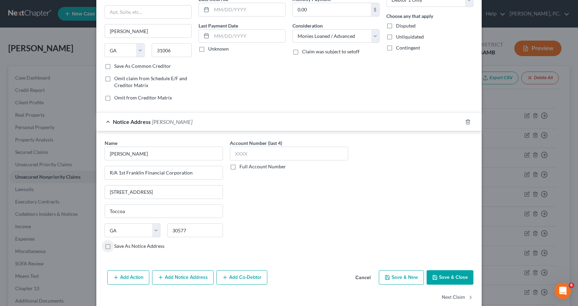
click at [451, 276] on button "Save & Close" at bounding box center [450, 277] width 47 height 14
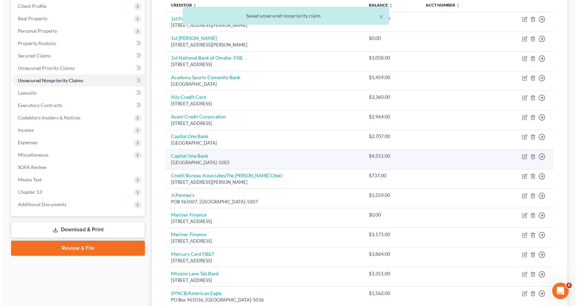
scroll to position [103, 0]
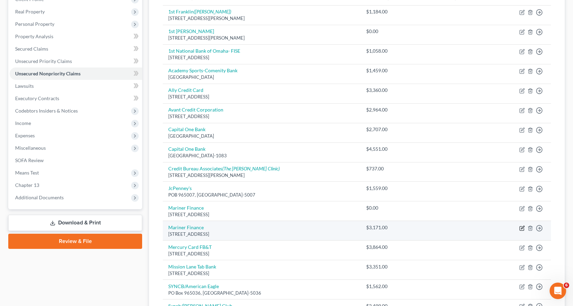
click at [522, 227] on icon "button" at bounding box center [522, 228] width 6 height 6
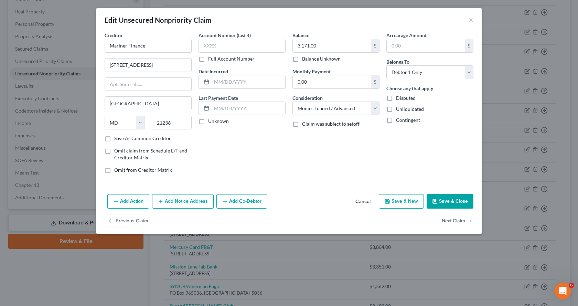
click at [203, 200] on button "Add Notice Address" at bounding box center [183, 201] width 62 height 14
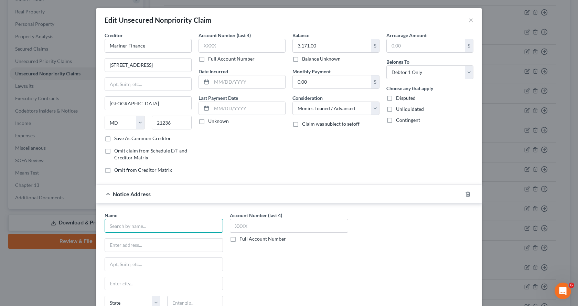
click at [137, 226] on input "text" at bounding box center [164, 226] width 118 height 14
click at [159, 268] on input "text" at bounding box center [164, 264] width 118 height 13
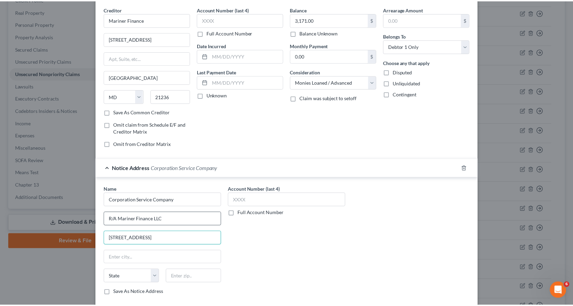
scroll to position [84, 0]
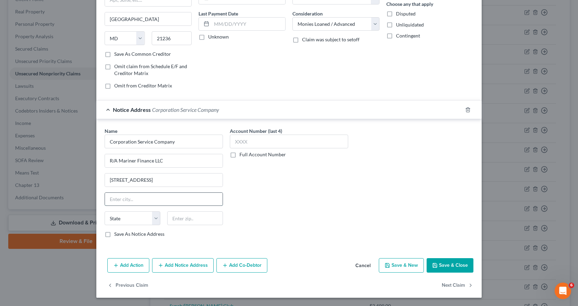
click at [129, 199] on input "text" at bounding box center [164, 199] width 118 height 13
click at [447, 265] on button "Save & Close" at bounding box center [450, 265] width 47 height 14
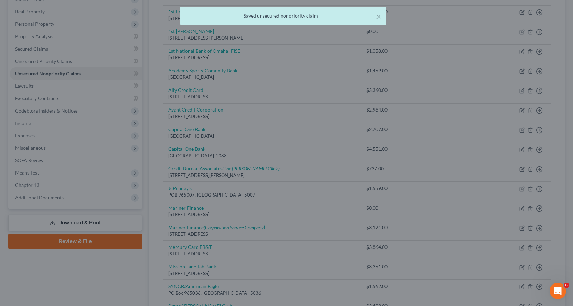
scroll to position [0, 0]
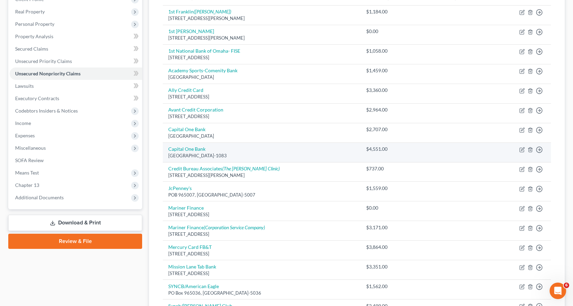
drag, startPoint x: 28, startPoint y: 123, endPoint x: 219, endPoint y: 158, distance: 194.8
click at [28, 123] on span "Income" at bounding box center [23, 123] width 16 height 6
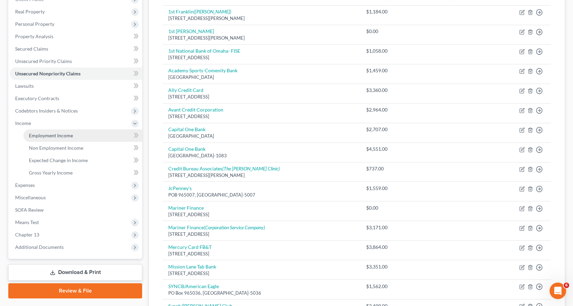
click at [63, 134] on span "Employment Income" at bounding box center [51, 135] width 44 height 6
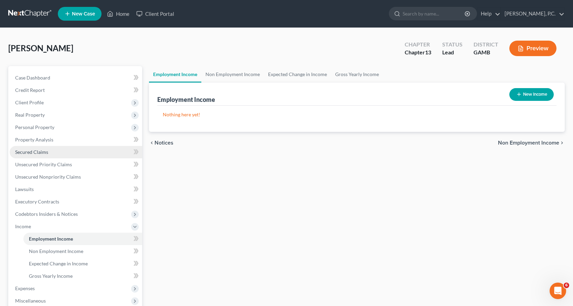
click at [36, 151] on span "Secured Claims" at bounding box center [31, 152] width 33 height 6
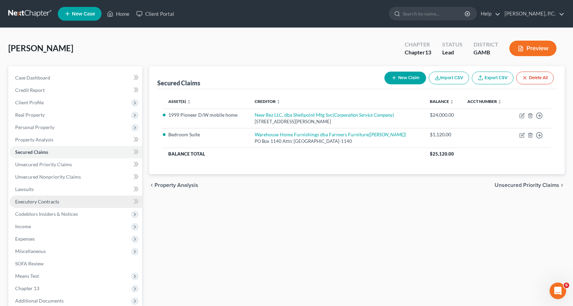
click at [50, 202] on span "Executory Contracts" at bounding box center [37, 202] width 44 height 6
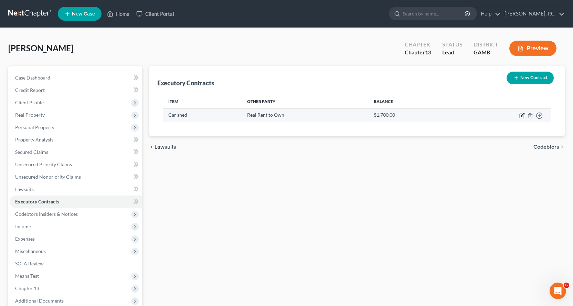
click at [522, 116] on icon "button" at bounding box center [522, 116] width 6 height 6
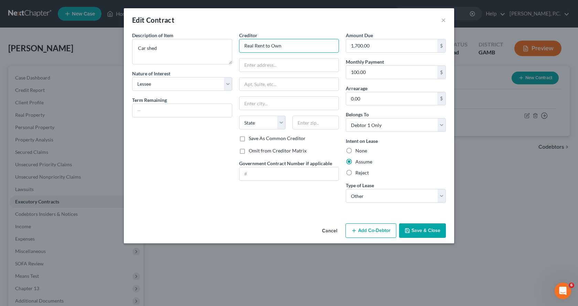
drag, startPoint x: 305, startPoint y: 45, endPoint x: 116, endPoint y: 59, distance: 188.7
click at [102, 41] on div "Edit Contract × Description of non-residential real property * Description of I…" at bounding box center [289, 153] width 578 height 306
click at [280, 66] on input "text" at bounding box center [289, 65] width 99 height 13
drag, startPoint x: 260, startPoint y: 123, endPoint x: 197, endPoint y: 123, distance: 63.0
click at [200, 123] on div "Description of non-residential real property * Description of Item * Car shed N…" at bounding box center [289, 120] width 321 height 177
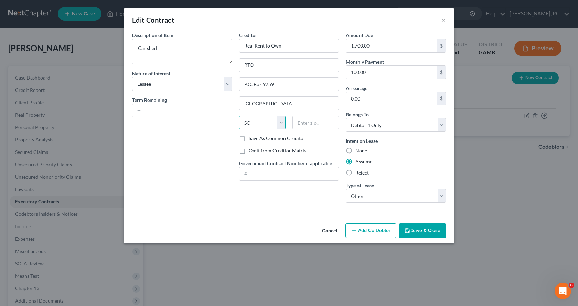
click at [239, 116] on select "State [US_STATE] AK AR AZ CA CO CT DE DC [GEOGRAPHIC_DATA] [GEOGRAPHIC_DATA] GU…" at bounding box center [262, 123] width 46 height 14
click at [380, 102] on input "0.00" at bounding box center [391, 98] width 91 height 13
click at [370, 74] on input "text" at bounding box center [391, 72] width 91 height 13
click at [301, 66] on input "RTO" at bounding box center [289, 65] width 99 height 13
click at [426, 231] on button "Save & Close" at bounding box center [422, 230] width 47 height 14
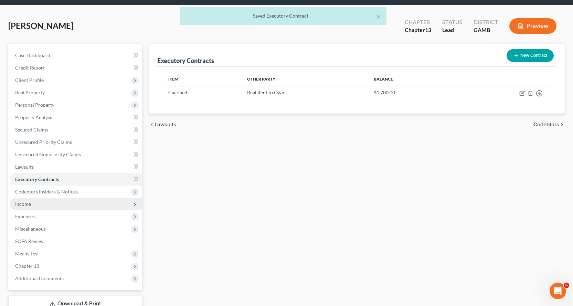
scroll to position [34, 0]
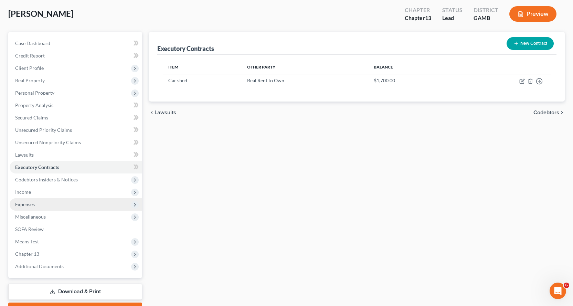
click at [31, 203] on span "Expenses" at bounding box center [25, 204] width 20 height 6
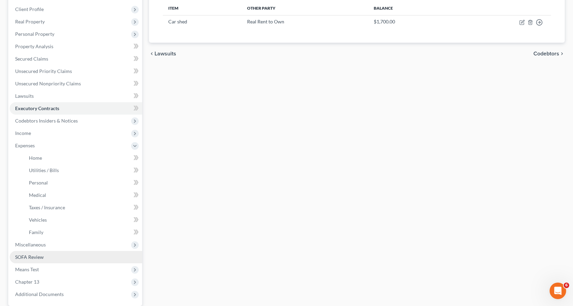
scroll to position [103, 0]
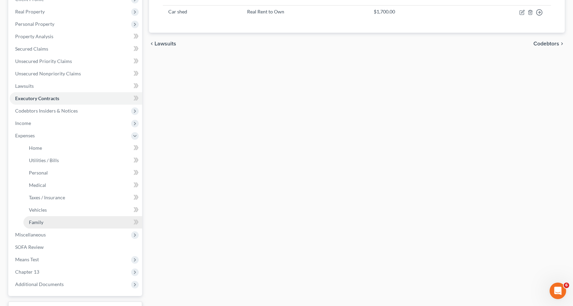
click at [37, 220] on span "Family" at bounding box center [36, 222] width 14 height 6
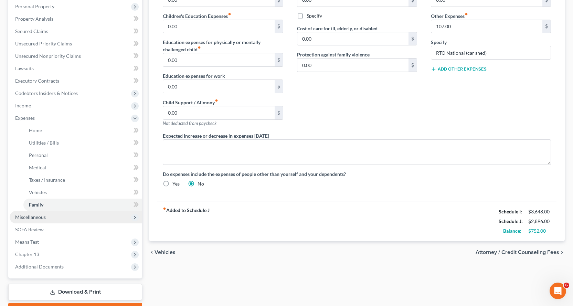
scroll to position [125, 0]
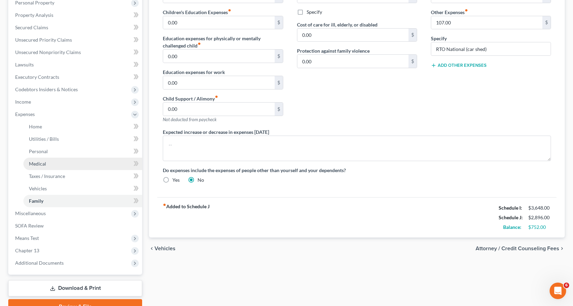
click at [39, 163] on span "Medical" at bounding box center [37, 164] width 17 height 6
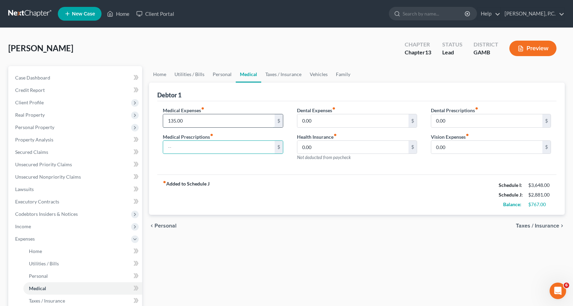
click at [197, 119] on input "135.00" at bounding box center [218, 120] width 111 height 13
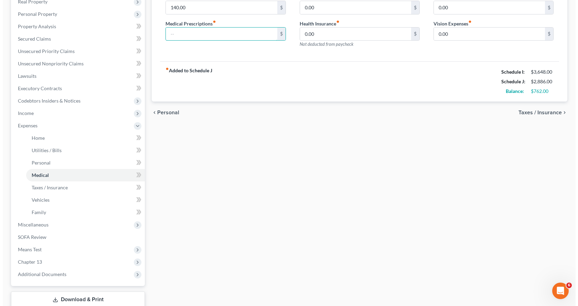
scroll to position [159, 0]
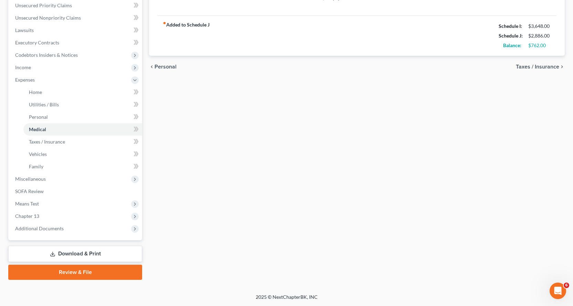
click at [77, 252] on link "Download & Print" at bounding box center [75, 254] width 134 height 16
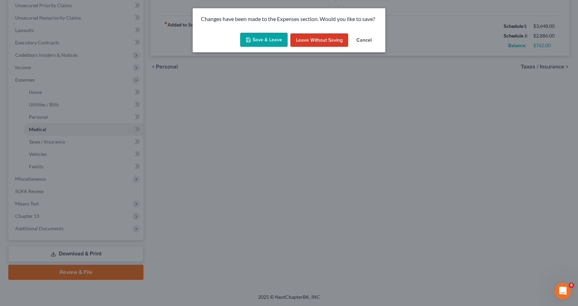
click at [264, 38] on button "Save & Leave" at bounding box center [263, 40] width 47 height 14
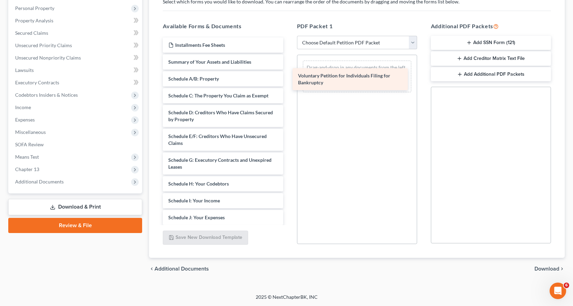
drag, startPoint x: 183, startPoint y: 65, endPoint x: 321, endPoint y: 77, distance: 138.2
click at [288, 77] on div "Voluntary Petition for Individuals Filing for Bankruptcy Installments Fee Sheet…" at bounding box center [222, 204] width 131 height 333
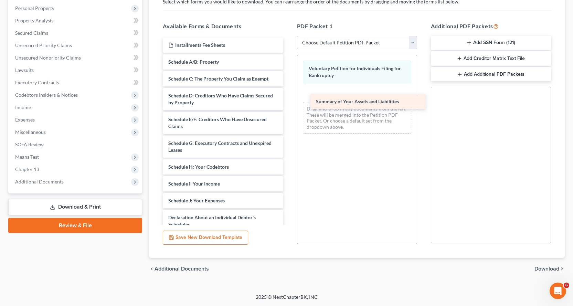
drag, startPoint x: 196, startPoint y: 62, endPoint x: 343, endPoint y: 101, distance: 152.8
click at [288, 101] on div "Summary of Your Assets and Liabilities Installments Fee Sheets Summary of Your …" at bounding box center [222, 196] width 131 height 316
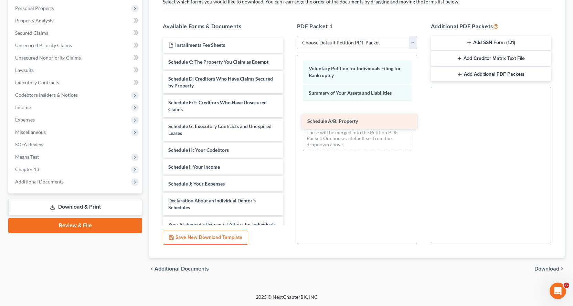
drag, startPoint x: 198, startPoint y: 61, endPoint x: 337, endPoint y: 118, distance: 150.6
click at [288, 118] on div "Schedule A/B: Property Installments Fee Sheets Schedule A/B: Property Schedule …" at bounding box center [222, 187] width 131 height 299
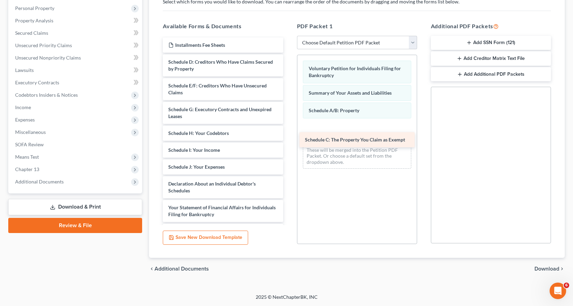
drag, startPoint x: 187, startPoint y: 60, endPoint x: 407, endPoint y: 144, distance: 235.9
click at [288, 135] on div "Schedule C: The Property You Claim as Exempt Installments Fee Sheets Schedule C…" at bounding box center [222, 179] width 131 height 283
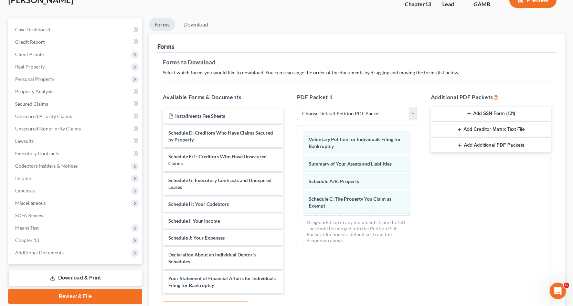
scroll to position [16, 0]
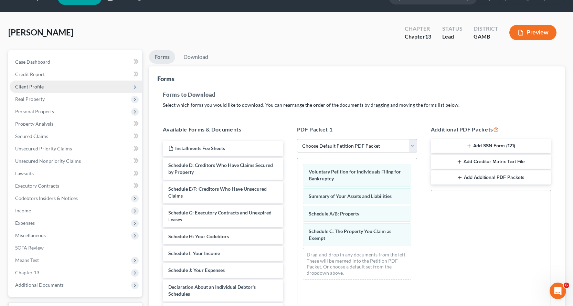
click at [37, 85] on span "Client Profile" at bounding box center [29, 87] width 29 height 6
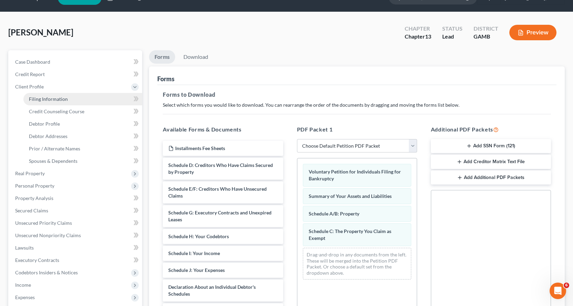
click at [53, 97] on span "Filing Information" at bounding box center [48, 99] width 39 height 6
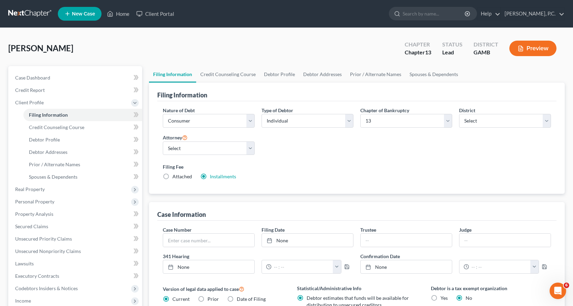
click at [172, 176] on label "Attached" at bounding box center [182, 176] width 20 height 7
click at [175, 176] on input "Attached" at bounding box center [177, 175] width 4 height 4
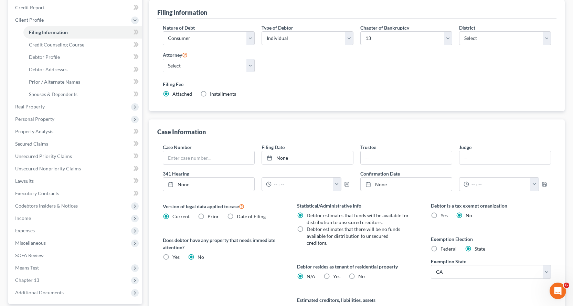
scroll to position [155, 0]
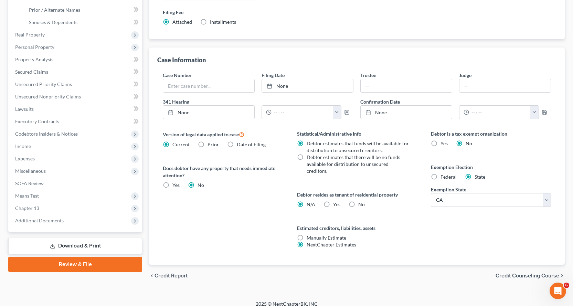
click at [75, 244] on link "Download & Print" at bounding box center [75, 246] width 134 height 16
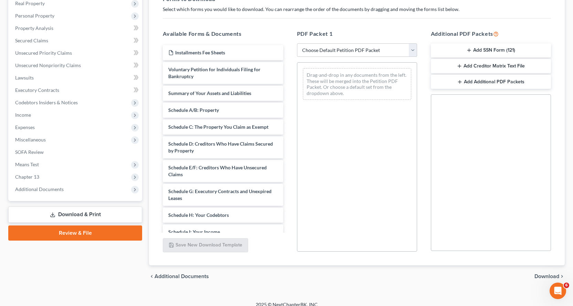
scroll to position [119, 0]
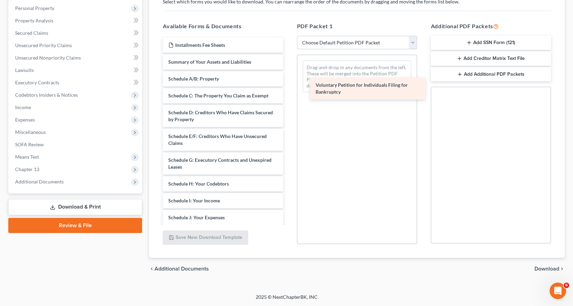
drag, startPoint x: 180, startPoint y: 64, endPoint x: 328, endPoint y: 85, distance: 149.4
click at [288, 85] on div "Voluntary Petition for Individuals Filing for Bankruptcy Installments Fee Sheet…" at bounding box center [222, 204] width 131 height 333
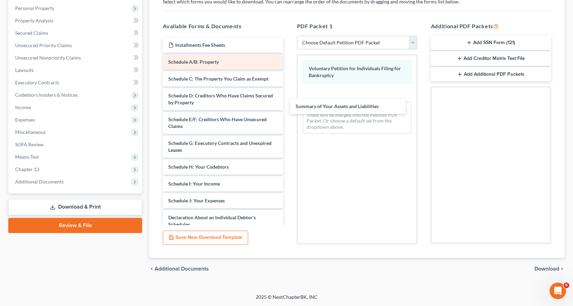
drag, startPoint x: 192, startPoint y: 72, endPoint x: 176, endPoint y: 65, distance: 17.6
click at [288, 101] on div "Summary of Your Assets and Liabilities Installments Fee Sheets Summary of Your …" at bounding box center [222, 196] width 131 height 316
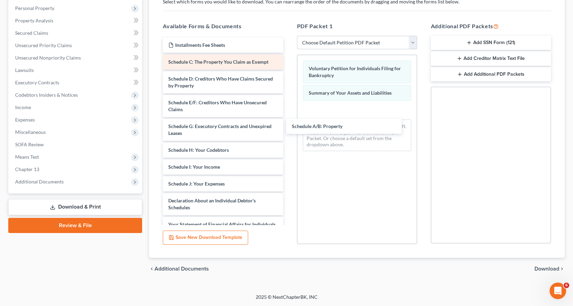
drag, startPoint x: 176, startPoint y: 61, endPoint x: 168, endPoint y: 58, distance: 8.0
click at [288, 123] on div "Schedule A/B: Property Installments Fee Sheets Schedule A/B: Property Schedule …" at bounding box center [222, 187] width 131 height 299
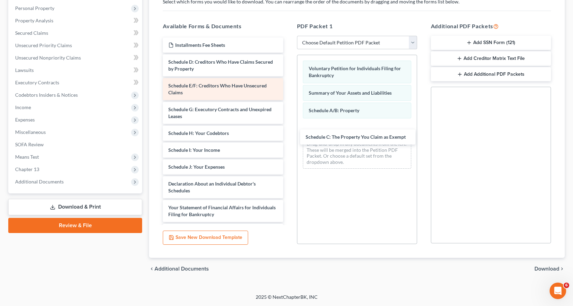
drag, startPoint x: 172, startPoint y: 62, endPoint x: 211, endPoint y: 81, distance: 43.4
click at [288, 137] on div "Schedule C: The Property You Claim as Exempt Installments Fee Sheets Schedule C…" at bounding box center [222, 179] width 131 height 283
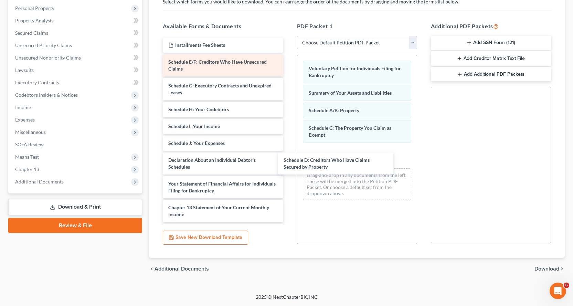
drag, startPoint x: 192, startPoint y: 65, endPoint x: 185, endPoint y: 73, distance: 10.7
click at [288, 162] on div "Schedule D: Creditors Who Have Claims Secured by Property Installments Fee Shee…" at bounding box center [222, 167] width 131 height 259
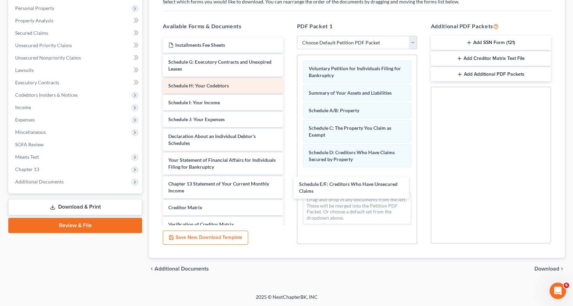
drag, startPoint x: 174, startPoint y: 63, endPoint x: 216, endPoint y: 82, distance: 46.5
click at [288, 181] on div "Schedule E/F: Creditors Who Have Unsecured Claims Installments Fee Sheets Sched…" at bounding box center [222, 155] width 131 height 235
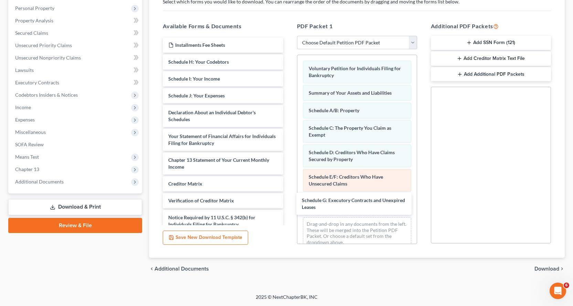
drag, startPoint x: 183, startPoint y: 60, endPoint x: 339, endPoint y: 188, distance: 201.7
click at [288, 194] on div "Schedule G: Executory Contracts and Unexpired Leases Installments Fee Sheets Sc…" at bounding box center [222, 143] width 131 height 211
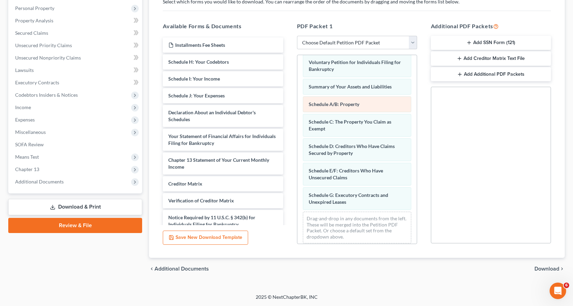
scroll to position [11, 0]
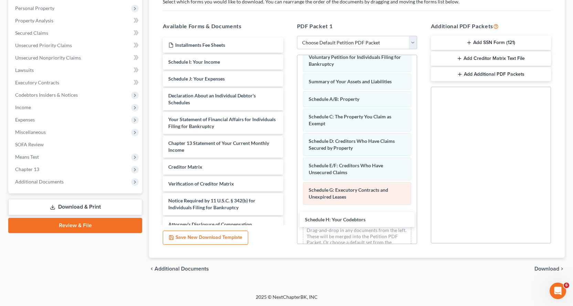
drag, startPoint x: 216, startPoint y: 60, endPoint x: 358, endPoint y: 187, distance: 190.6
click at [288, 213] on div "Schedule H: Your Codebtors Installments Fee Sheets Schedule H: Your Codebtors S…" at bounding box center [222, 135] width 131 height 194
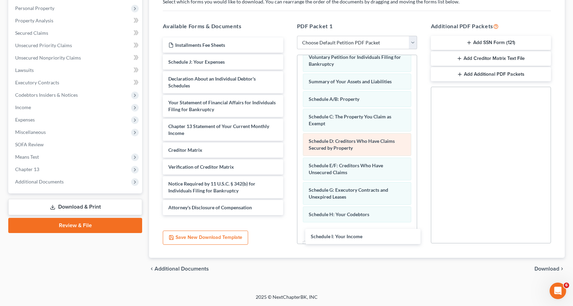
drag, startPoint x: 202, startPoint y: 61, endPoint x: 366, endPoint y: 154, distance: 188.2
click at [288, 215] on div "Schedule I: Your Income Installments Fee Sheets Schedule I: Your Income Schedul…" at bounding box center [222, 127] width 131 height 178
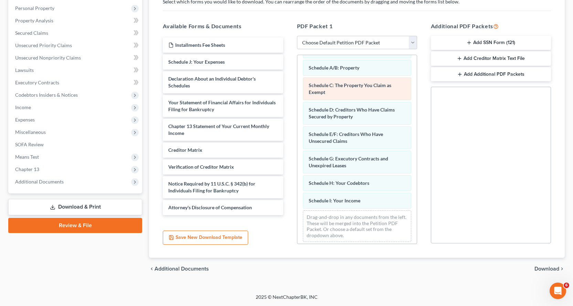
scroll to position [46, 0]
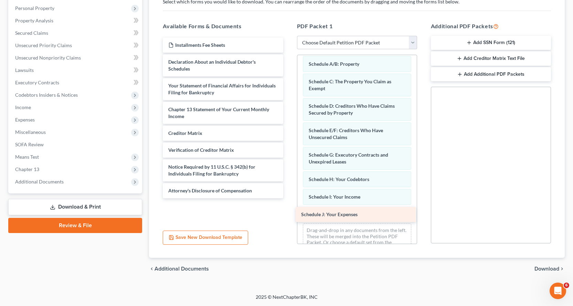
drag, startPoint x: 193, startPoint y: 62, endPoint x: 327, endPoint y: 214, distance: 202.7
click at [288, 198] on div "Schedule J: Your Expenses Installments Fee Sheets Schedule J: Your Expenses Dec…" at bounding box center [222, 118] width 131 height 161
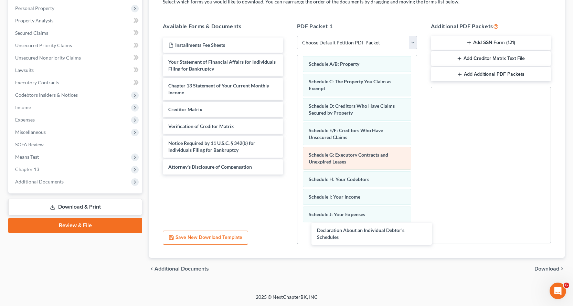
drag, startPoint x: 174, startPoint y: 65, endPoint x: 340, endPoint y: 161, distance: 191.2
click at [288, 174] on div "Declaration About an Individual Debtor's Schedules Installments Fee Sheets Decl…" at bounding box center [222, 106] width 131 height 137
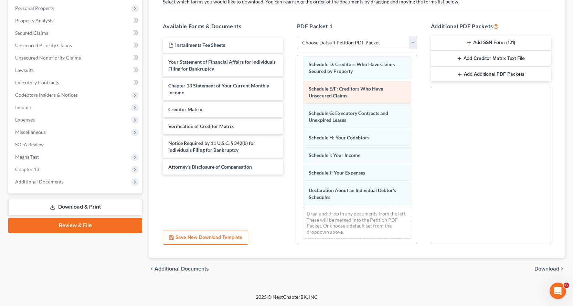
scroll to position [88, 0]
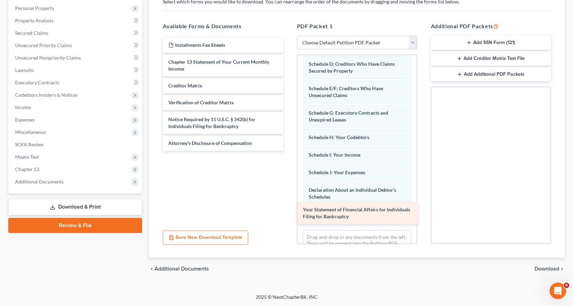
drag, startPoint x: 183, startPoint y: 67, endPoint x: 320, endPoint y: 212, distance: 199.1
click at [288, 151] on div "Your Statement of Financial Affairs for Individuals Filing for Bankruptcy Insta…" at bounding box center [222, 94] width 131 height 113
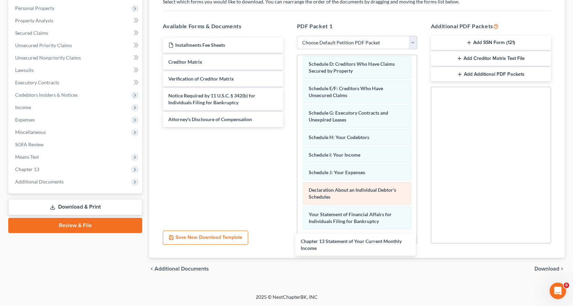
drag, startPoint x: 177, startPoint y: 64, endPoint x: 334, endPoint y: 200, distance: 207.8
click at [288, 127] on div "Chapter 13 Statement of Your Current Monthly Income Installments Fee Sheets Cha…" at bounding box center [222, 82] width 131 height 89
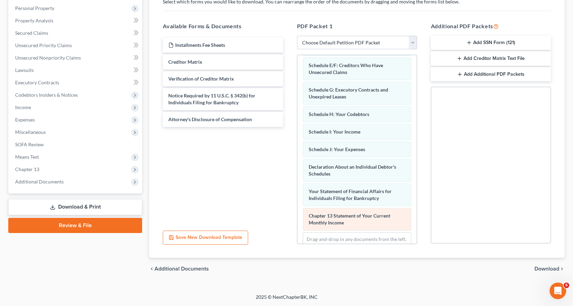
scroll to position [137, 0]
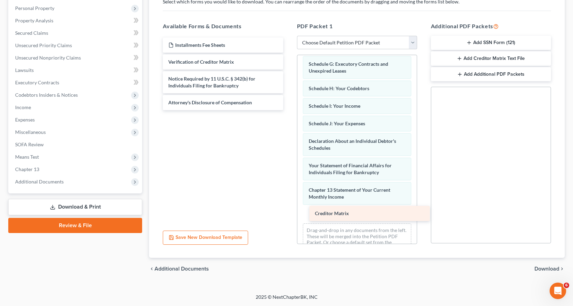
drag, startPoint x: 182, startPoint y: 63, endPoint x: 329, endPoint y: 213, distance: 210.3
click at [288, 110] on div "Creditor Matrix Installments Fee Sheets Creditor Matrix Verification of Credito…" at bounding box center [222, 74] width 131 height 73
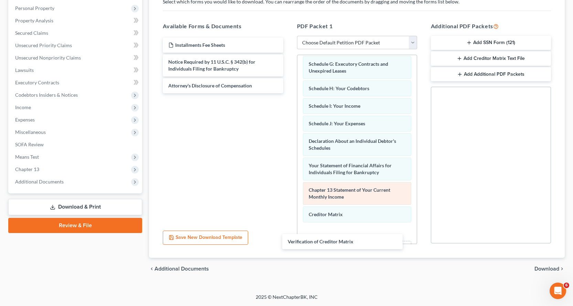
drag, startPoint x: 182, startPoint y: 61, endPoint x: 342, endPoint y: 184, distance: 201.7
click at [288, 93] on div "Verification of Creditor Matrix Installments Fee Sheets Verification of Credito…" at bounding box center [222, 66] width 131 height 56
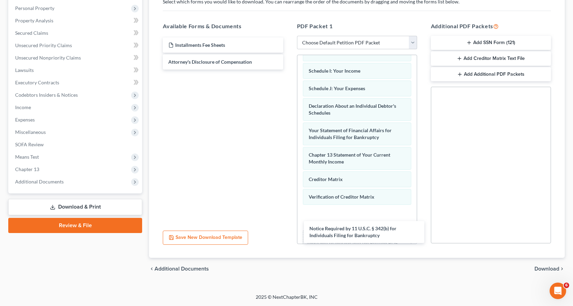
drag, startPoint x: 203, startPoint y: 68, endPoint x: 356, endPoint y: 189, distance: 195.0
click at [288, 70] on div "Notice Required by 11 U.S.C. § 342(b) for Individuals Filing for Bankruptcy Ins…" at bounding box center [222, 54] width 131 height 32
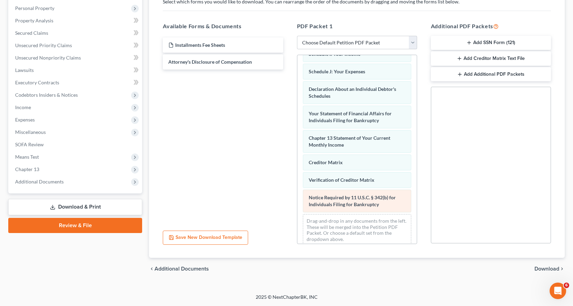
scroll to position [197, 0]
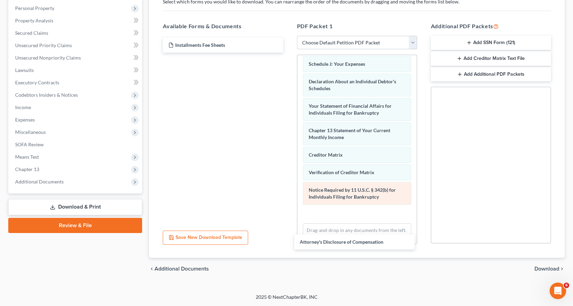
drag, startPoint x: 197, startPoint y: 62, endPoint x: 392, endPoint y: 188, distance: 232.5
click at [288, 53] on div "Attorney's Disclosure of Compensation Installments Fee Sheets Attorney's Disclo…" at bounding box center [222, 45] width 131 height 15
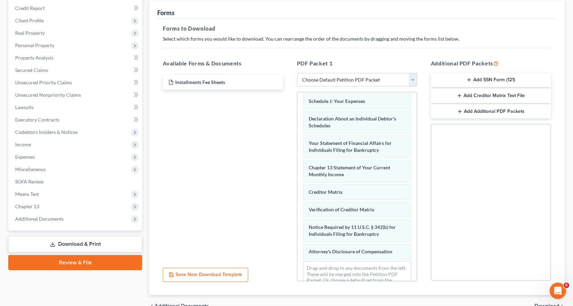
scroll to position [0, 0]
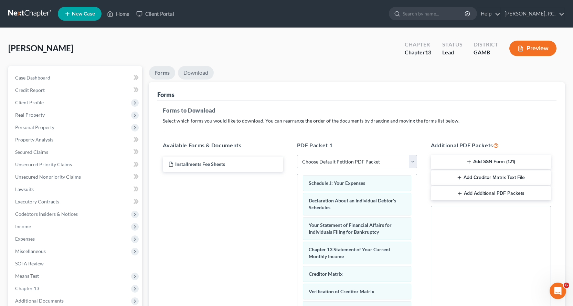
drag, startPoint x: 198, startPoint y: 70, endPoint x: 198, endPoint y: 80, distance: 9.6
click at [196, 71] on link "Download" at bounding box center [196, 72] width 36 height 13
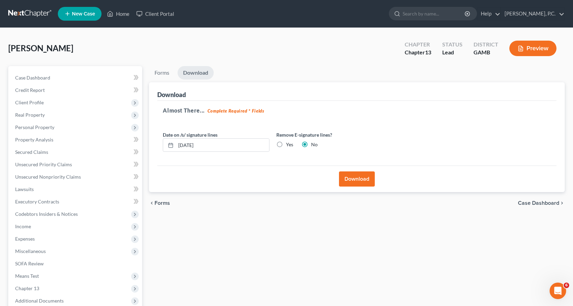
click at [358, 176] on button "Download" at bounding box center [357, 178] width 36 height 15
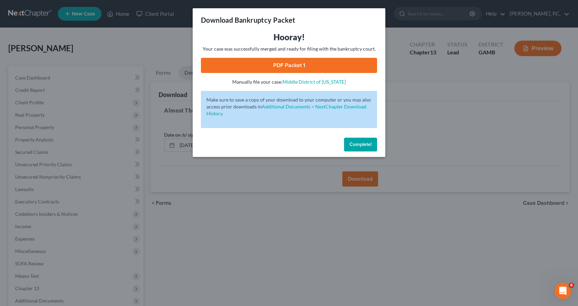
click at [286, 63] on link "PDF Packet 1" at bounding box center [289, 65] width 176 height 15
click at [370, 139] on button "Complete!" at bounding box center [360, 145] width 33 height 14
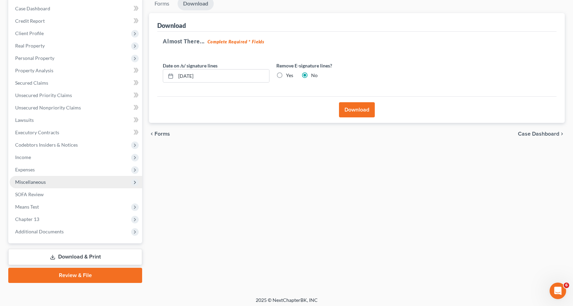
scroll to position [72, 0]
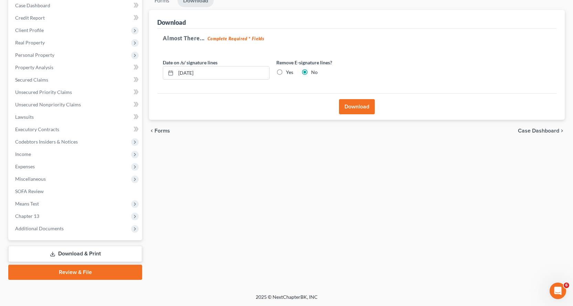
click at [76, 275] on link "Review & File" at bounding box center [75, 272] width 134 height 15
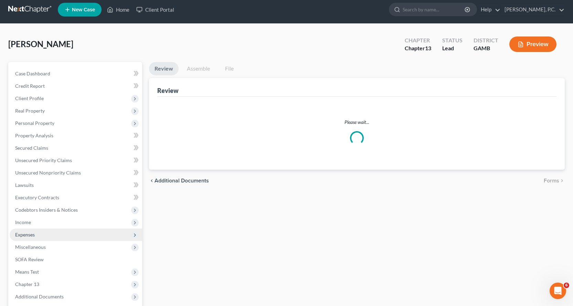
scroll to position [72, 0]
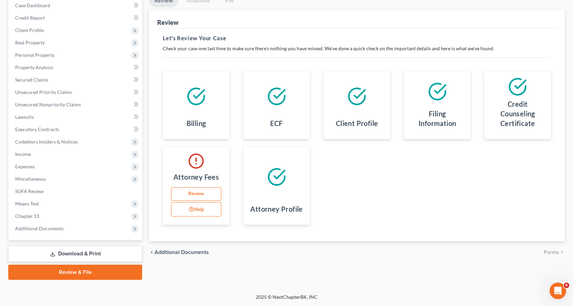
click at [89, 254] on link "Download & Print" at bounding box center [75, 254] width 134 height 16
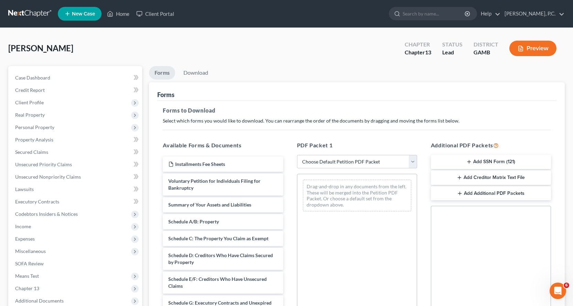
click at [486, 159] on button "Add SSN Form (121)" at bounding box center [491, 162] width 120 height 14
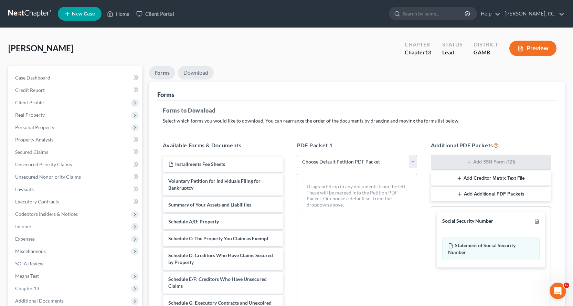
click at [194, 72] on link "Download" at bounding box center [196, 72] width 36 height 13
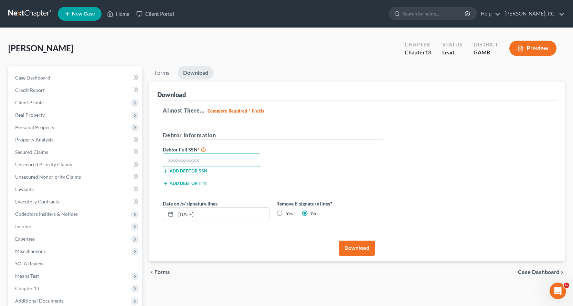
click at [172, 160] on input "text" at bounding box center [211, 160] width 97 height 14
click at [361, 249] on button "Download" at bounding box center [357, 248] width 36 height 15
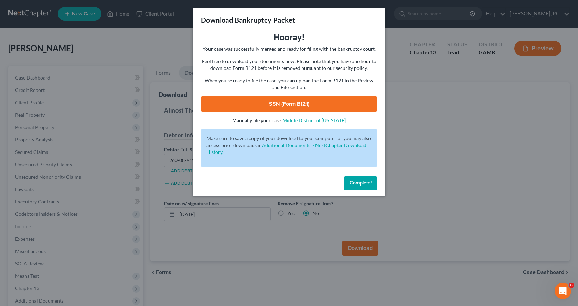
click at [285, 103] on link "SSN (Form B121)" at bounding box center [289, 103] width 176 height 15
click at [365, 185] on span "Complete!" at bounding box center [361, 183] width 22 height 6
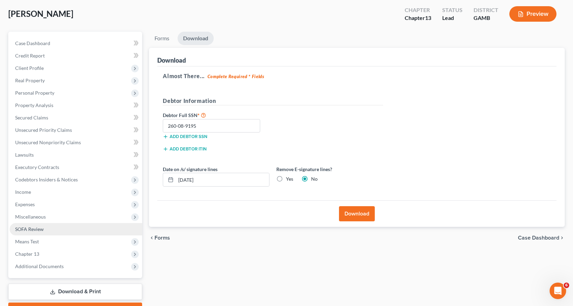
scroll to position [72, 0]
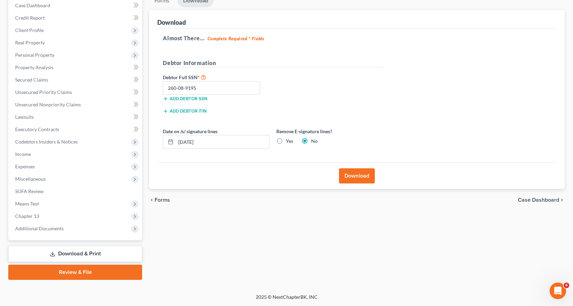
click at [70, 269] on link "Review & File" at bounding box center [75, 272] width 134 height 15
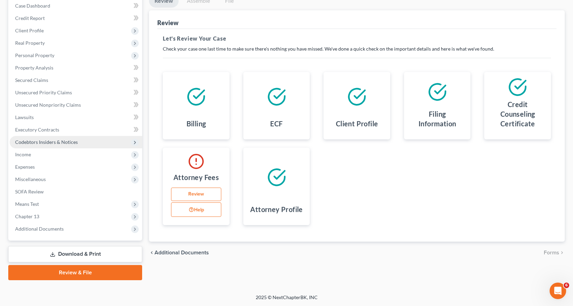
scroll to position [72, 0]
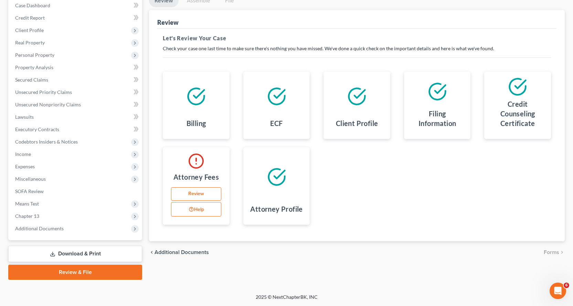
click at [67, 253] on link "Download & Print" at bounding box center [75, 254] width 134 height 16
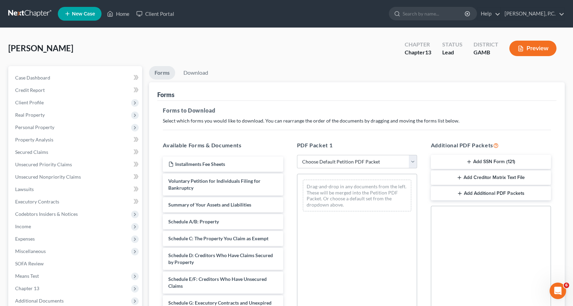
click at [481, 176] on button "Add Creditor Matrix Text File" at bounding box center [491, 177] width 120 height 14
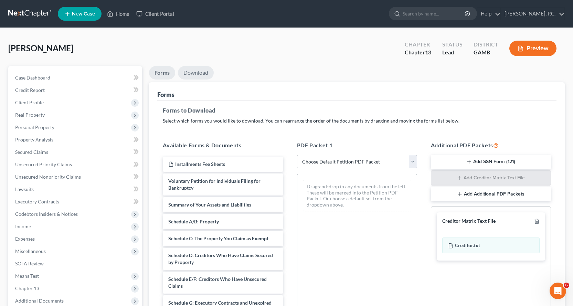
click at [198, 71] on link "Download" at bounding box center [196, 72] width 36 height 13
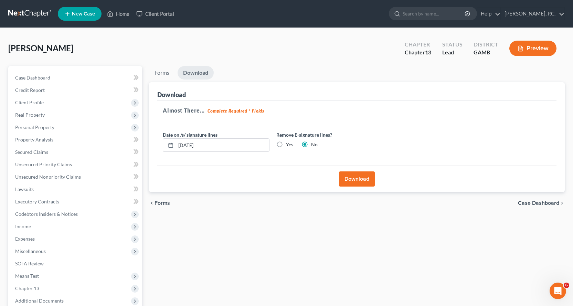
drag, startPoint x: 353, startPoint y: 179, endPoint x: 351, endPoint y: 194, distance: 16.1
click at [353, 178] on button "Download" at bounding box center [357, 178] width 36 height 15
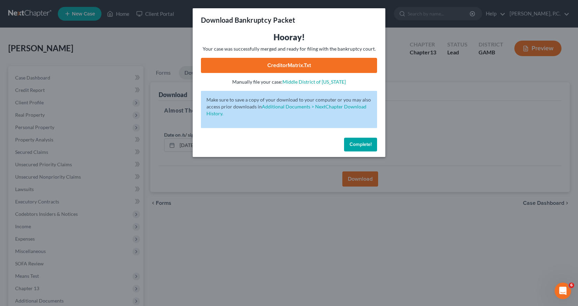
click at [287, 63] on link "CreditorMatrix.txt" at bounding box center [289, 65] width 176 height 15
click at [366, 142] on span "Complete!" at bounding box center [361, 144] width 22 height 6
